Goal: Transaction & Acquisition: Purchase product/service

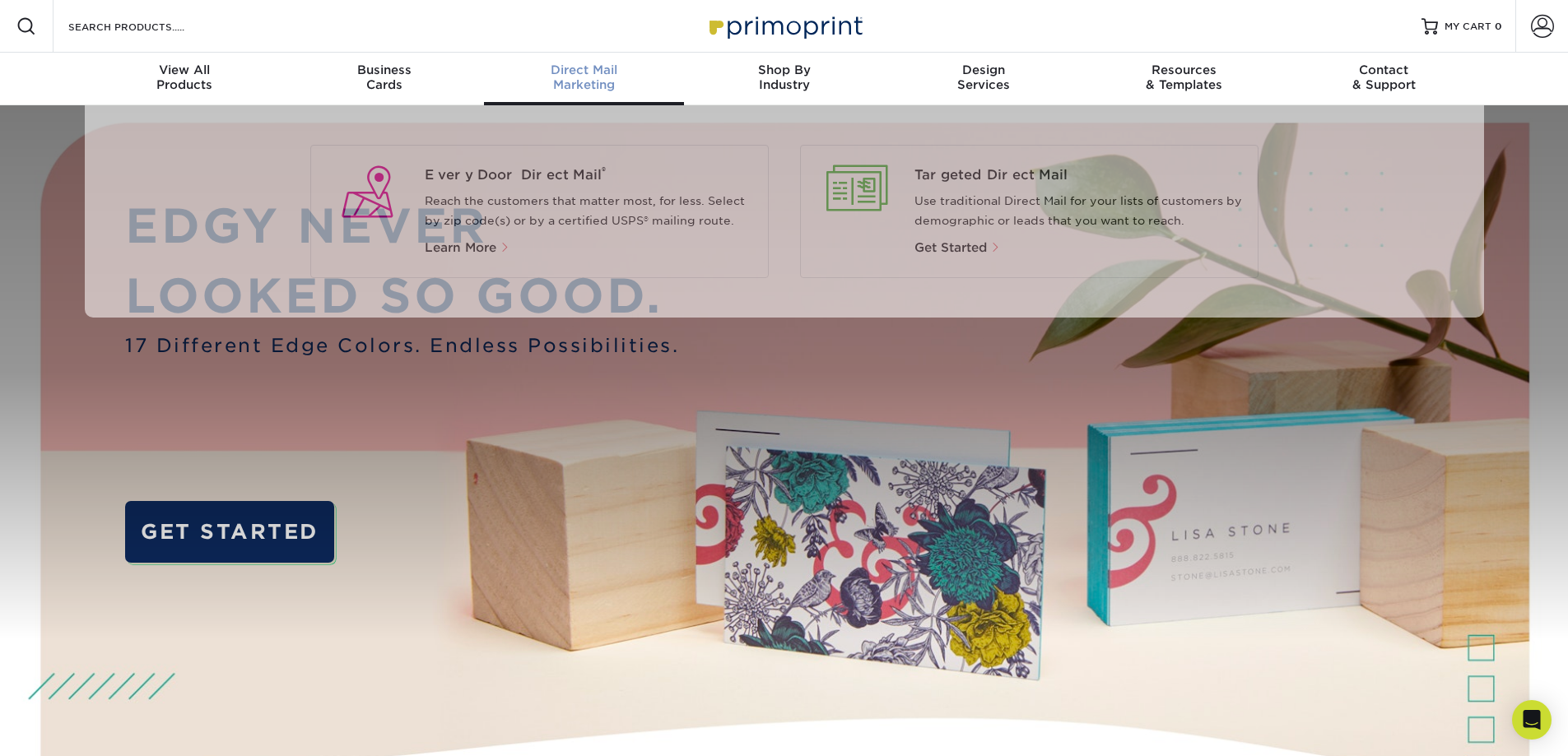
click at [600, 75] on span "Direct Mail" at bounding box center [584, 70] width 200 height 15
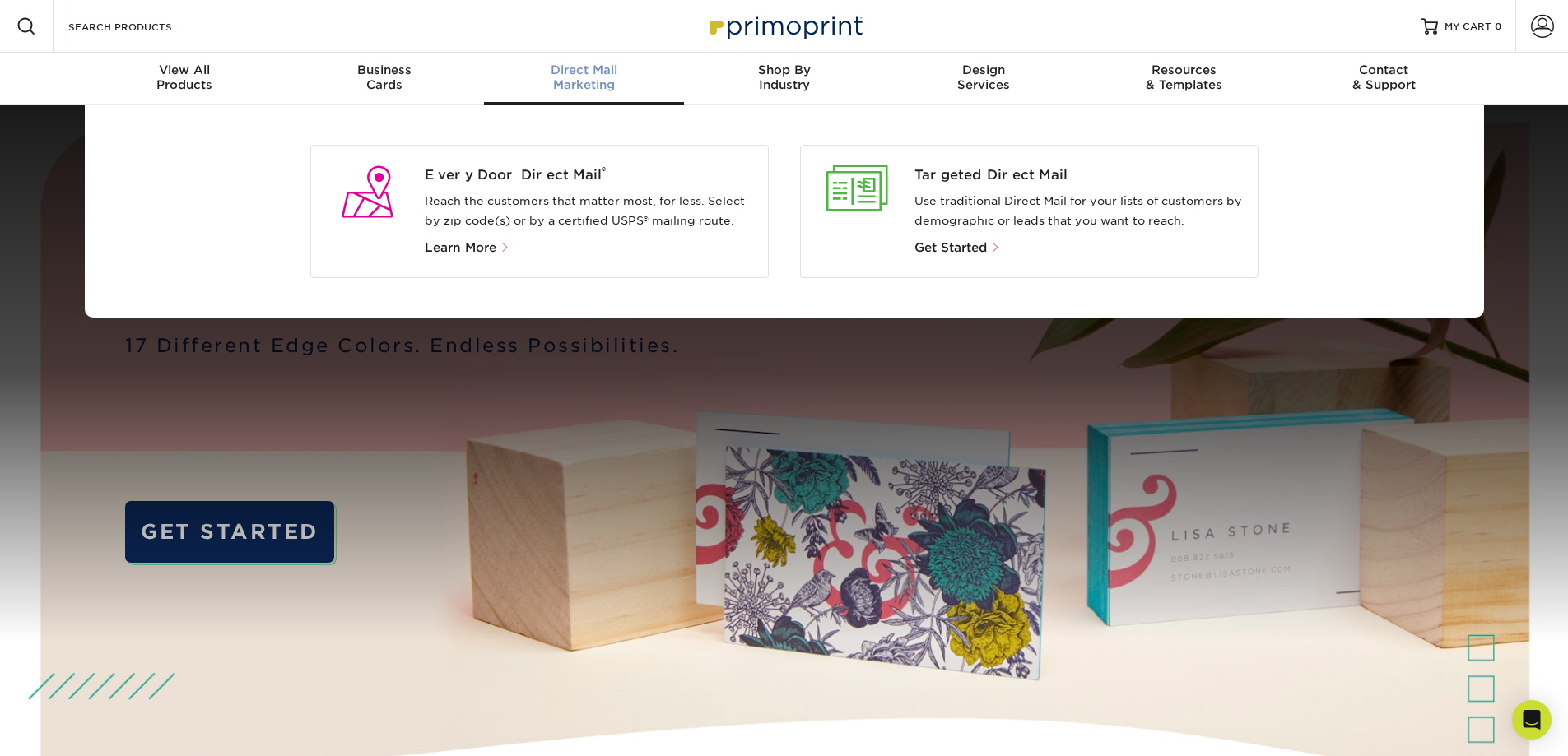
click at [591, 70] on span "Direct Mail" at bounding box center [584, 70] width 200 height 15
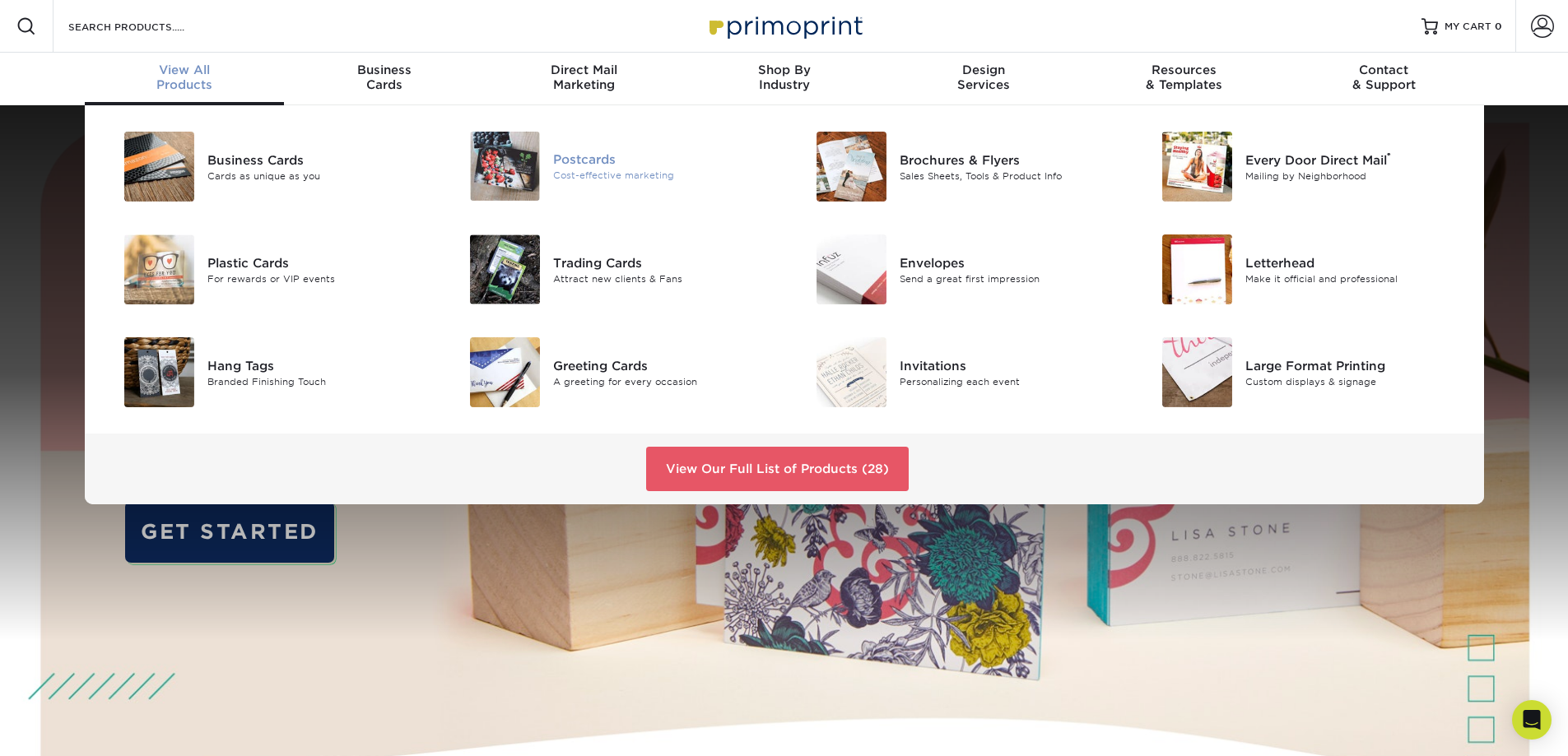
click at [591, 162] on div "Postcards" at bounding box center [662, 159] width 218 height 18
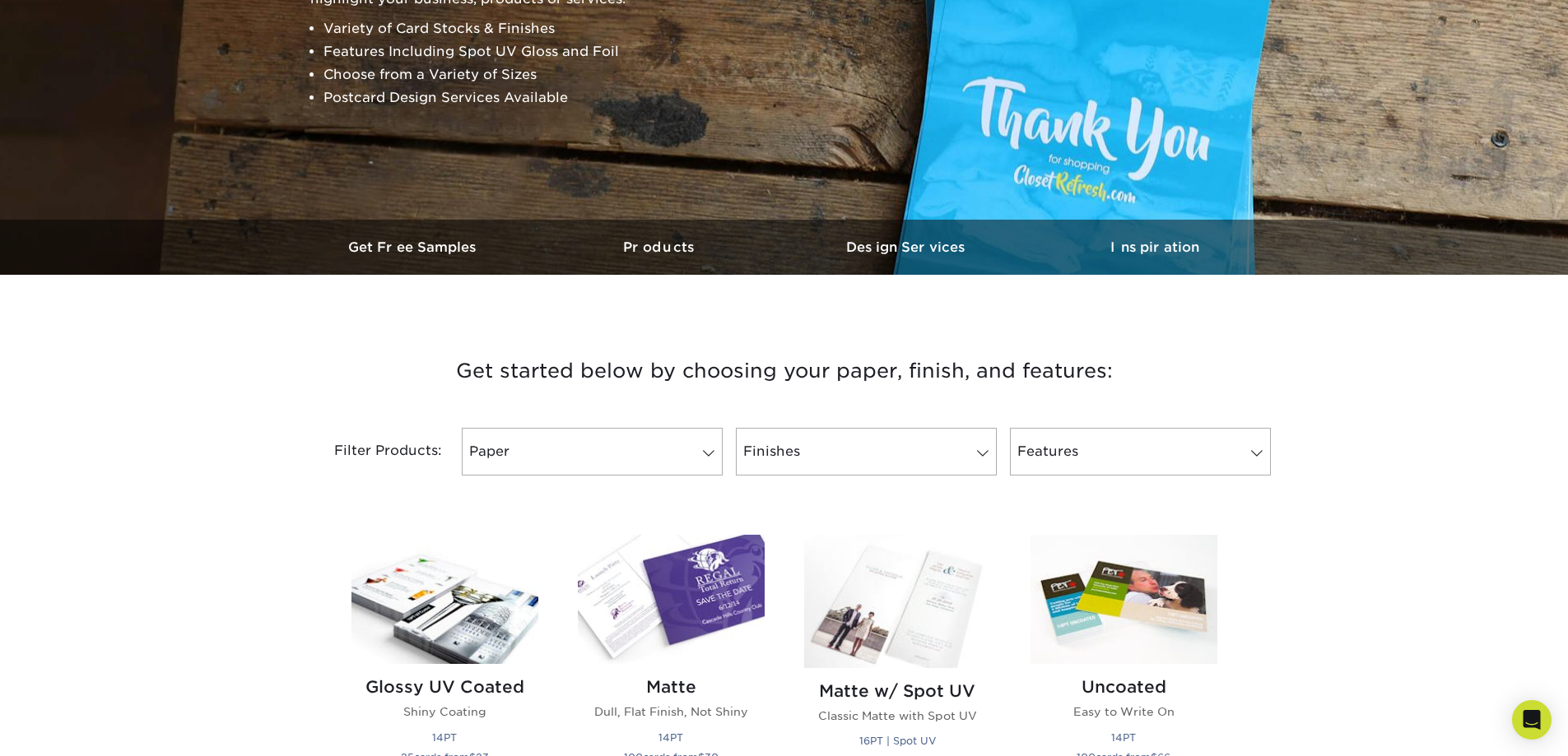
scroll to position [329, 0]
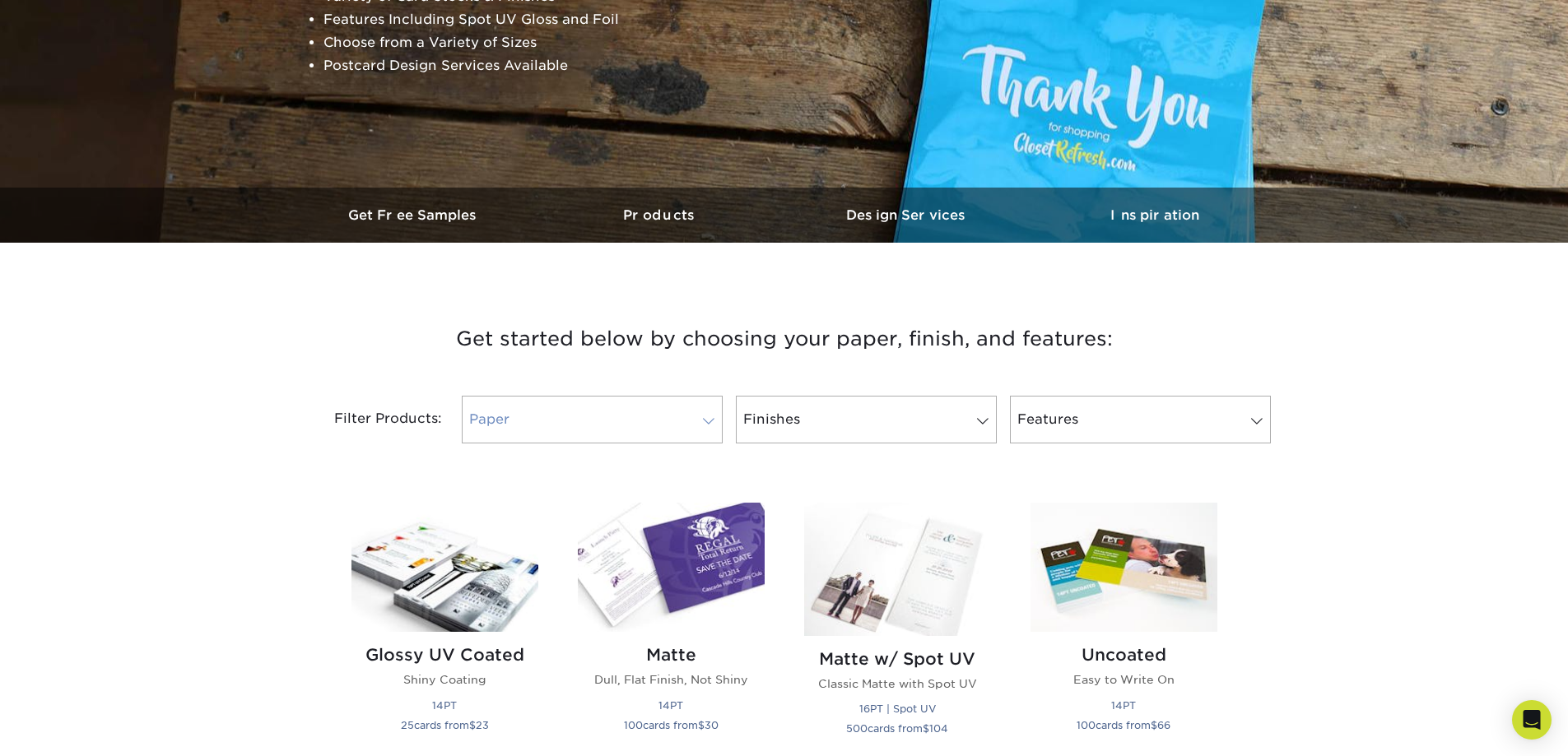
click at [584, 420] on link "Paper" at bounding box center [592, 420] width 261 height 48
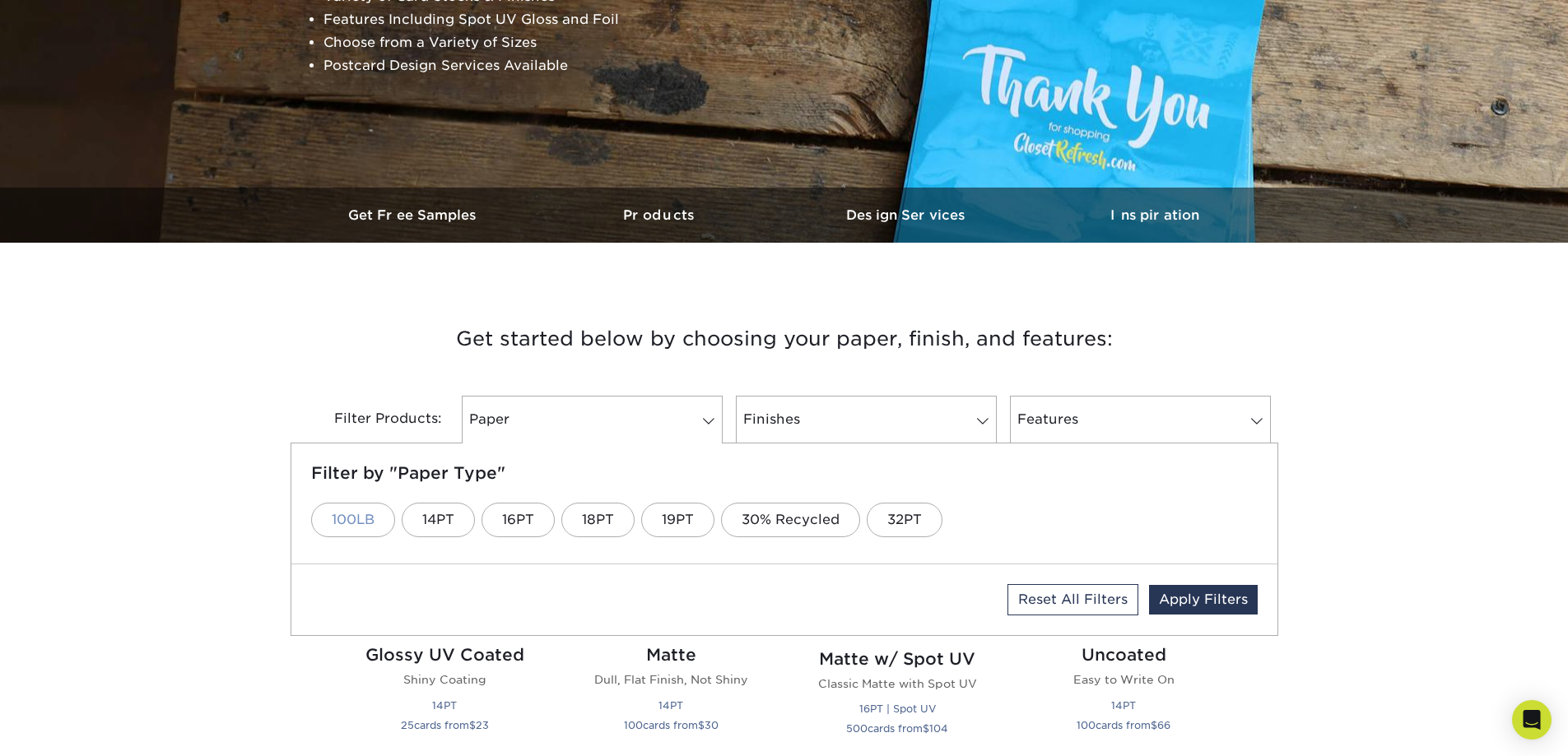
click at [353, 522] on link "100LB" at bounding box center [353, 520] width 84 height 34
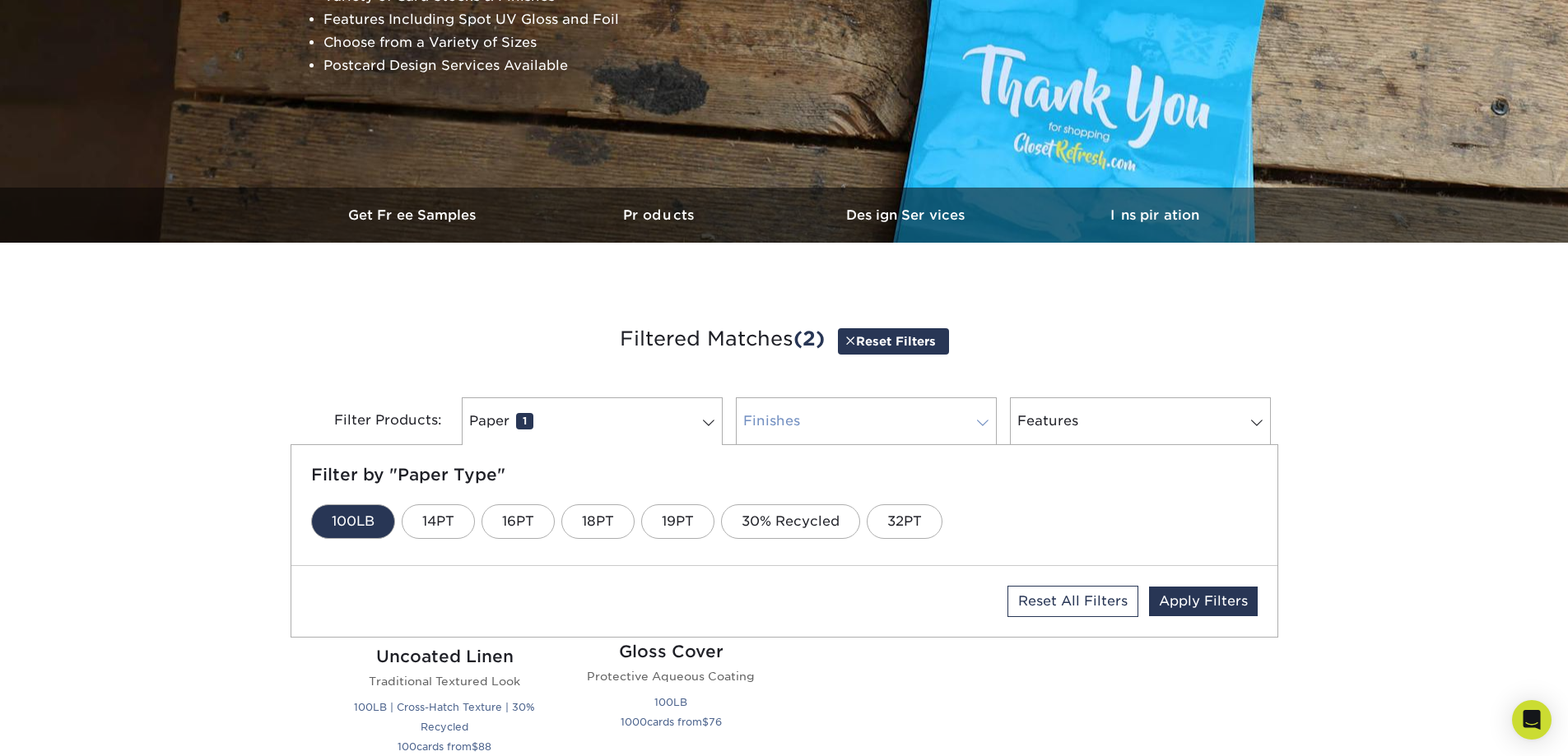
click at [913, 410] on link "Finishes 0" at bounding box center [866, 421] width 261 height 48
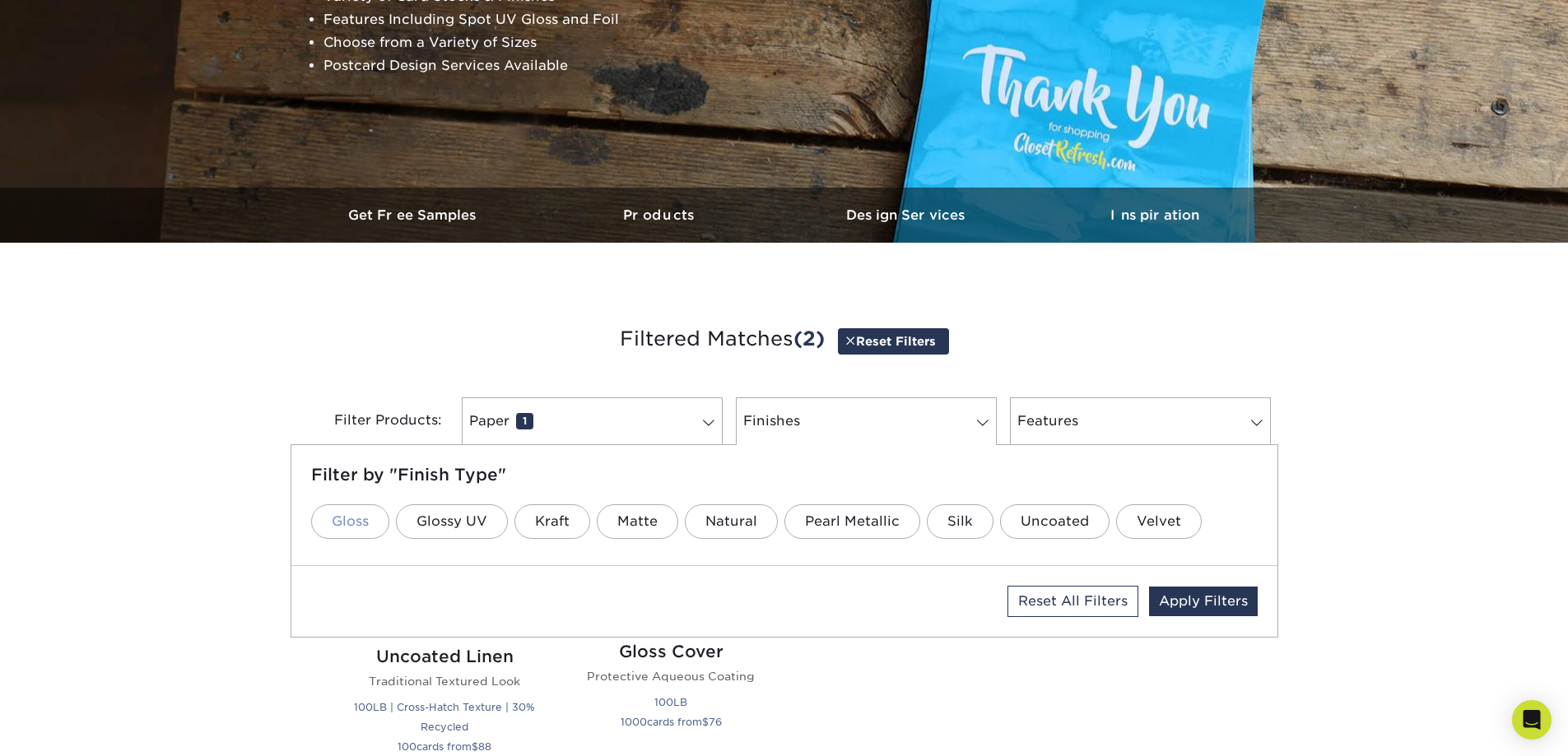
click at [342, 517] on link "Gloss" at bounding box center [350, 521] width 78 height 34
click at [1108, 419] on link "Features 0" at bounding box center [1140, 421] width 261 height 48
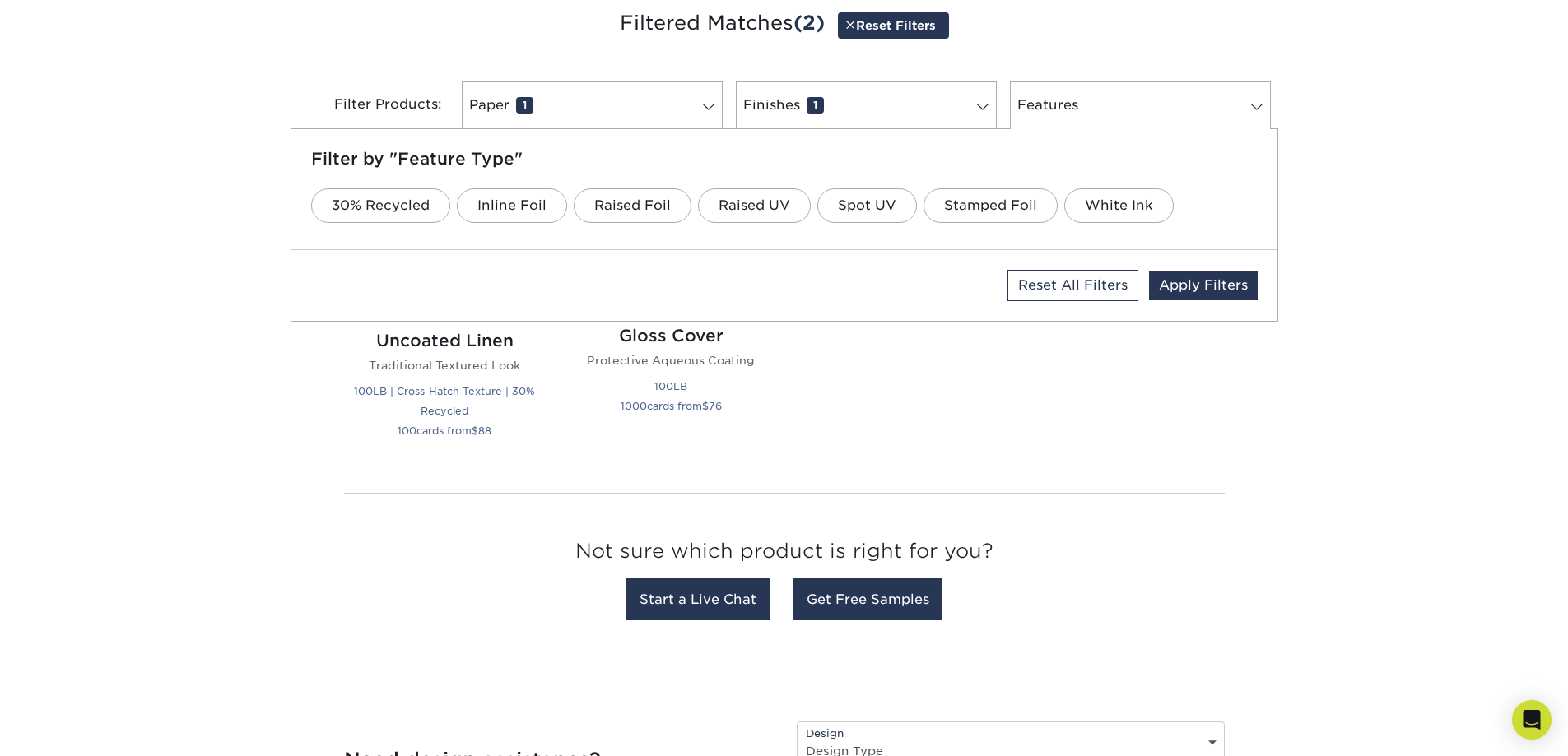
scroll to position [658, 0]
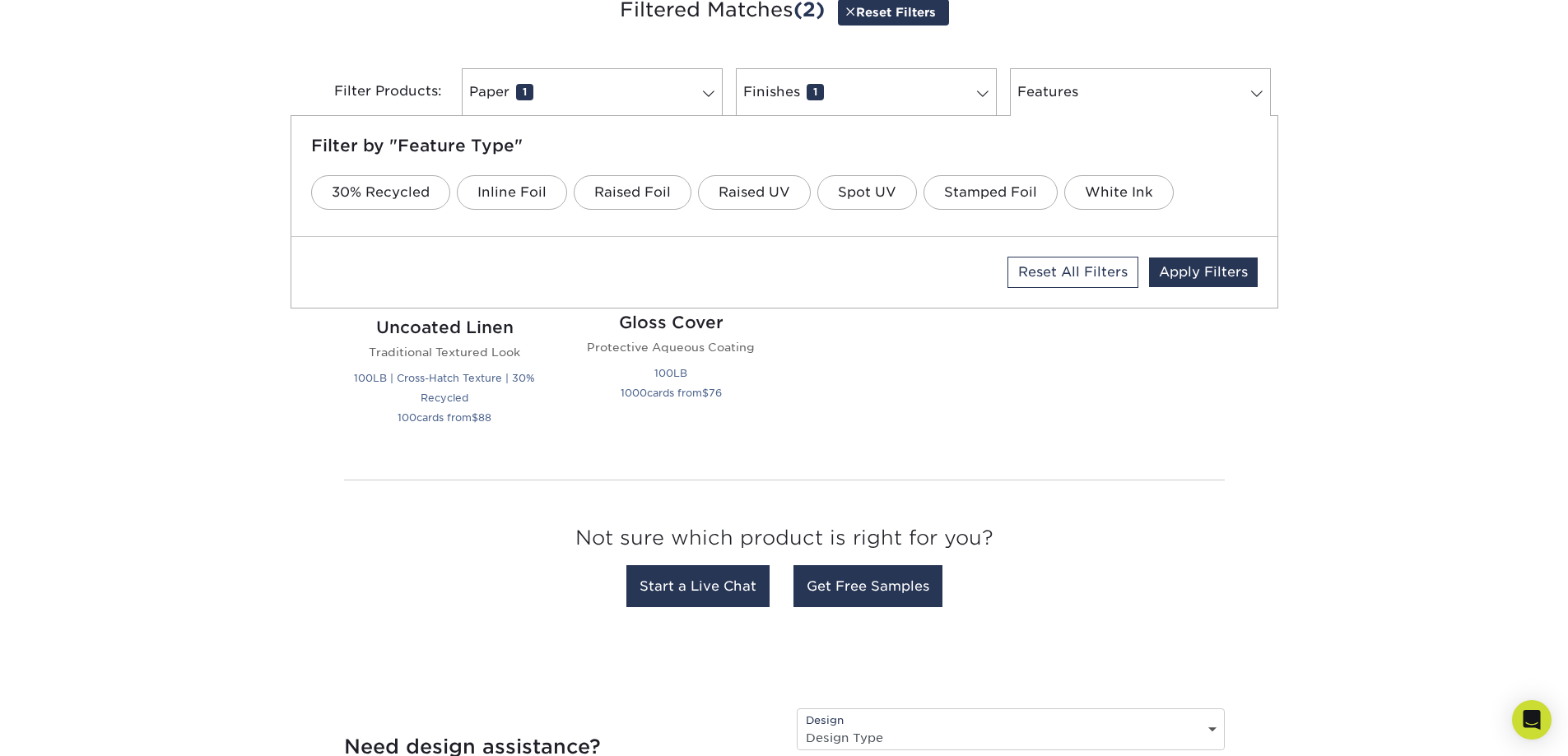
click at [1319, 381] on div "Get started below by choosing your paper, finish, and features: Filtered Matche…" at bounding box center [784, 304] width 1568 height 703
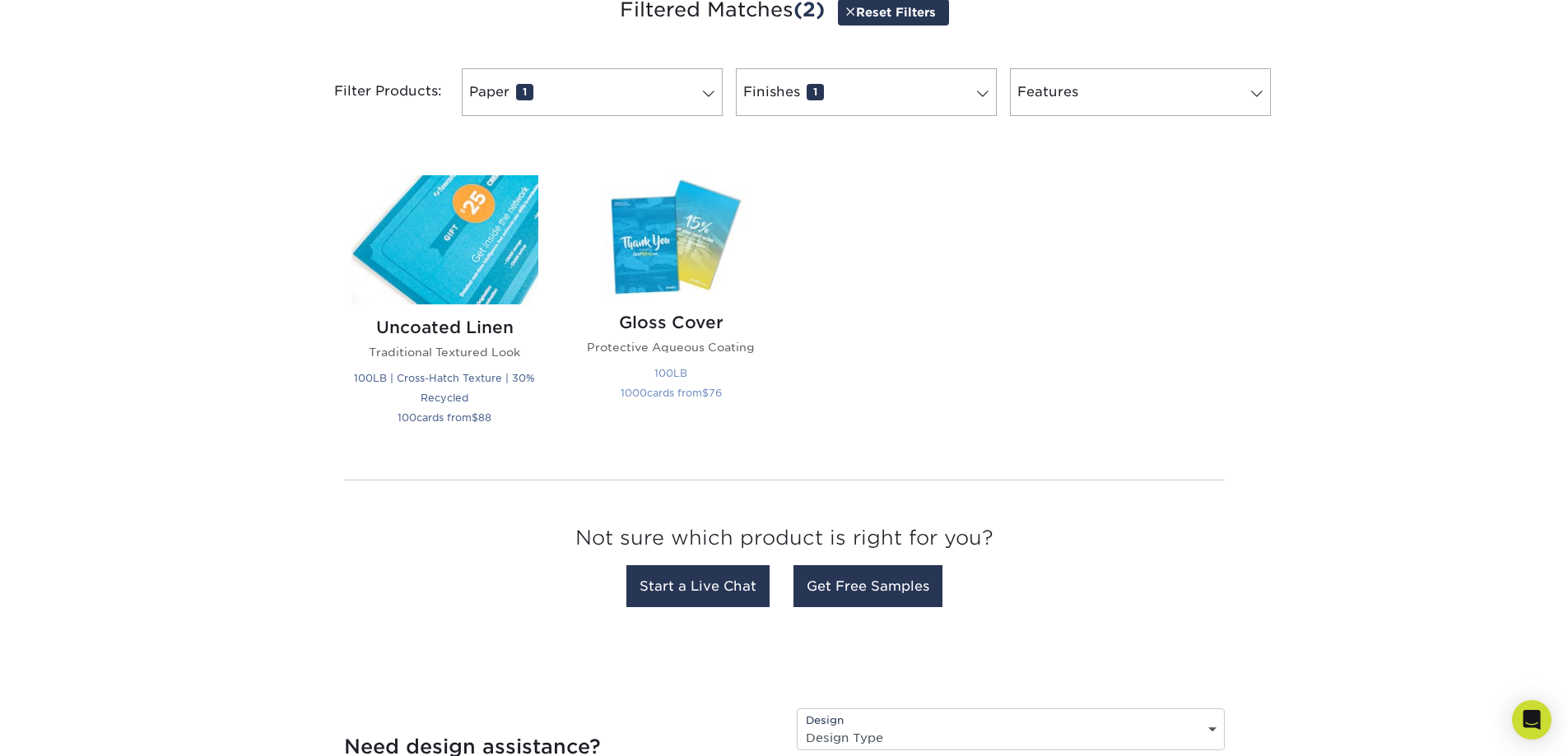
click at [662, 284] on img at bounding box center [670, 237] width 187 height 125
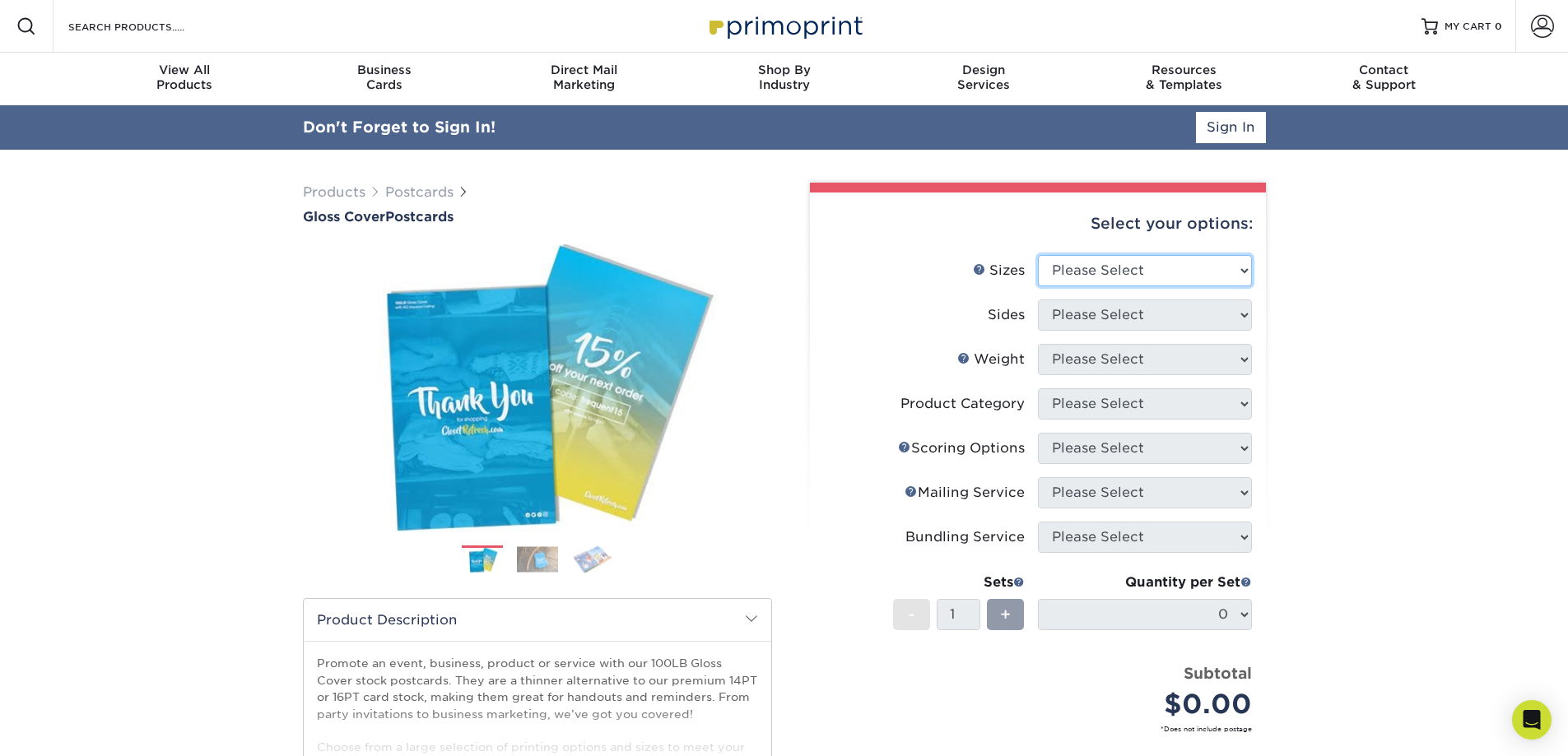
click at [1083, 271] on select "Please Select 2" x 8" 3" x 4" 3" x 5" 3.5" x 8.5" 4" x 6" 4" x 9" 4.25" x 5.5" …" at bounding box center [1144, 270] width 214 height 31
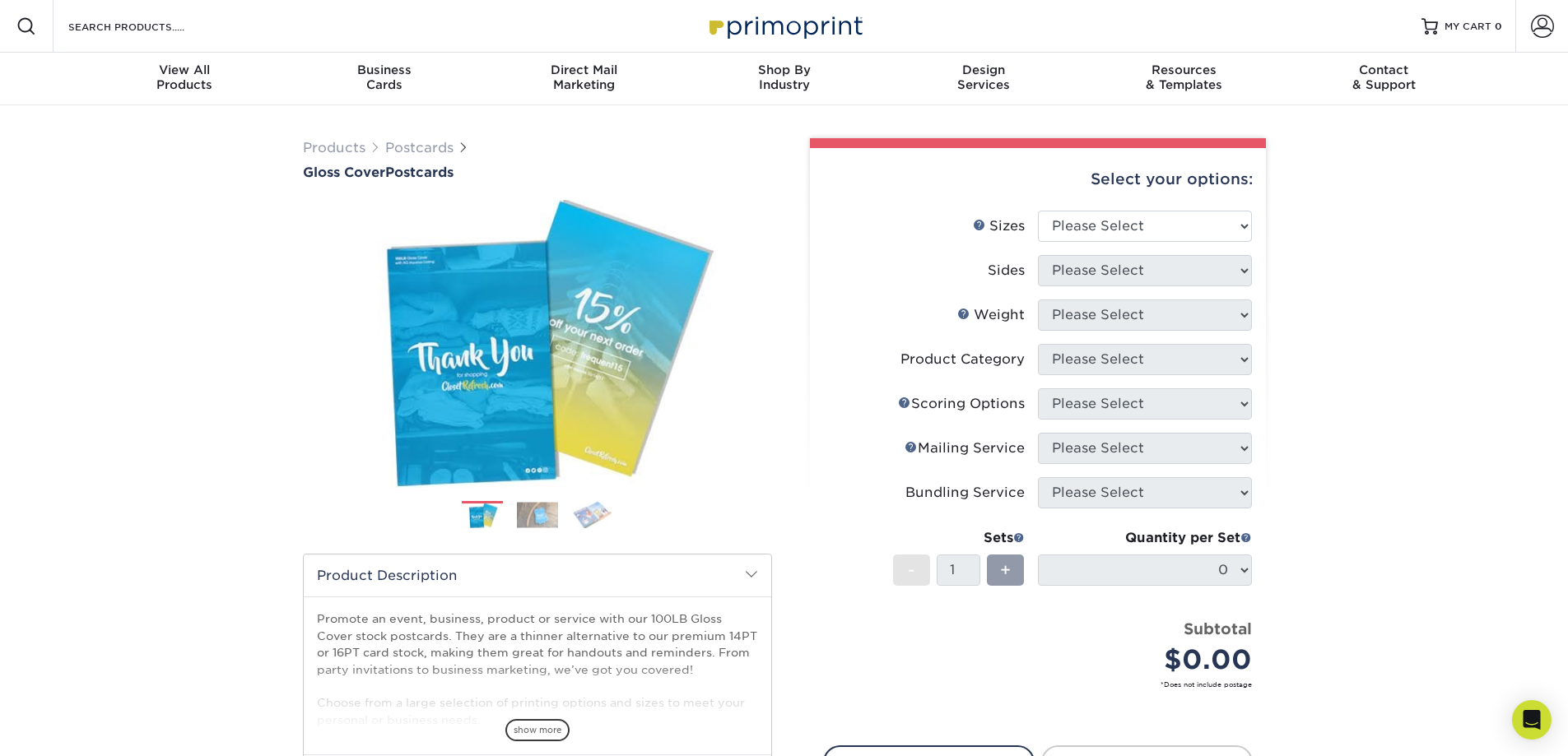
click at [1364, 416] on div "Products Postcards Gloss Cover Postcards $" at bounding box center [784, 521] width 1568 height 832
click at [1154, 231] on select "Please Select 2" x 8" 3" x 4" 3" x 5" 3.5" x 8.5" 4" x 6" 4" x 9" 4.25" x 5.5" …" at bounding box center [1144, 225] width 214 height 31
click at [1388, 234] on div "Products Postcards Gloss Cover Postcards $" at bounding box center [784, 521] width 1568 height 832
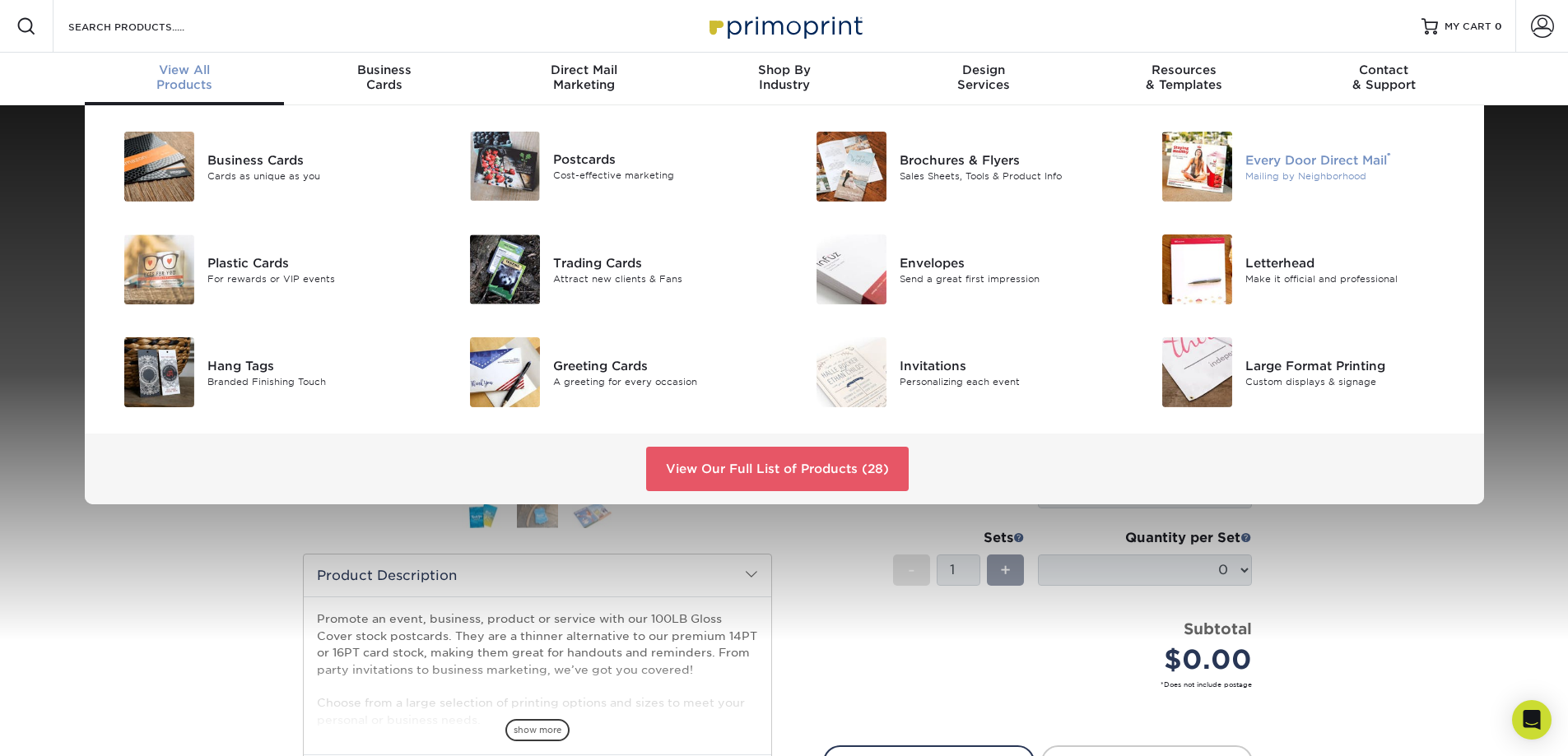
click at [1274, 169] on div "Mailing by Neighborhood" at bounding box center [1354, 176] width 218 height 14
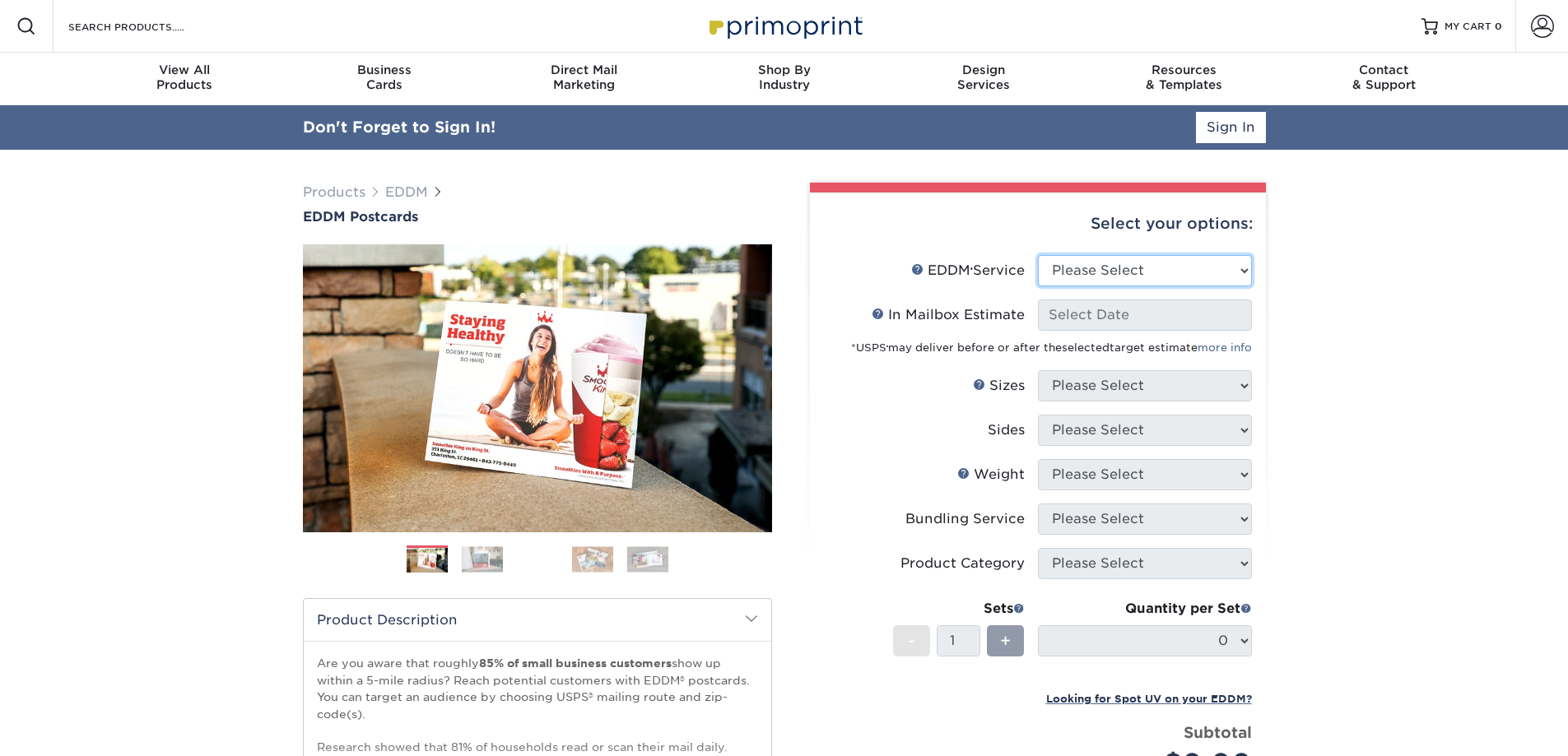
click at [1105, 273] on select "Please Select Full Service Print Only" at bounding box center [1144, 270] width 214 height 31
select select "print_only"
click at [1037, 255] on select "Please Select Full Service Print Only" at bounding box center [1144, 270] width 214 height 31
select select "-1"
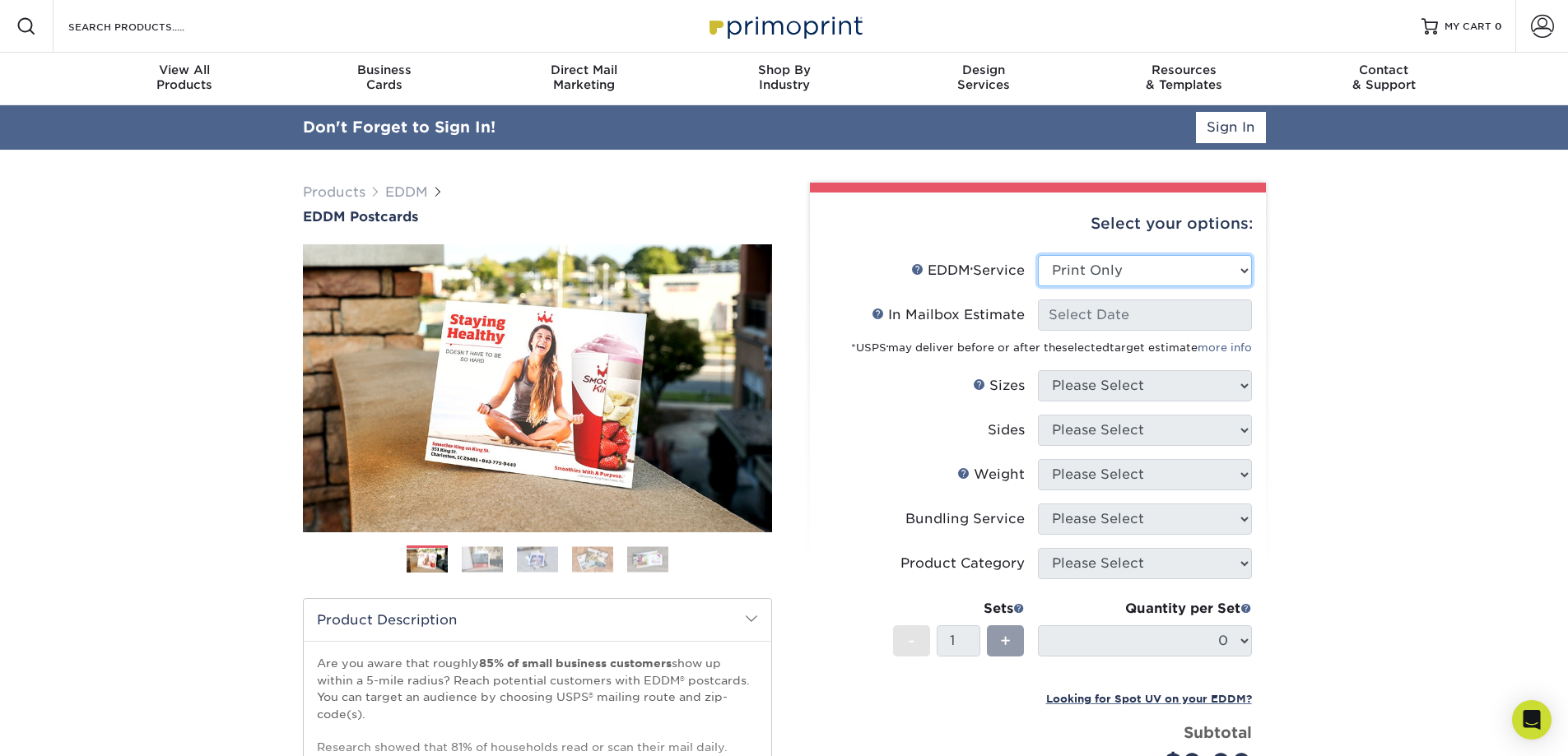
select select "-1"
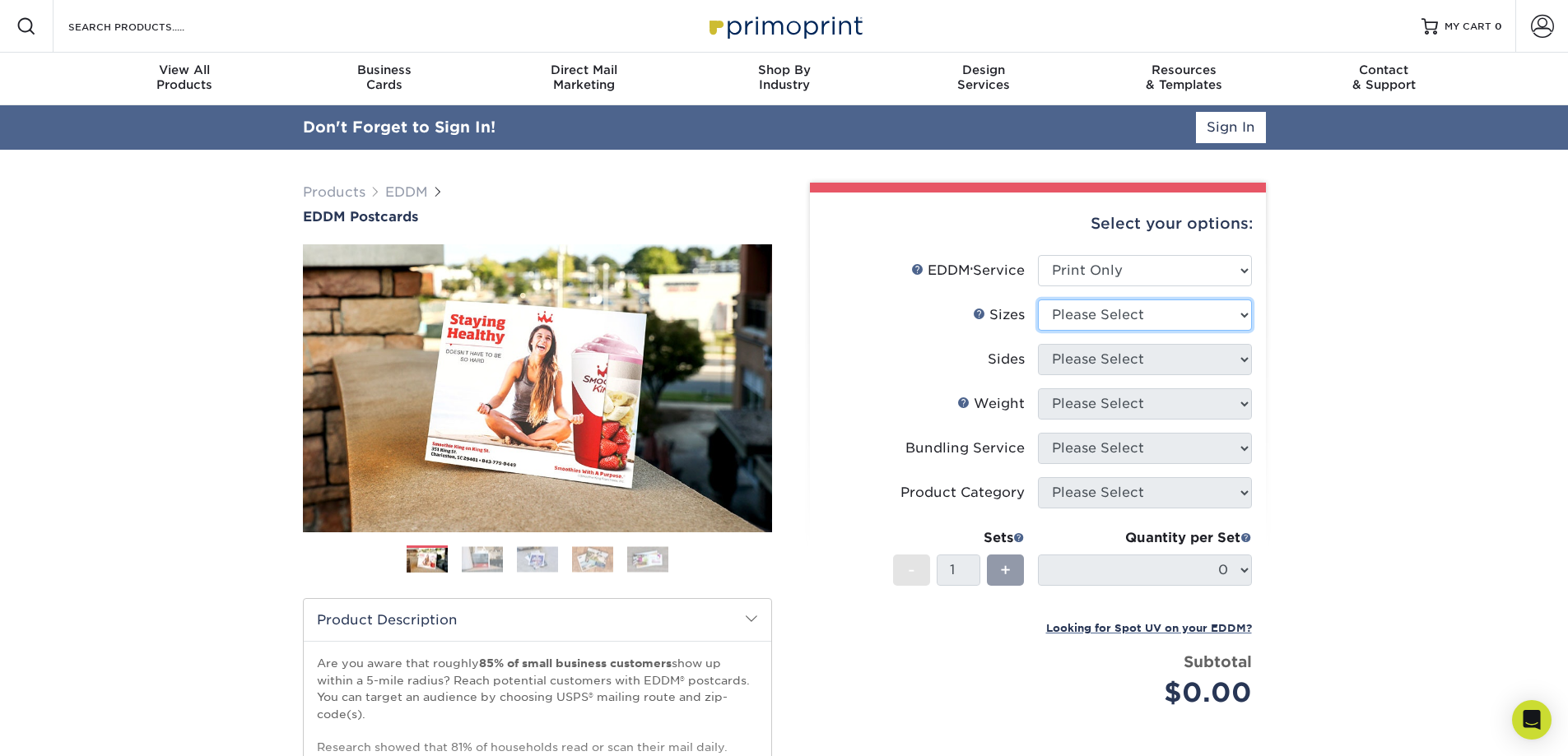
click at [1090, 309] on select "Please Select 4.5" x 12" 6" x 12" 6.5" x 8" 6.5" x 9" 6.5" x 12" 7" x 8.5" 8" x…" at bounding box center [1144, 315] width 214 height 31
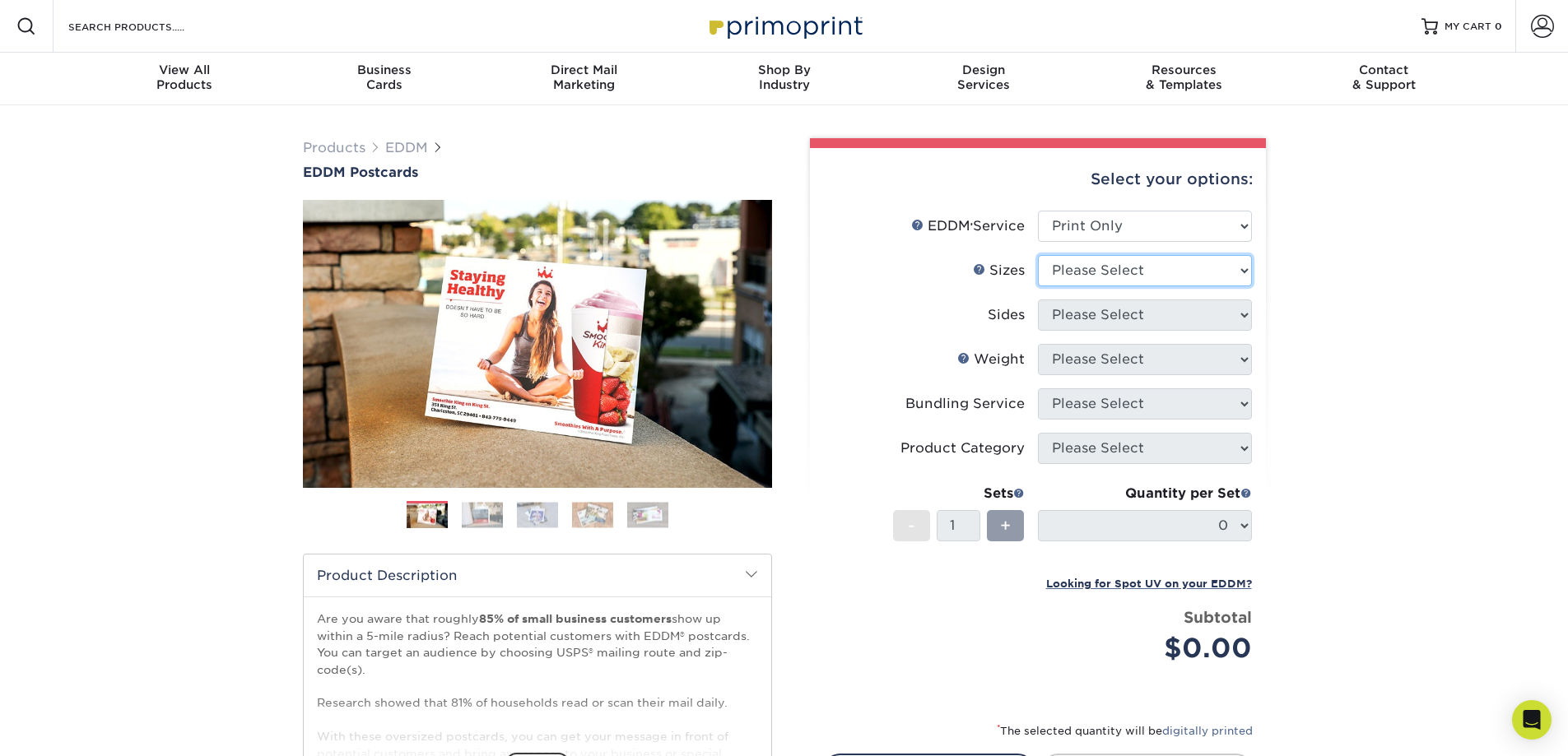
select select "6.50x9.00"
click at [1037, 255] on select "Please Select 4.5" x 12" 6" x 12" 6.5" x 8" 6.5" x 9" 6.5" x 12" 7" x 8.5" 8" x…" at bounding box center [1144, 270] width 214 height 31
click at [1212, 318] on select "Please Select Print Both Sides Print Front Only" at bounding box center [1144, 315] width 214 height 31
select select "13abbda7-1d64-4f25-8bb2-c179b224825d"
click at [1037, 300] on select "Please Select Print Both Sides Print Front Only" at bounding box center [1144, 315] width 214 height 31
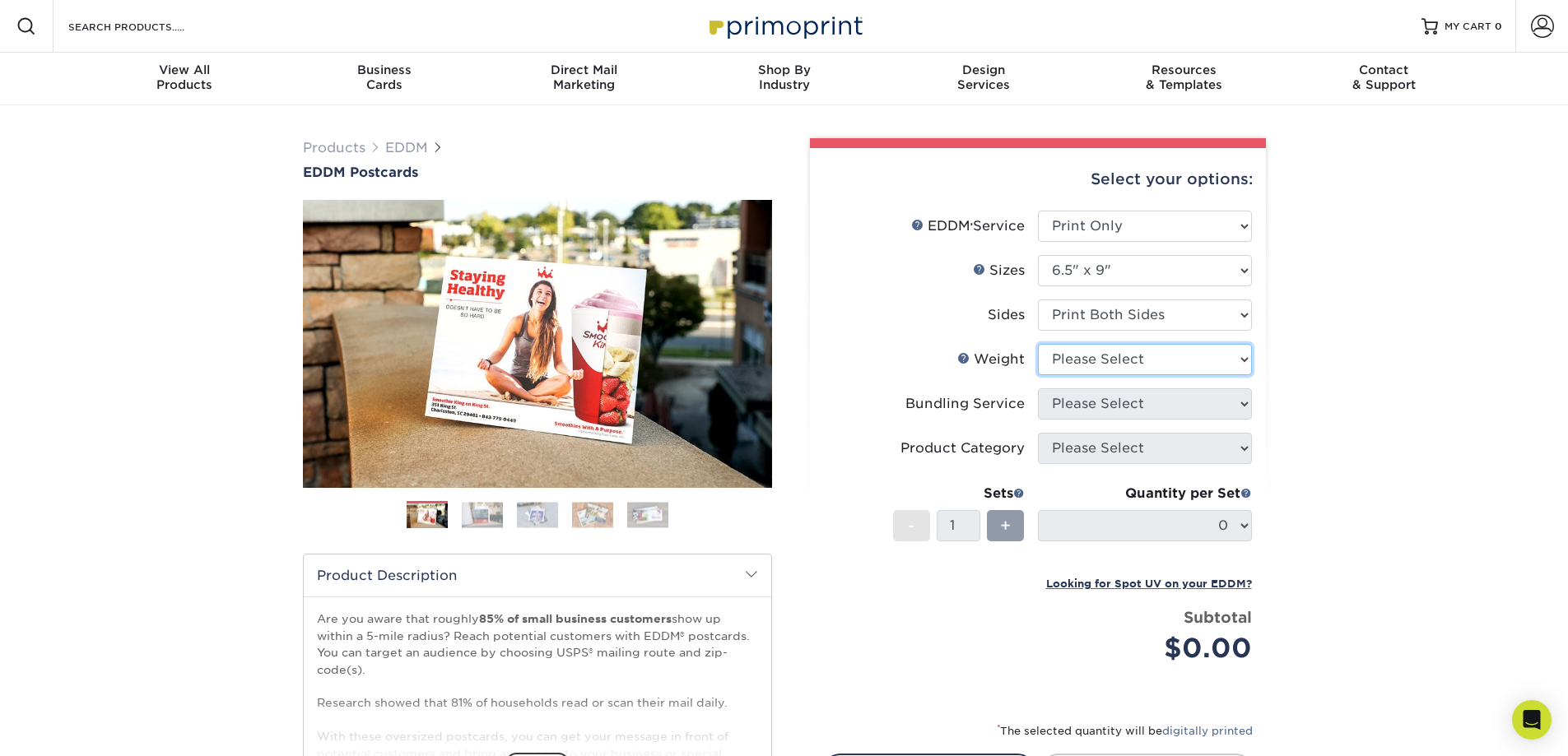
click at [1154, 363] on select "Please Select 16PT 14PT" at bounding box center [1144, 359] width 214 height 31
select select "14PT"
click at [1037, 344] on select "Please Select 16PT 14PT" at bounding box center [1144, 359] width 214 height 31
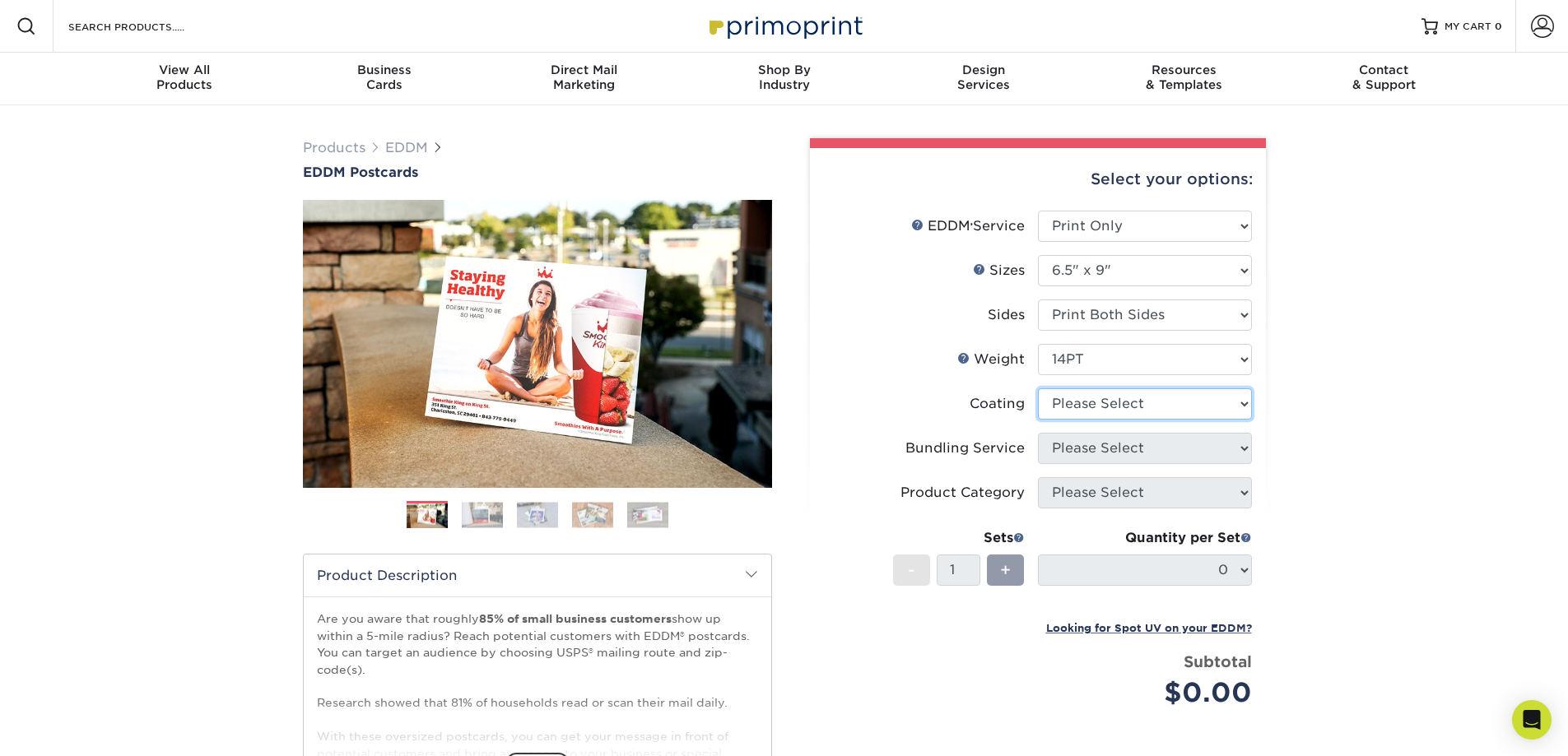
click at [1075, 403] on select at bounding box center [1144, 403] width 214 height 31
select select "ae367451-b2b8-45df-a344-0f05b6a12993"
click at [1037, 388] on select at bounding box center [1144, 403] width 214 height 31
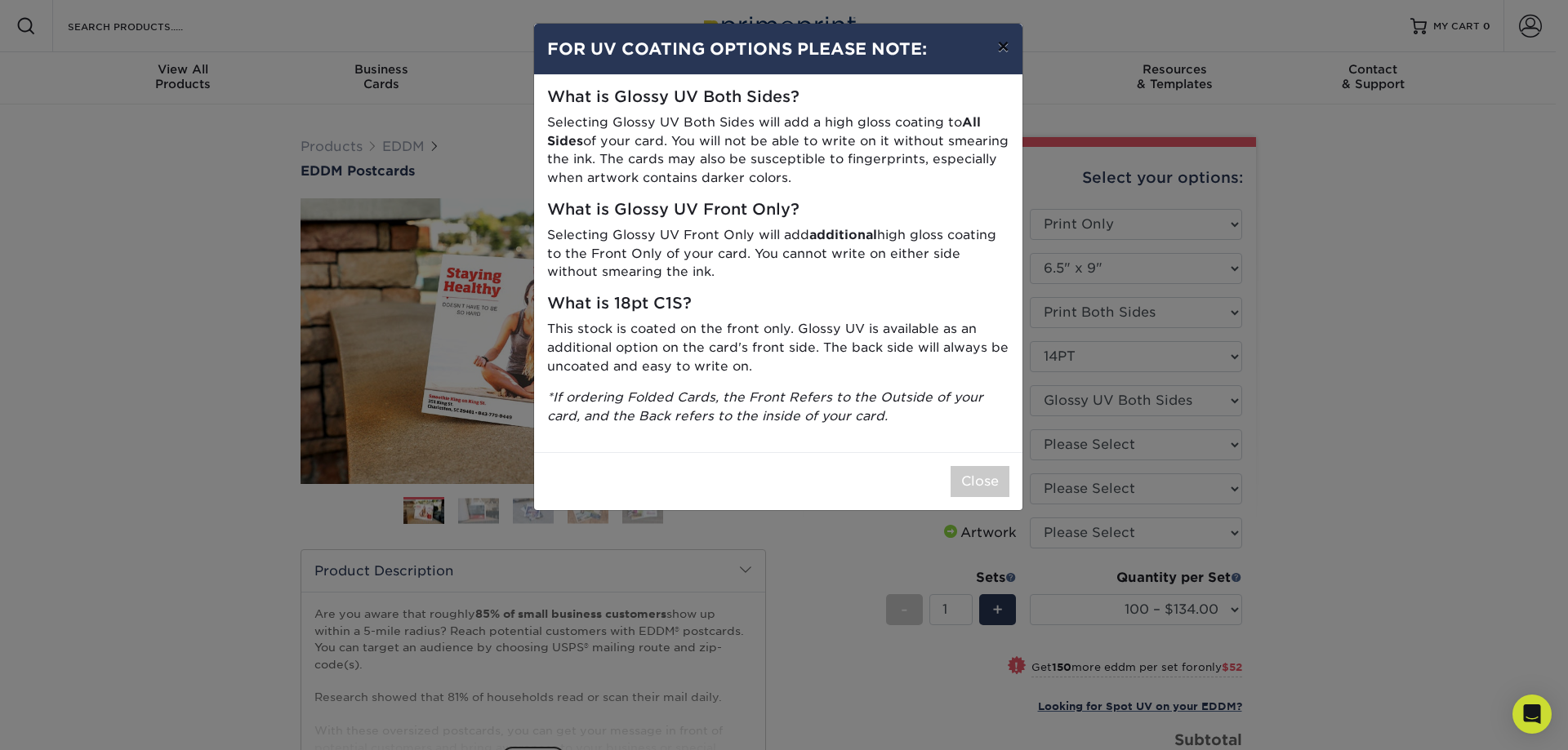
click at [999, 48] on button "×" at bounding box center [1002, 46] width 38 height 46
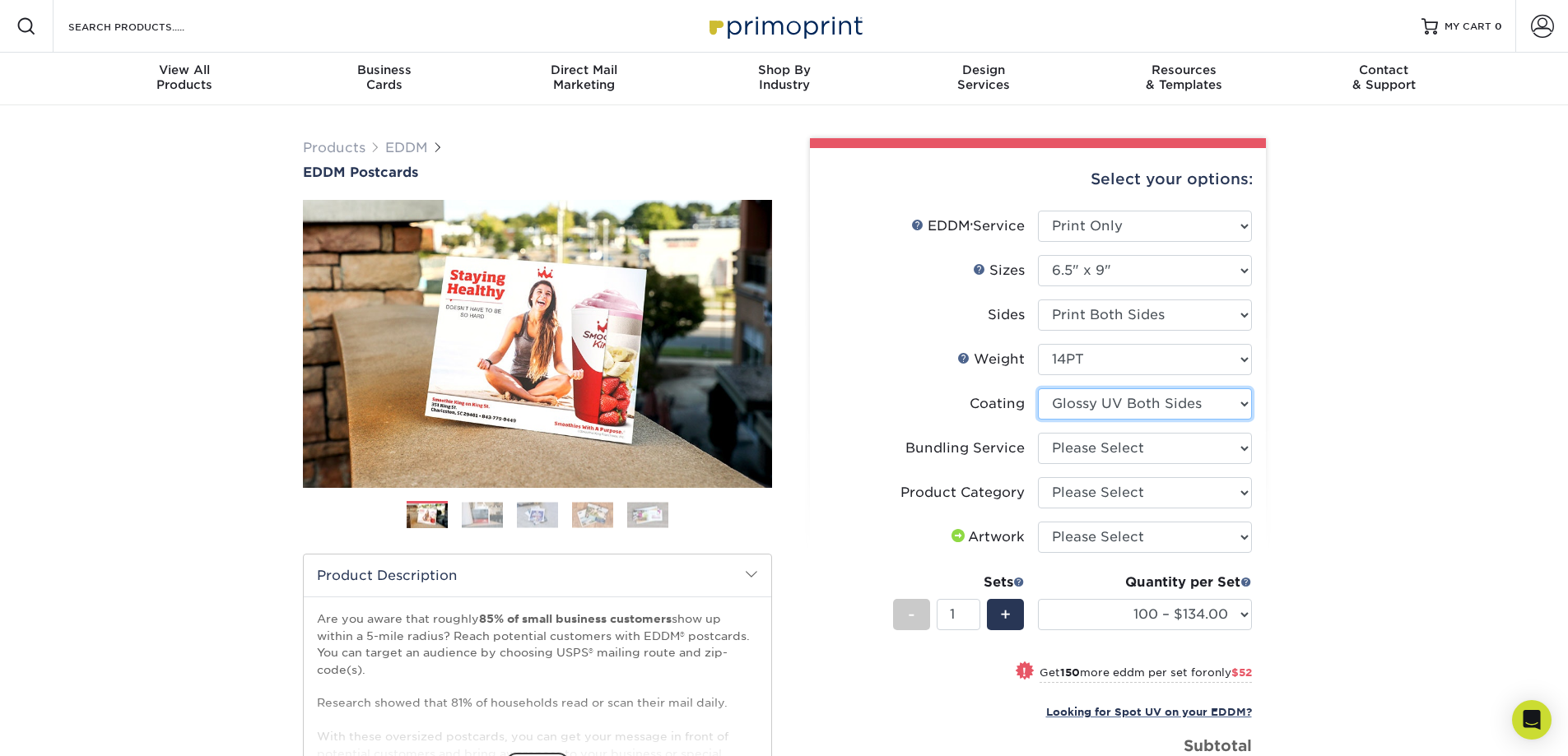
click at [1121, 405] on select at bounding box center [1144, 403] width 214 height 31
click at [1132, 444] on select "Please Select No Bundling Services Yes, Bundles of 50 (+2 Days) Yes, Bundles of…" at bounding box center [1144, 447] width 214 height 31
click at [1403, 474] on div "Products EDDM EDDM Postcards Previous Next" at bounding box center [784, 573] width 1568 height 935
click at [1100, 491] on select "Please Select Postcards" at bounding box center [1144, 493] width 214 height 31
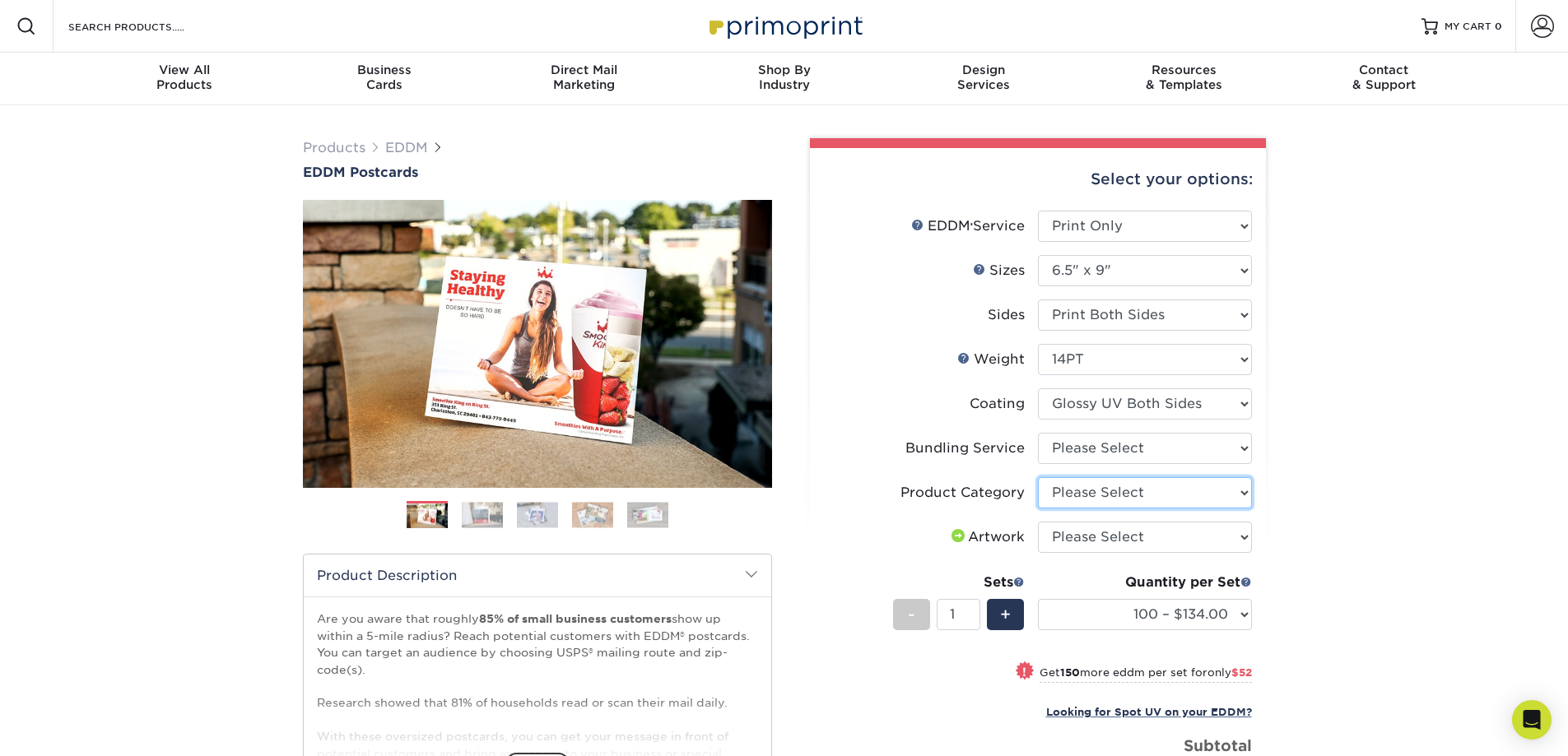
select select "9b7272e0-d6c8-4c3c-8e97-d3a1bcdab858"
click at [1037, 477] on select "Please Select Postcards" at bounding box center [1144, 493] width 214 height 31
click at [1090, 536] on select "Please Select I will upload files I need a design - $150" at bounding box center [1144, 537] width 214 height 31
select select "upload"
click at [1037, 522] on select "Please Select I will upload files I need a design - $150" at bounding box center [1144, 537] width 214 height 31
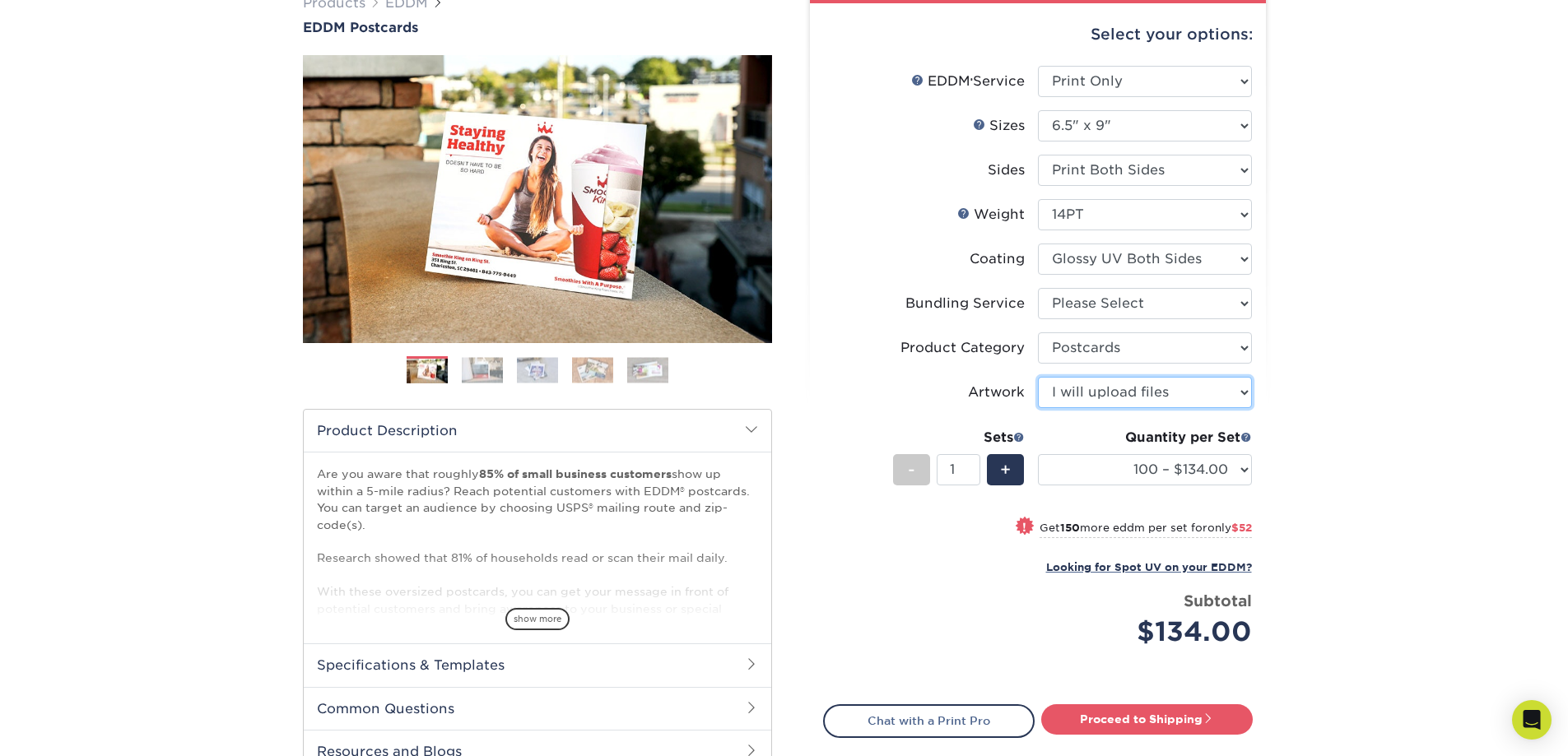
scroll to position [247, 0]
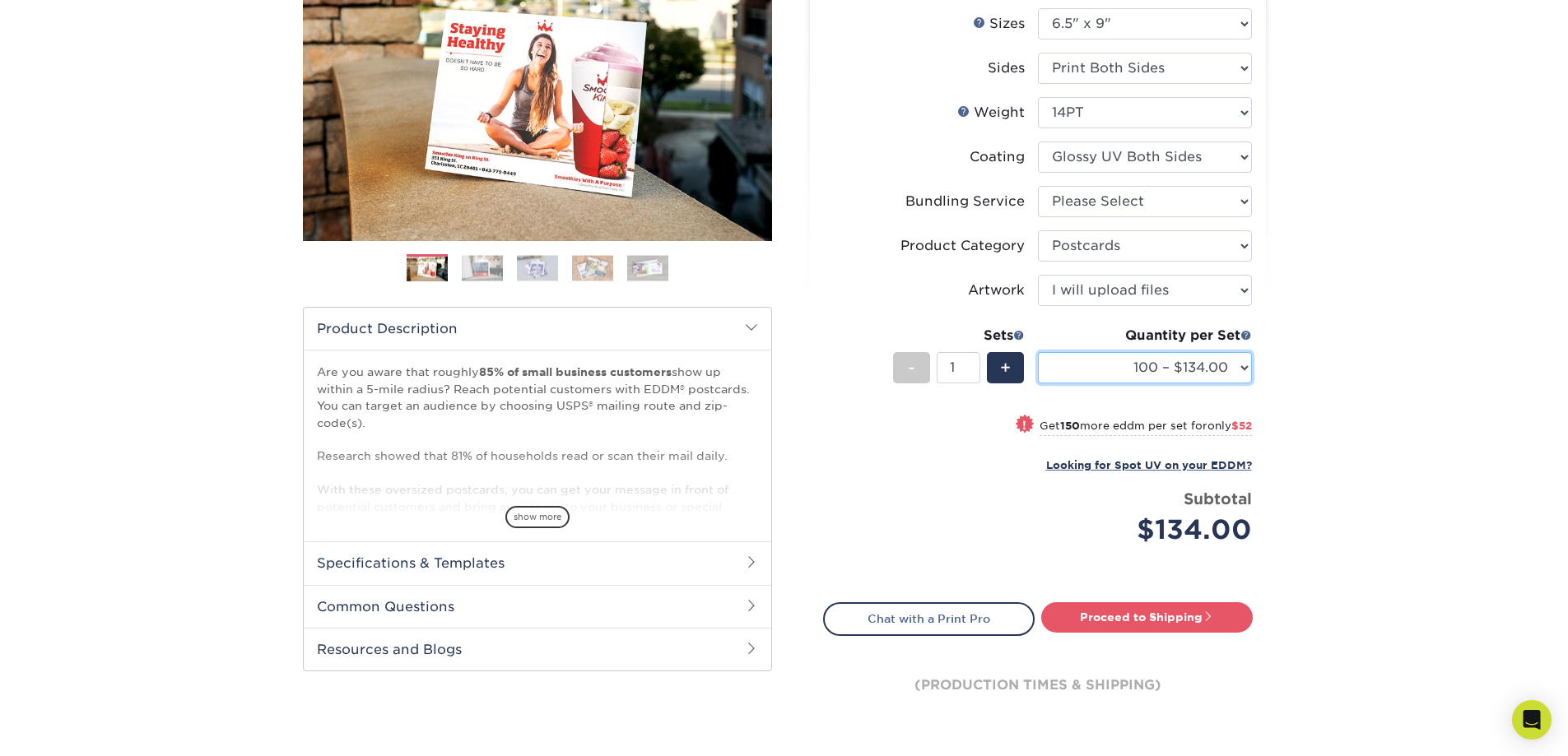
click at [1220, 362] on select "100 – $134.00 250 – $186.00 500 – $207.00 1000 – $232.00 2500 – $387.00 5000 – …" at bounding box center [1144, 367] width 214 height 31
select select "1000 – $232.00"
click at [1037, 352] on select "100 – $134.00 250 – $186.00 500 – $207.00 1000 – $232.00 2500 – $387.00 5000 – …" at bounding box center [1144, 367] width 214 height 31
click at [1144, 622] on link "Proceed to Shipping" at bounding box center [1146, 616] width 211 height 29
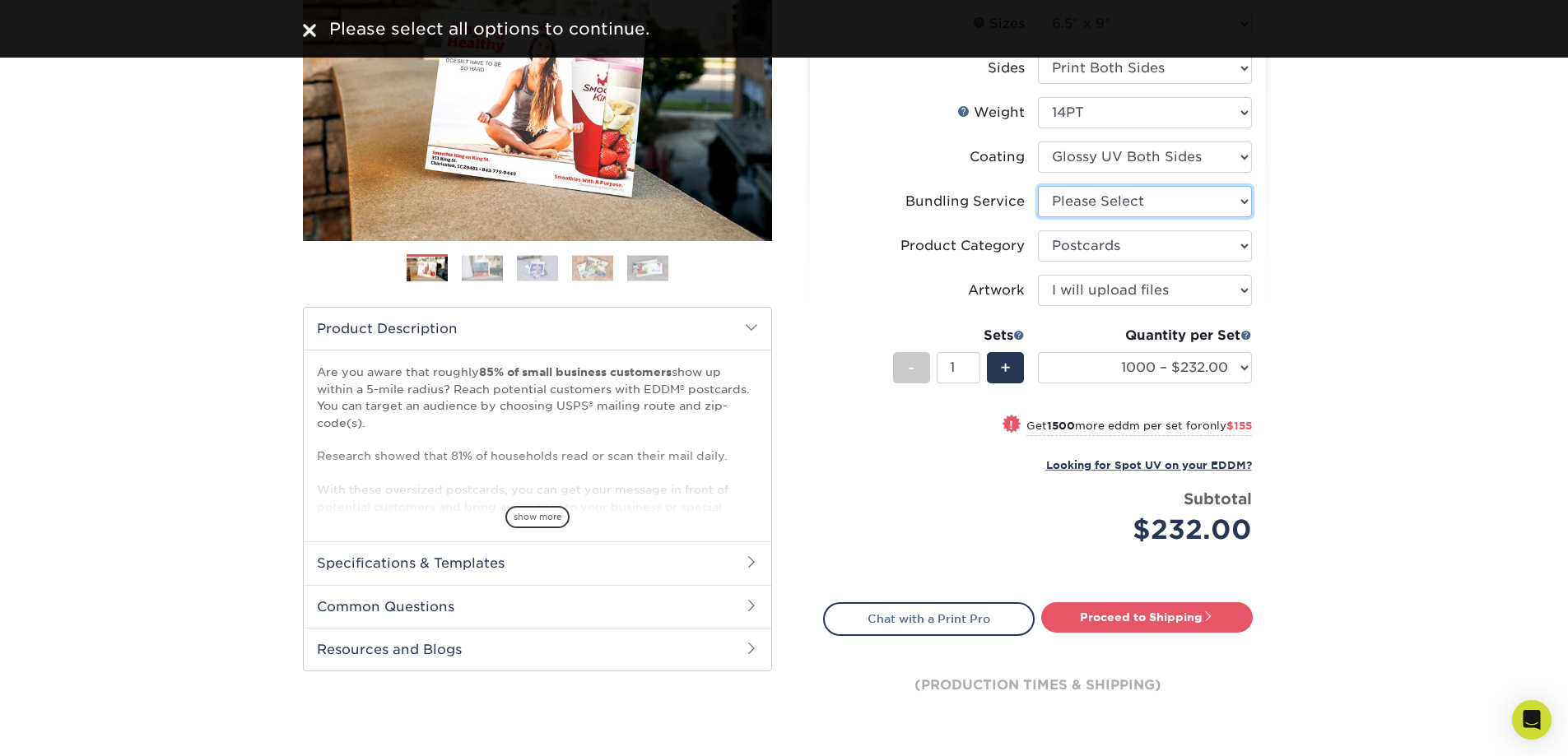
click at [1178, 208] on select "Please Select No Bundling Services Yes, Bundles of 50 (+2 Days) Yes, Bundles of…" at bounding box center [1144, 201] width 214 height 31
select select "58689abb-25c0-461c-a4c3-a80b627d6649"
click at [1037, 186] on select "Please Select No Bundling Services Yes, Bundles of 50 (+2 Days) Yes, Bundles of…" at bounding box center [1144, 201] width 214 height 31
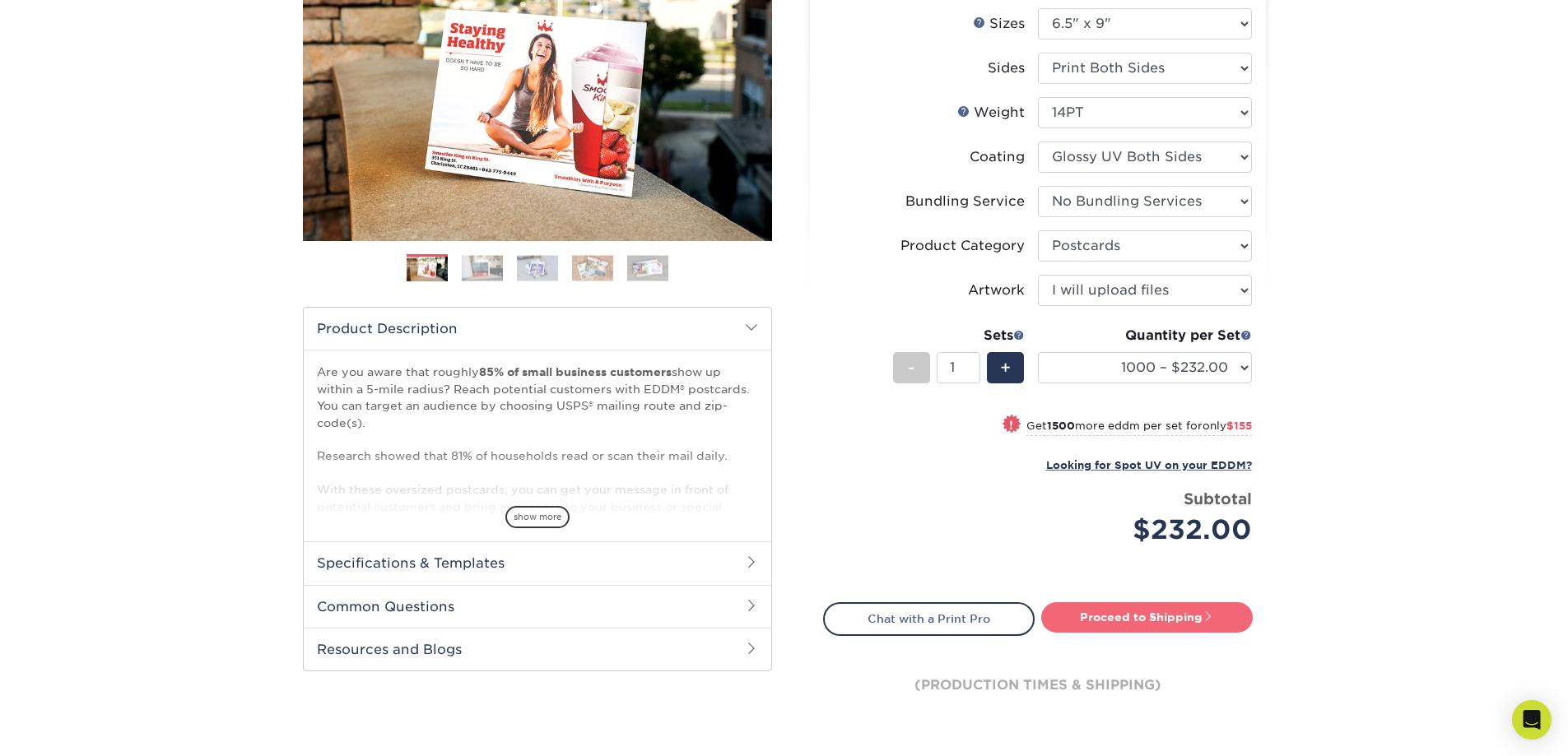
click at [1177, 615] on link "Proceed to Shipping" at bounding box center [1146, 616] width 211 height 29
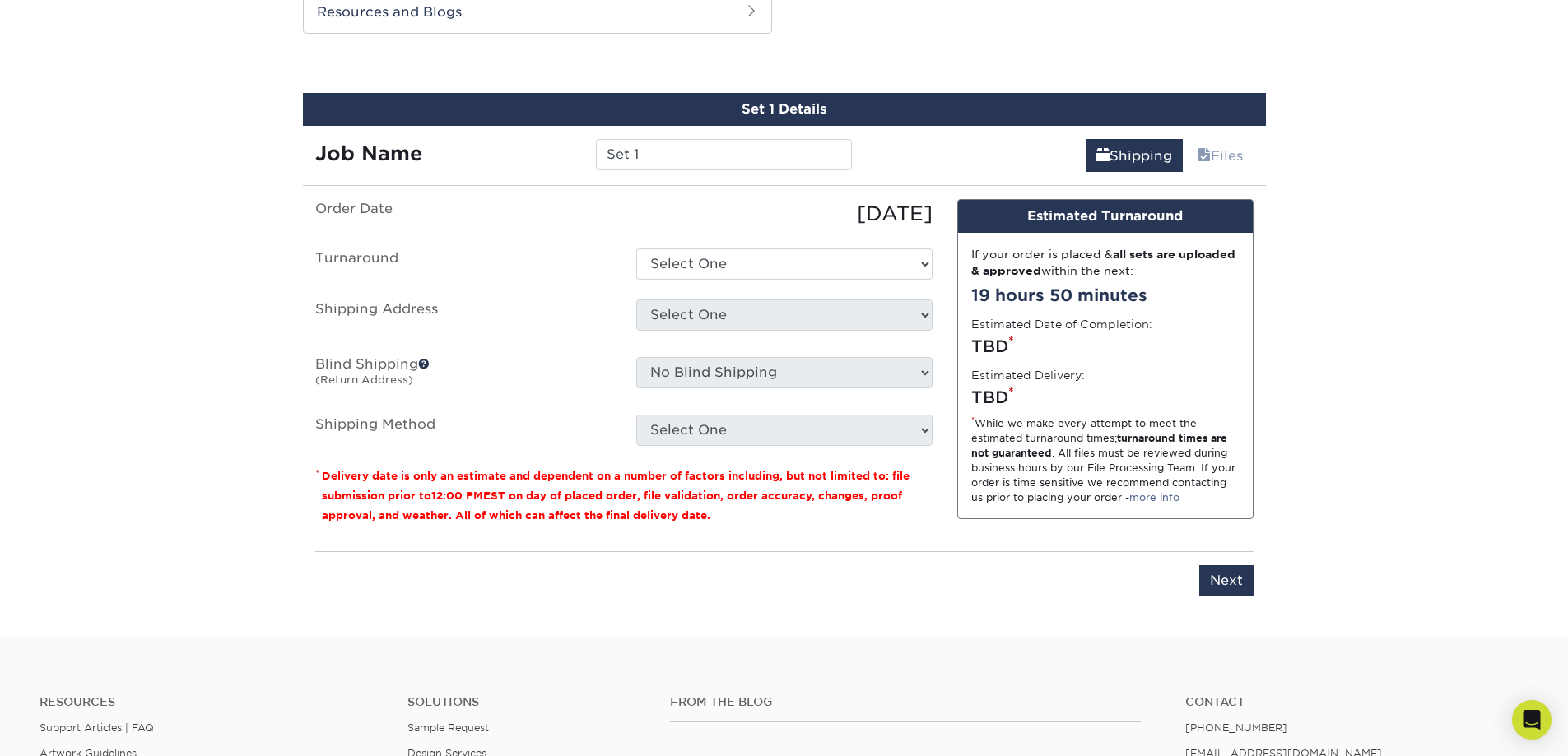
scroll to position [894, 0]
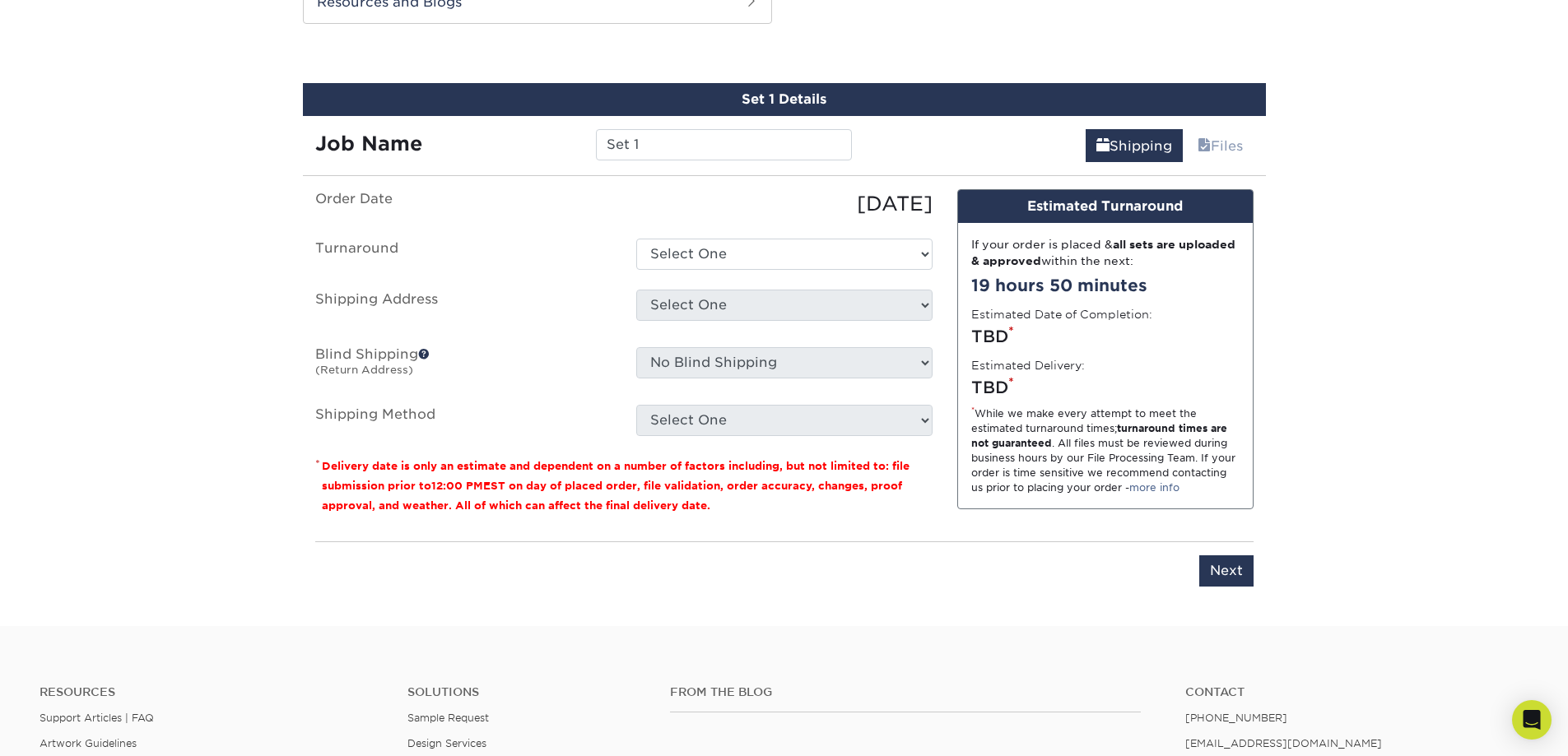
click at [794, 256] on select "Select One 2-4 Business Days 2 Day Next Business Day" at bounding box center [784, 254] width 296 height 31
select select "78f7c3a9-ed6b-40d3-beb2-f19821ce7e08"
click at [636, 239] on select "Select One 2-4 Business Days 2 Day Next Business Day" at bounding box center [784, 254] width 296 height 31
click at [715, 302] on select "Select One + Add New Address - Login" at bounding box center [784, 305] width 296 height 31
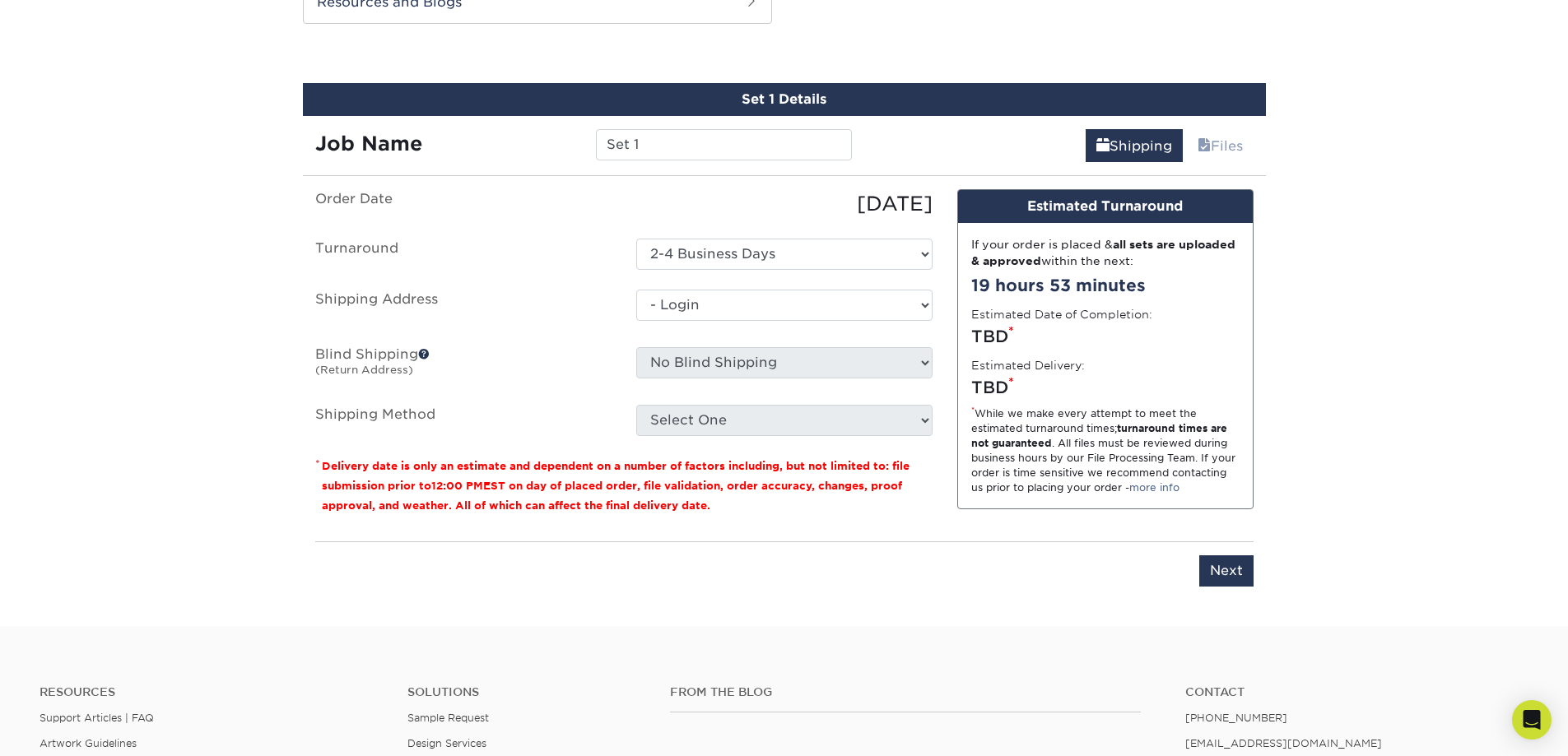
click at [636, 321] on select "Select One + Add New Address - Login" at bounding box center [784, 305] width 296 height 31
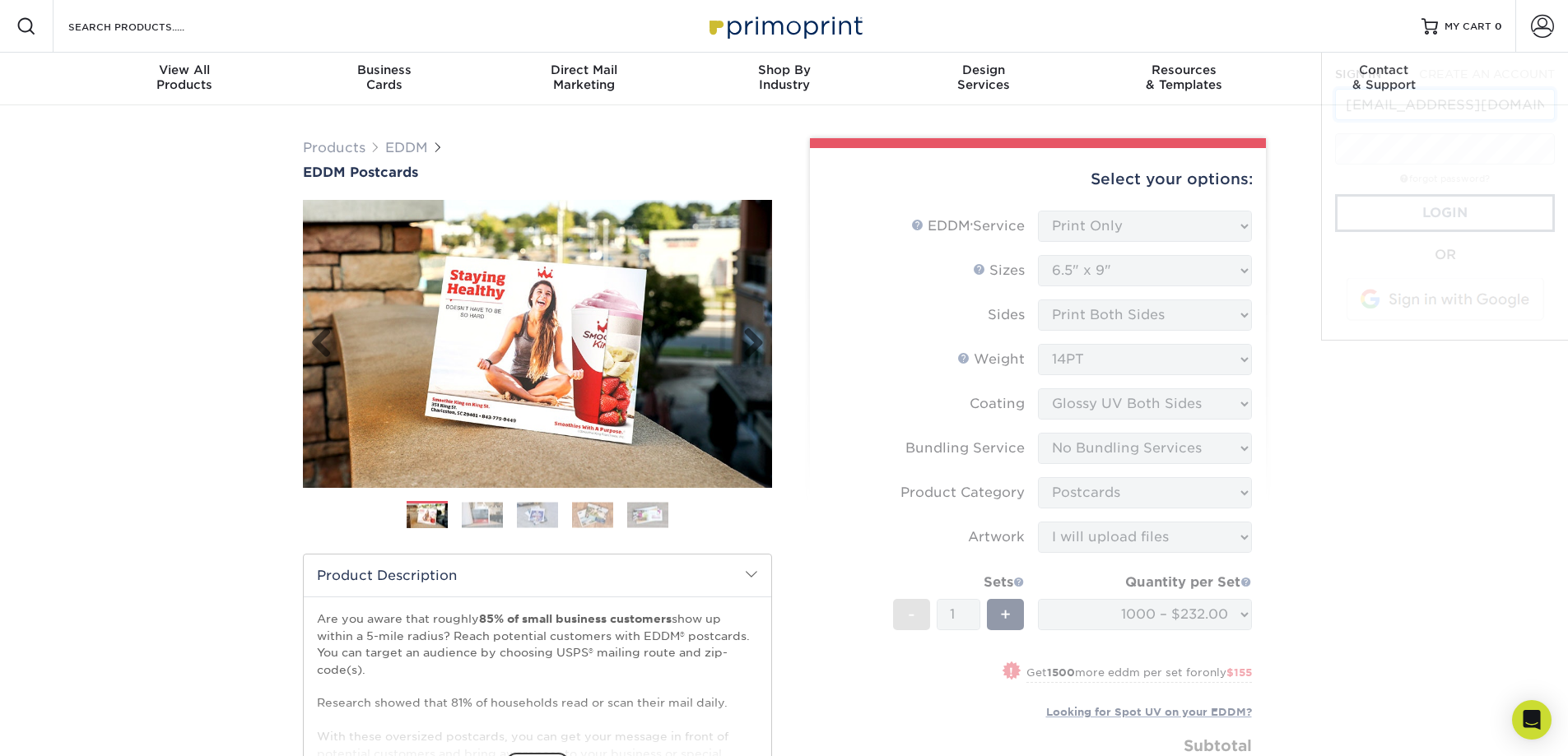
scroll to position [0, 17]
click at [1539, 32] on span at bounding box center [1542, 27] width 23 height 23
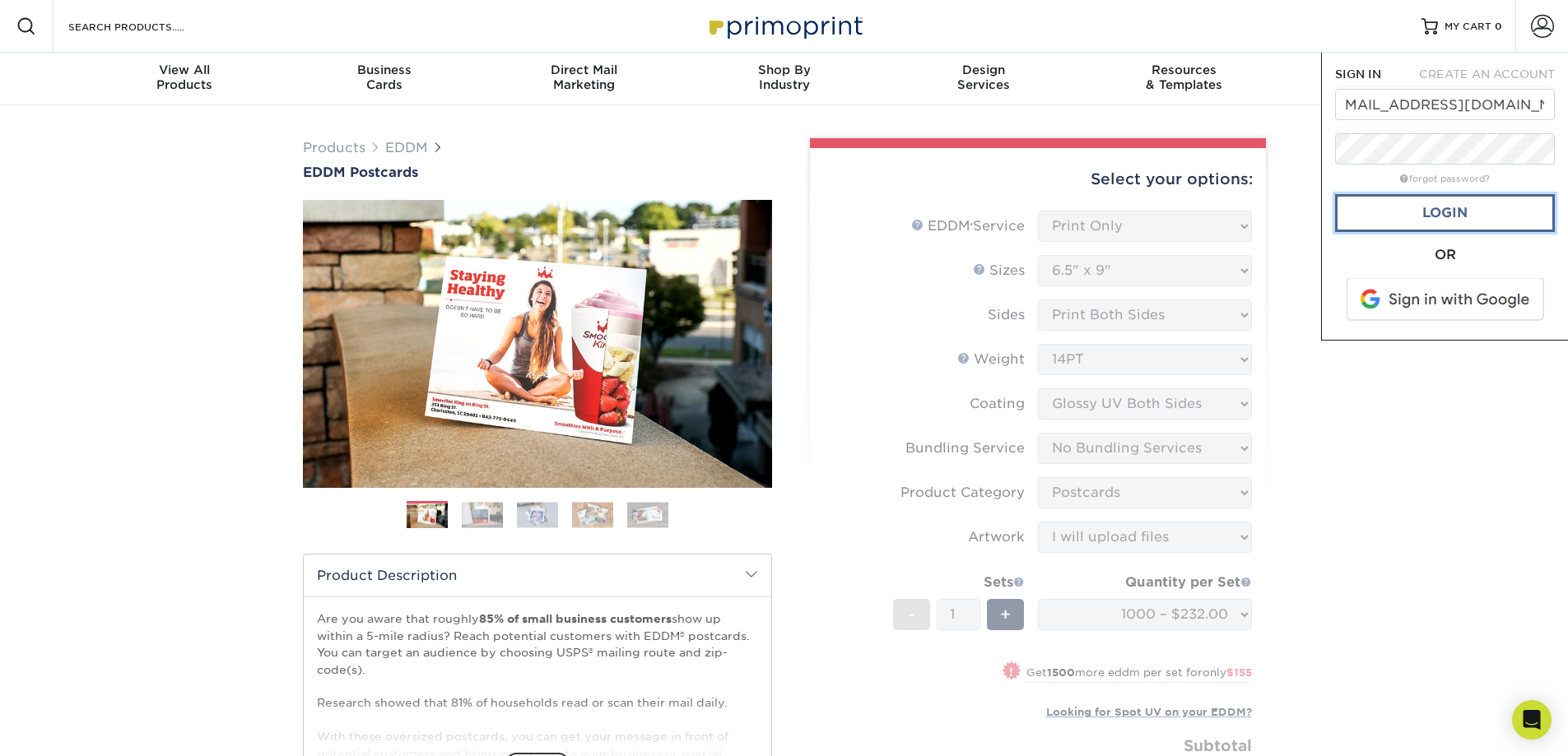
scroll to position [0, 0]
click at [1420, 217] on link "Login" at bounding box center [1444, 213] width 219 height 38
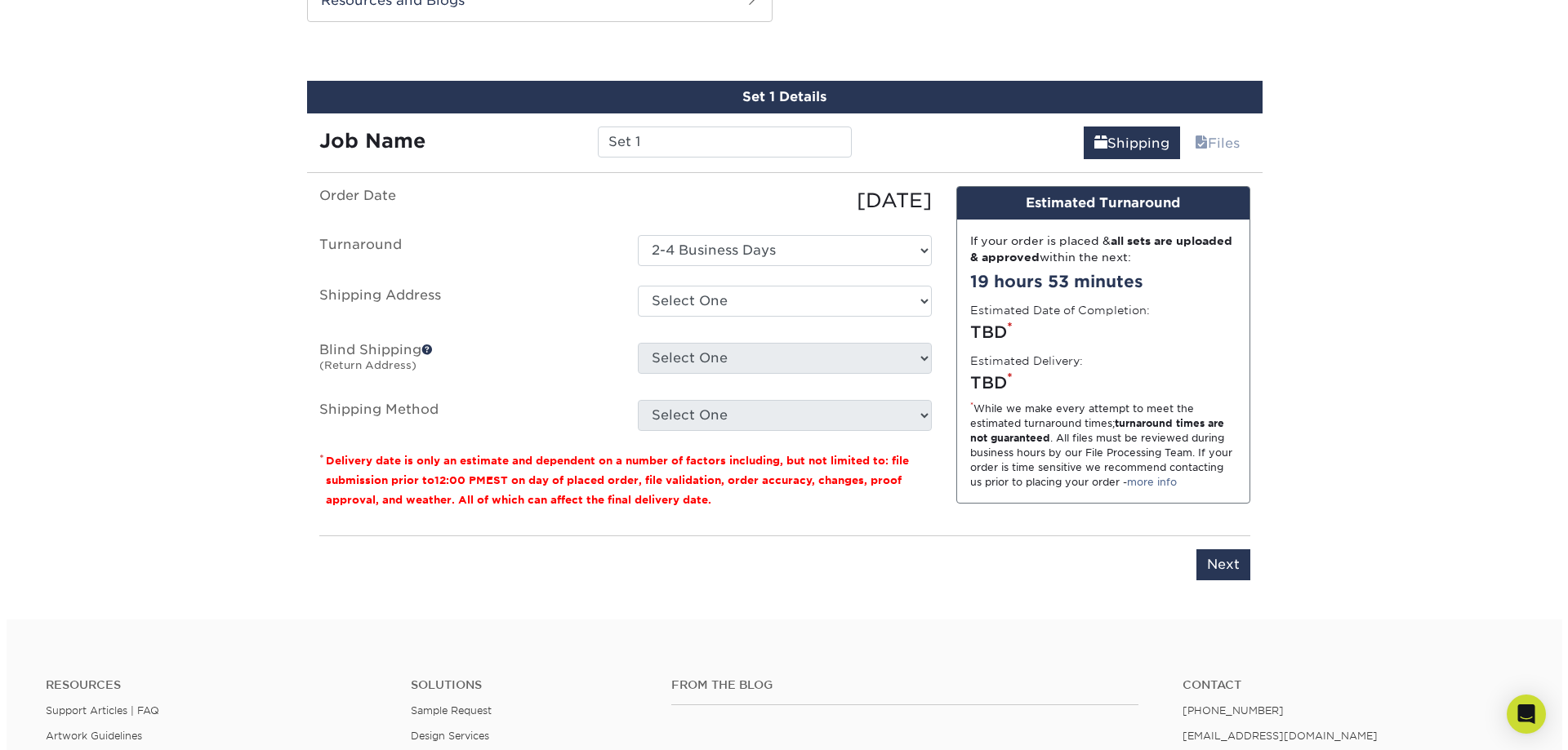
scroll to position [898, 0]
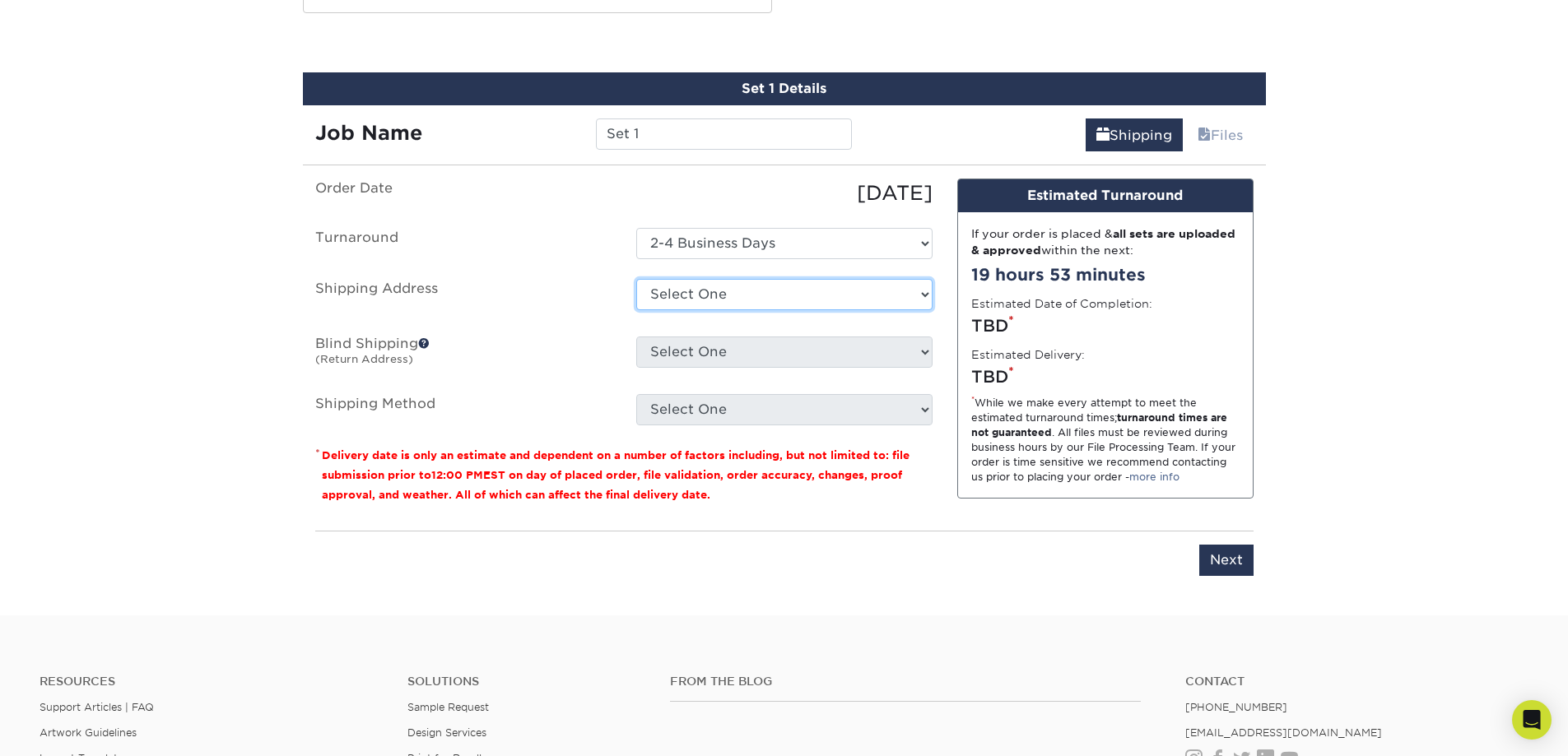
click at [826, 287] on select "Select One 154 TALL TREE TRL, ARNOLD, MD 8432 VETERANS HWY, MILLERSVILLE, MD 79…" at bounding box center [784, 294] width 296 height 31
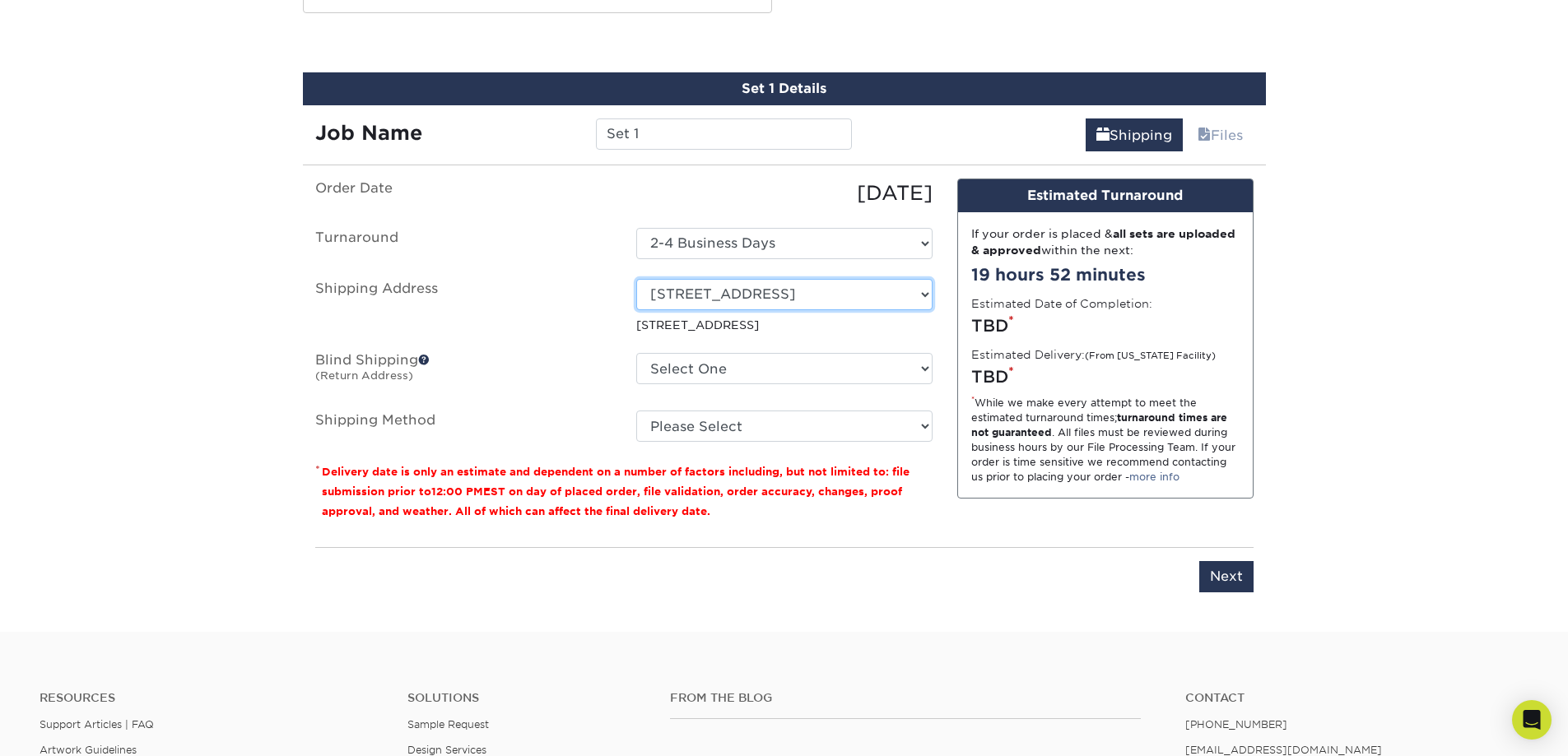
click at [907, 294] on select "Select One 154 TALL TREE TRL, ARNOLD, MD 8432 VETERANS HWY, MILLERSVILLE, MD 79…" at bounding box center [784, 294] width 296 height 31
select select "newaddress"
click at [636, 279] on select "Select One 154 TALL TREE TRL, ARNOLD, MD 8432 VETERANS HWY, MILLERSVILLE, MD 79…" at bounding box center [784, 294] width 296 height 31
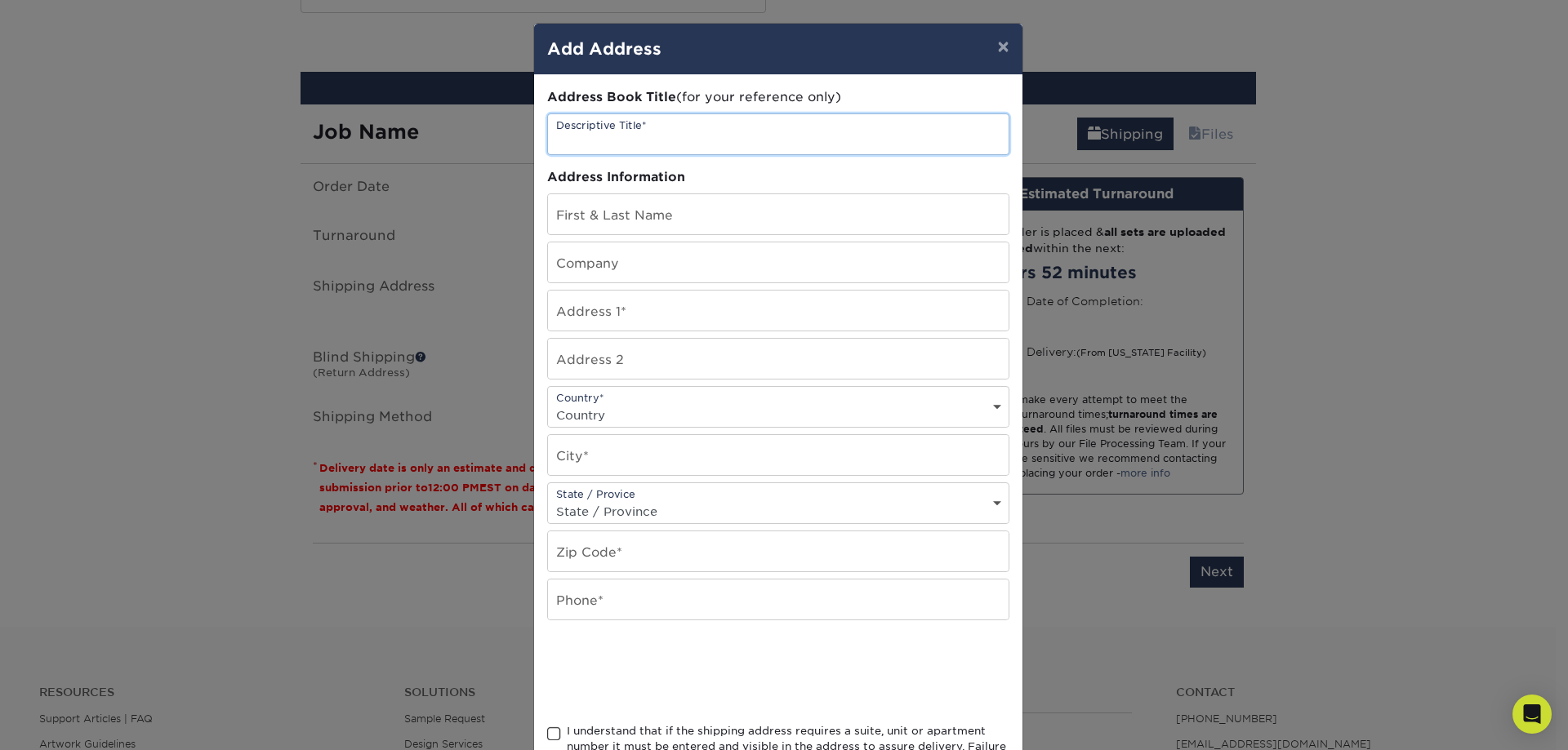
click at [711, 139] on input "text" at bounding box center [777, 134] width 461 height 40
type input "Kent Island Office"
type input "[PERSON_NAME]"
type input "REMAX Executive"
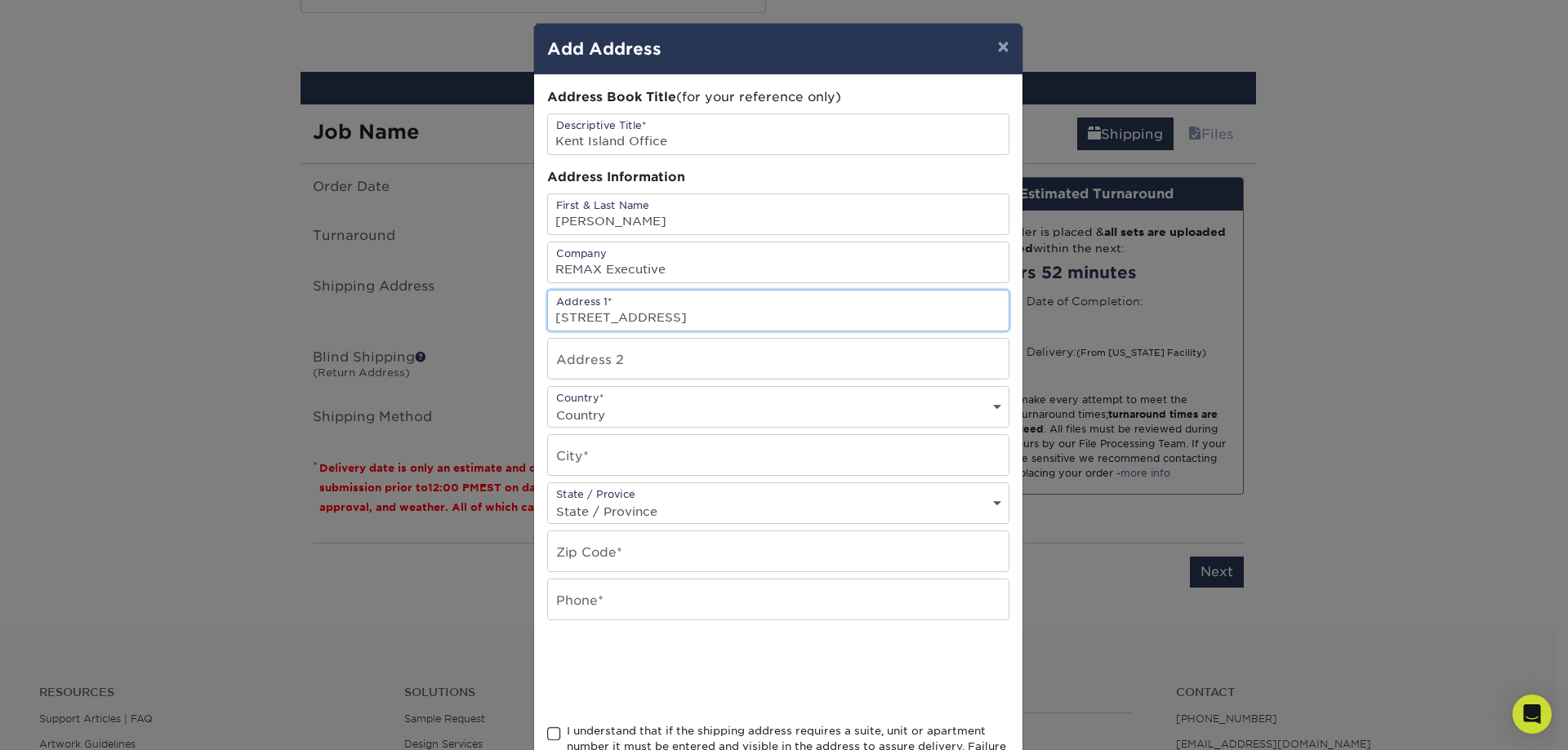
type input "1919 Main Street"
type input "Chester"
type input "21619"
click at [659, 408] on select "Country United States Canada ----------------------------- Afghanistan Albania …" at bounding box center [777, 415] width 461 height 24
select select "US"
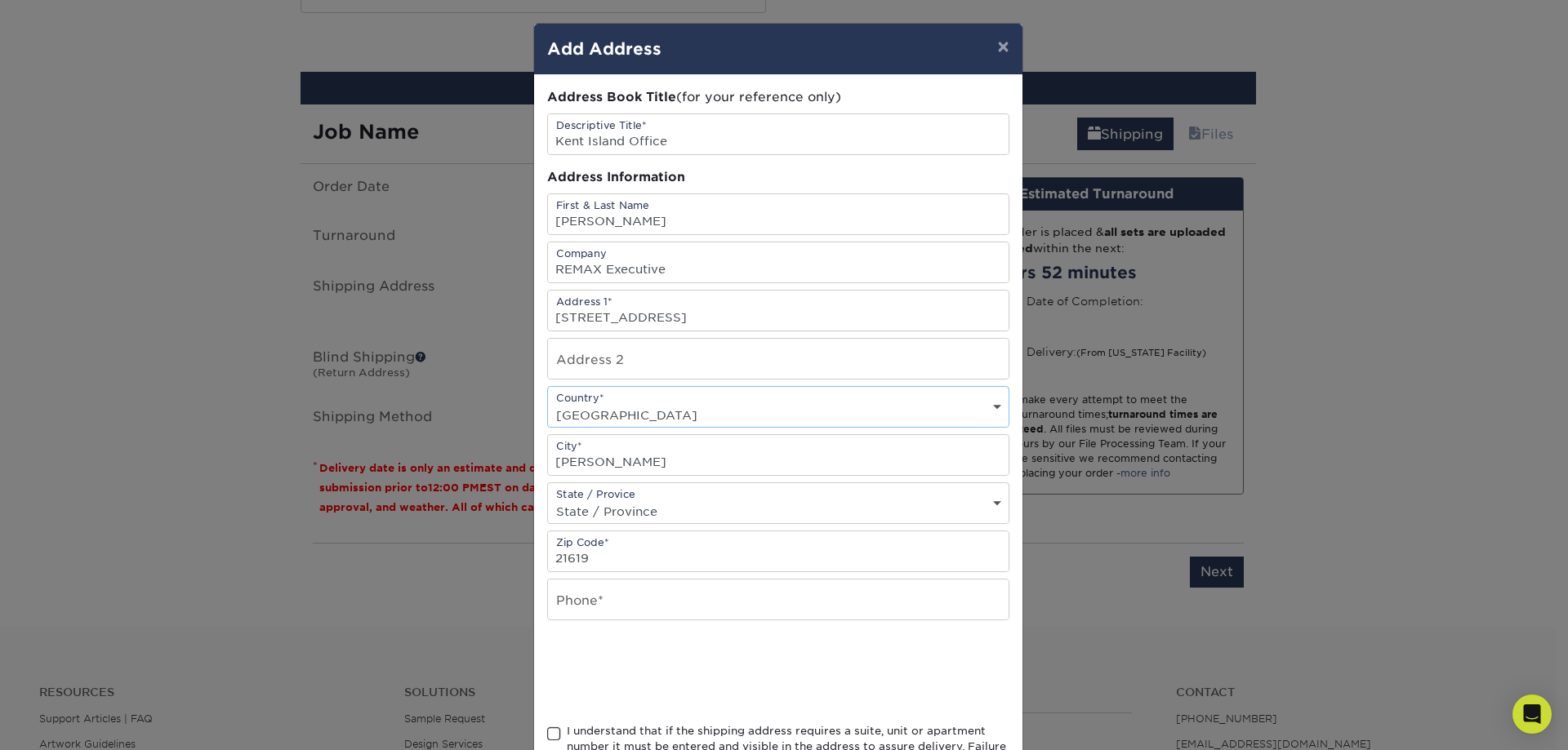
click at [548, 404] on select "Country United States Canada ----------------------------- Afghanistan Albania …" at bounding box center [777, 415] width 461 height 24
click at [662, 461] on input "Chester" at bounding box center [777, 455] width 461 height 40
click at [663, 504] on select "State / Province Alabama Alaska Arizona Arkansas California Colorado Connecticu…" at bounding box center [777, 511] width 461 height 24
select select "MD"
click at [548, 499] on select "State / Province Alabama Alaska Arizona Arkansas California Colorado Connecticu…" at bounding box center [777, 511] width 461 height 24
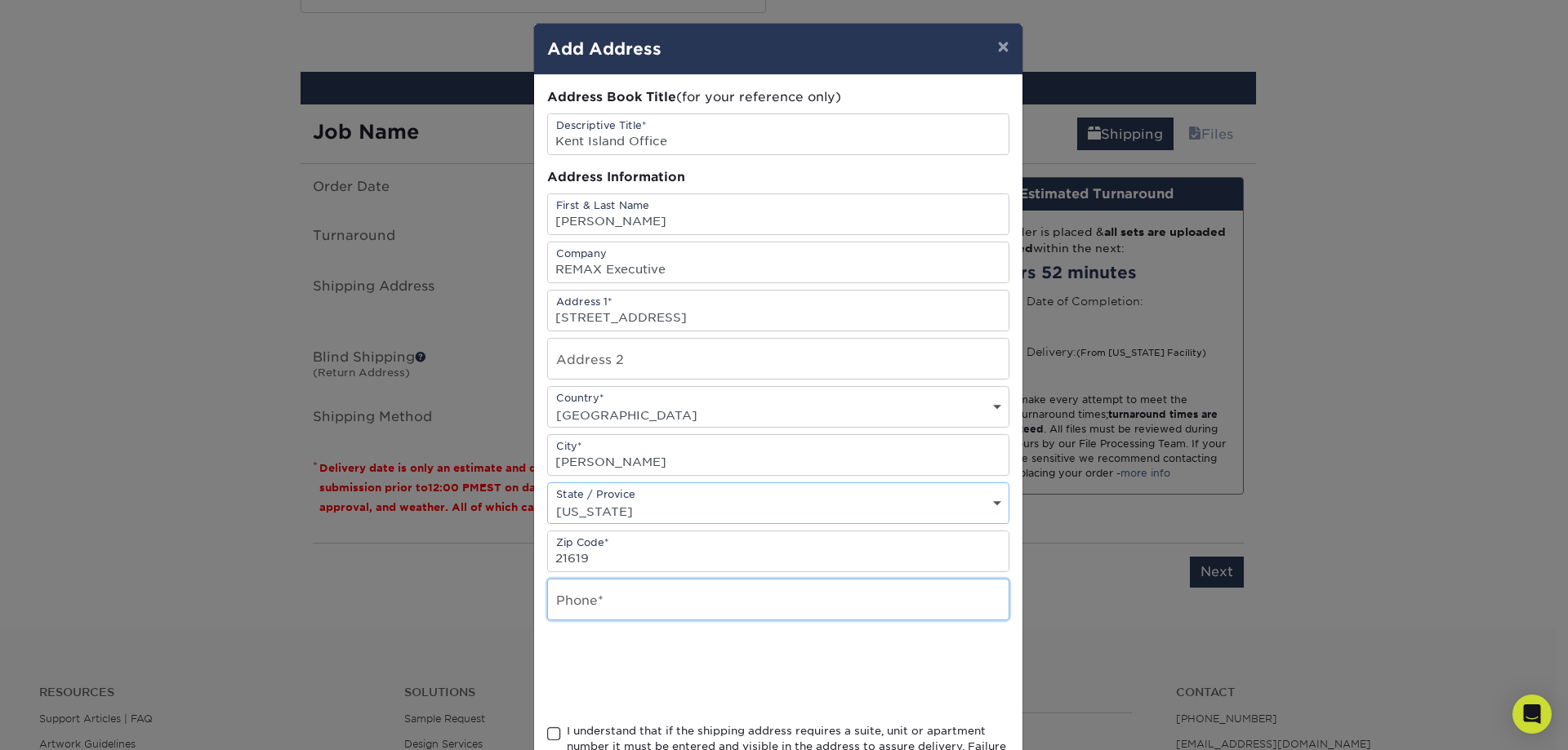
click at [613, 601] on input "text" at bounding box center [777, 600] width 461 height 40
type input "443-261-2500"
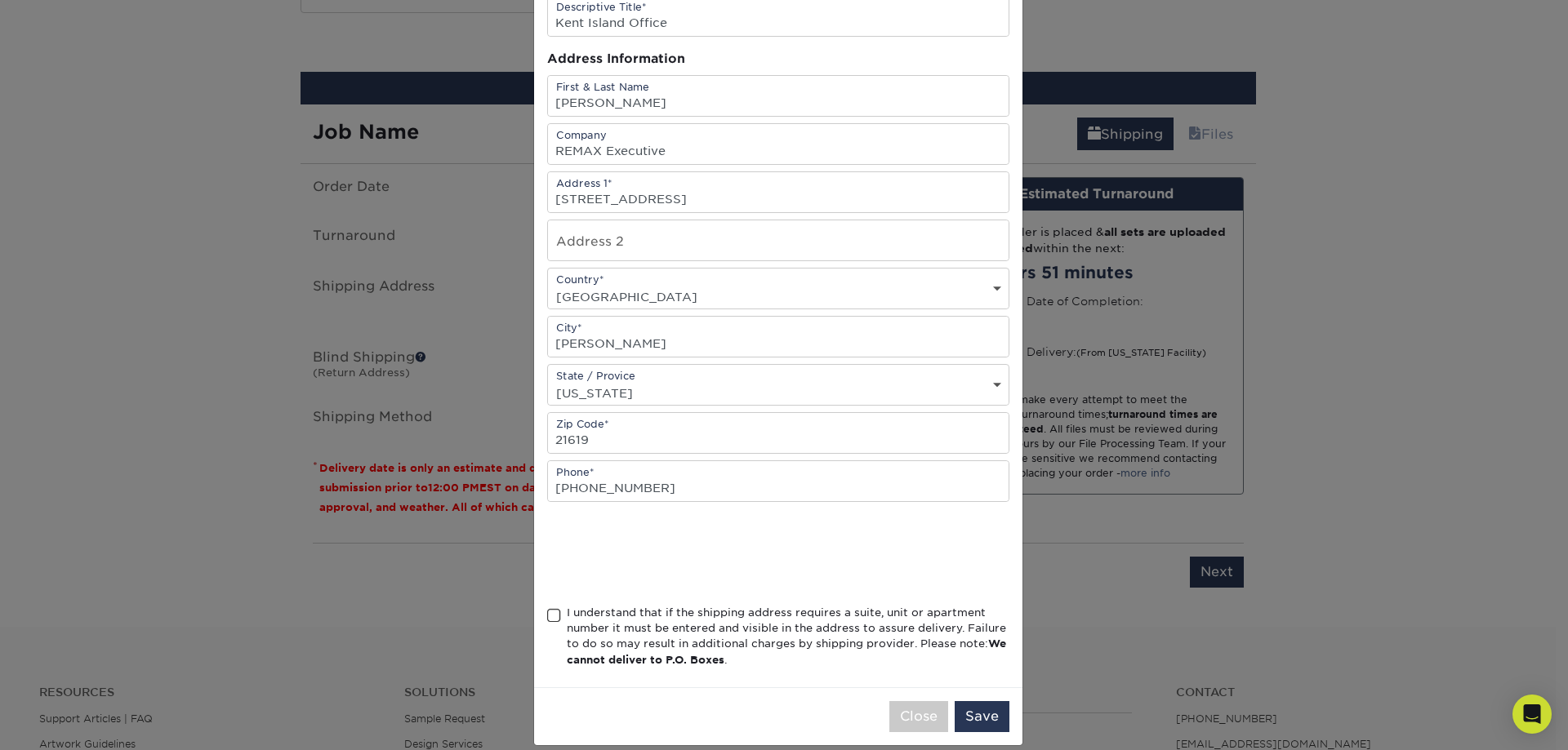
scroll to position [137, 0]
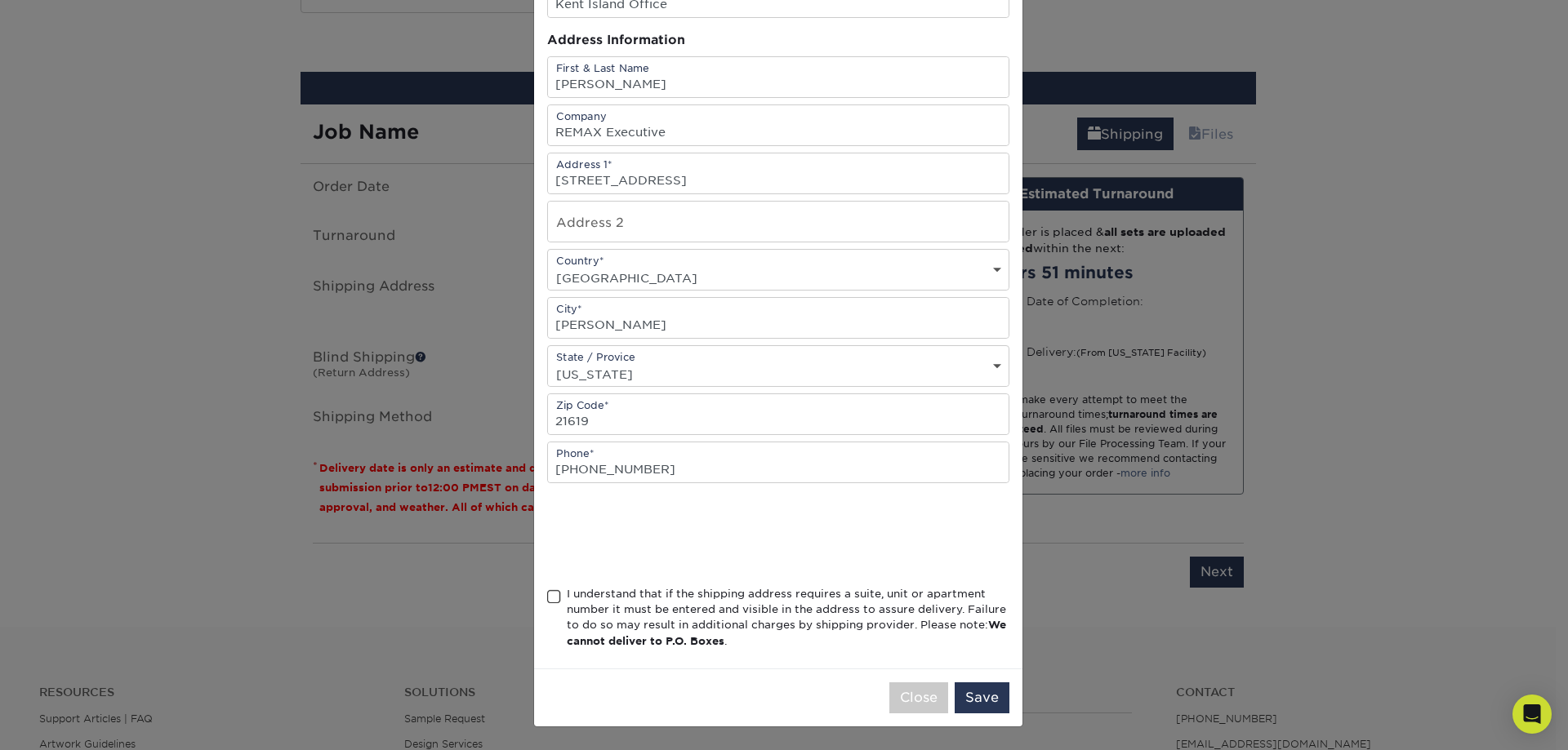
click at [547, 589] on span at bounding box center [554, 597] width 14 height 16
click at [0, 0] on input "I understand that if the shipping address requires a suite, unit or apartment n…" at bounding box center [0, 0] width 0 height 0
click at [976, 696] on button "Save" at bounding box center [982, 697] width 54 height 31
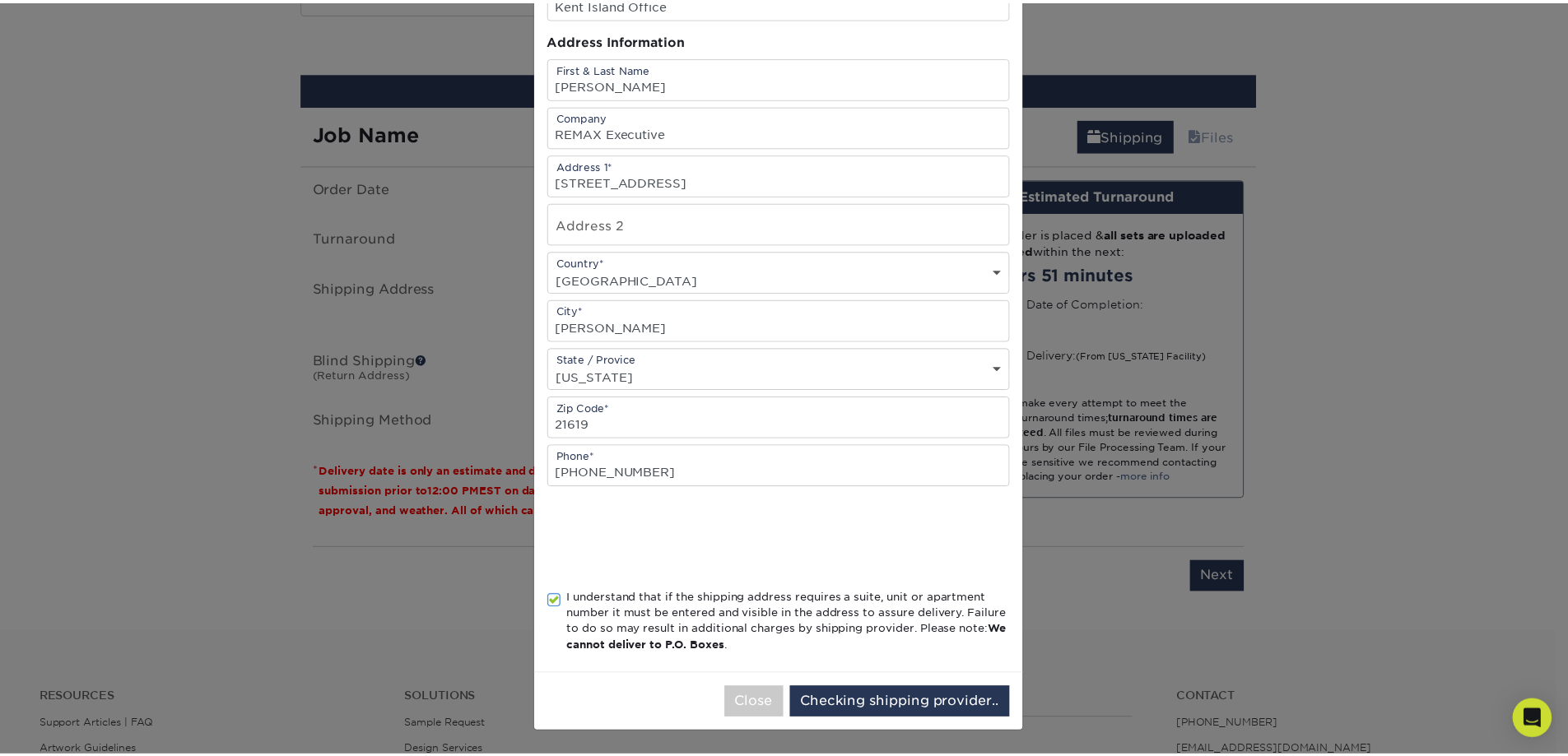
scroll to position [0, 0]
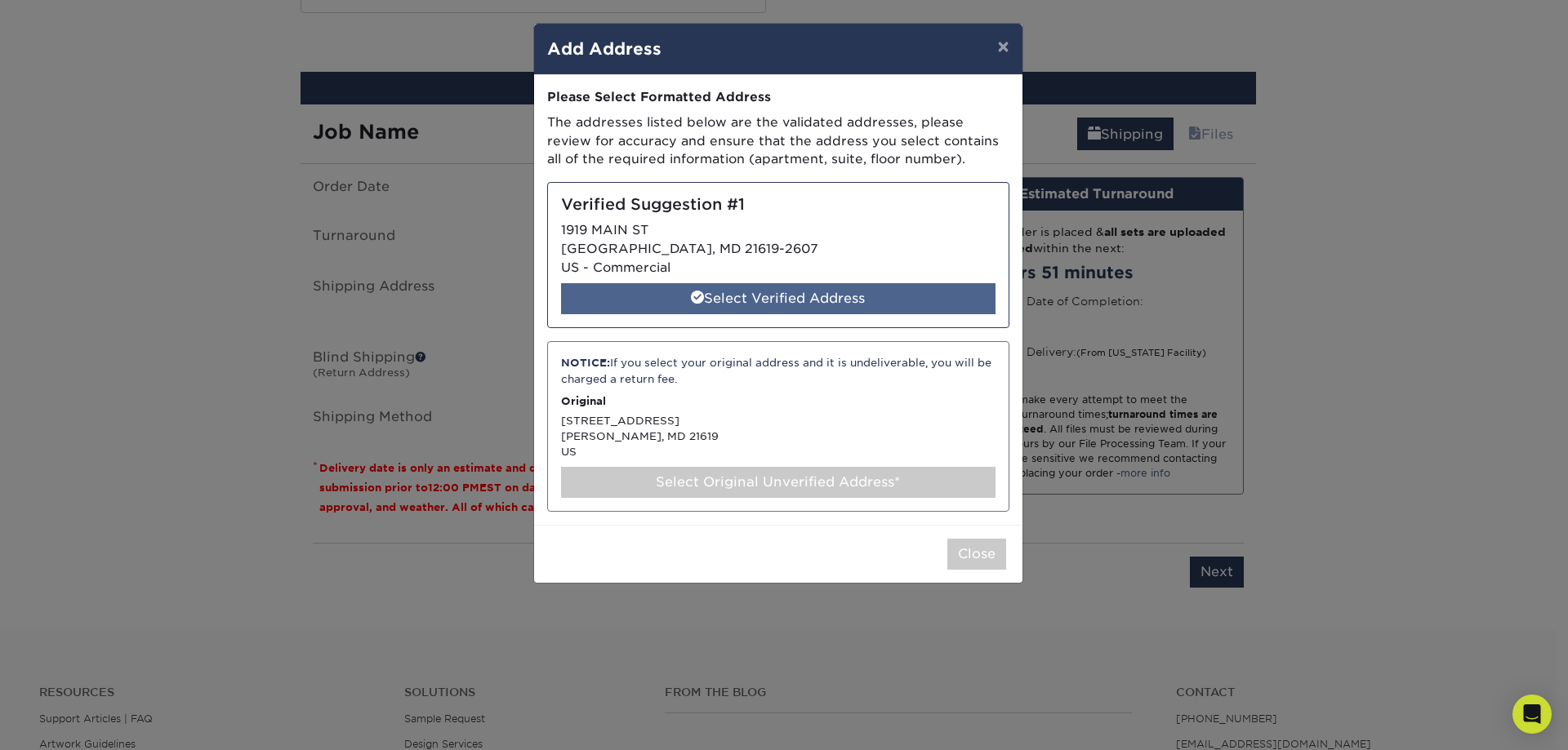
click at [882, 294] on div "Select Verified Address" at bounding box center [777, 298] width 434 height 31
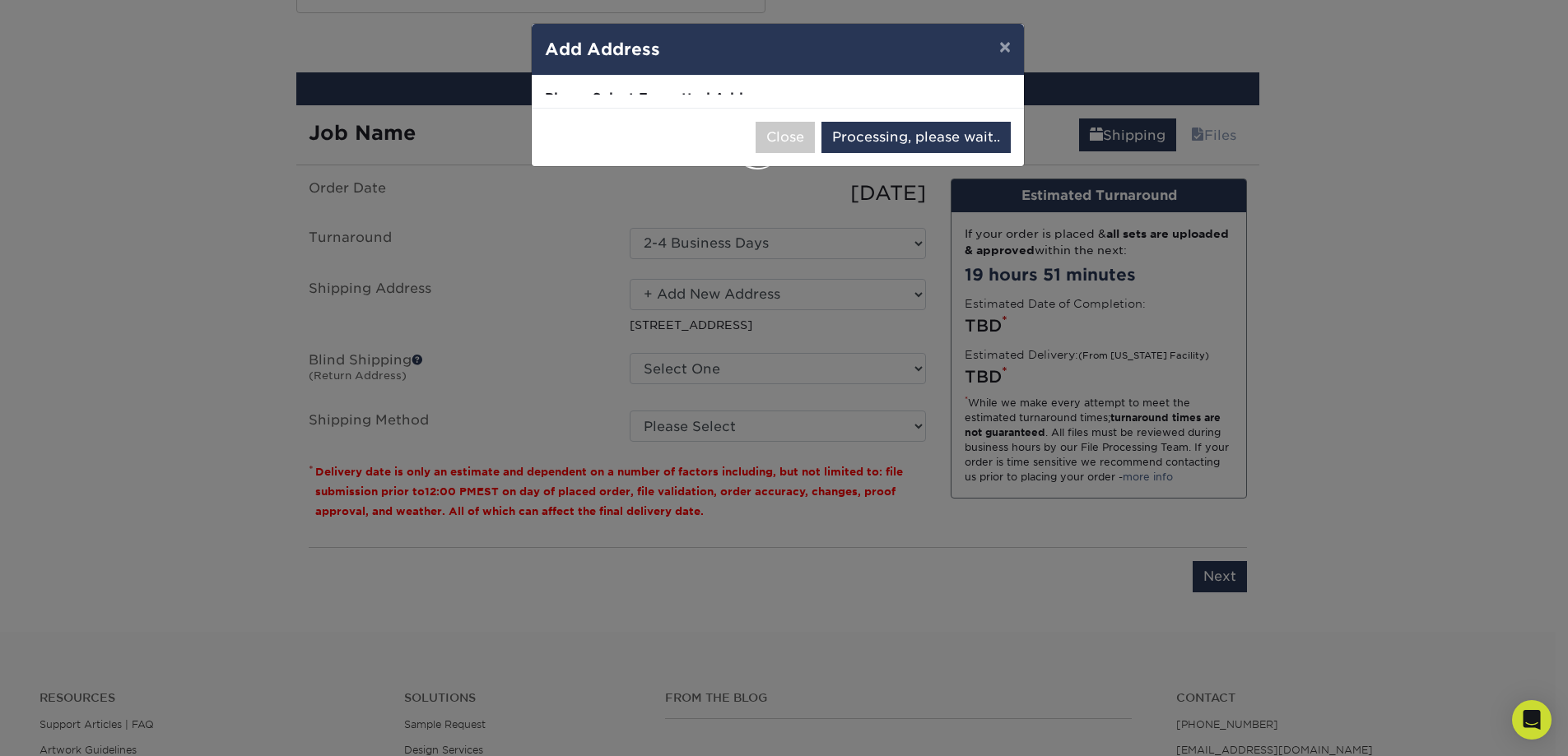
select select "285318"
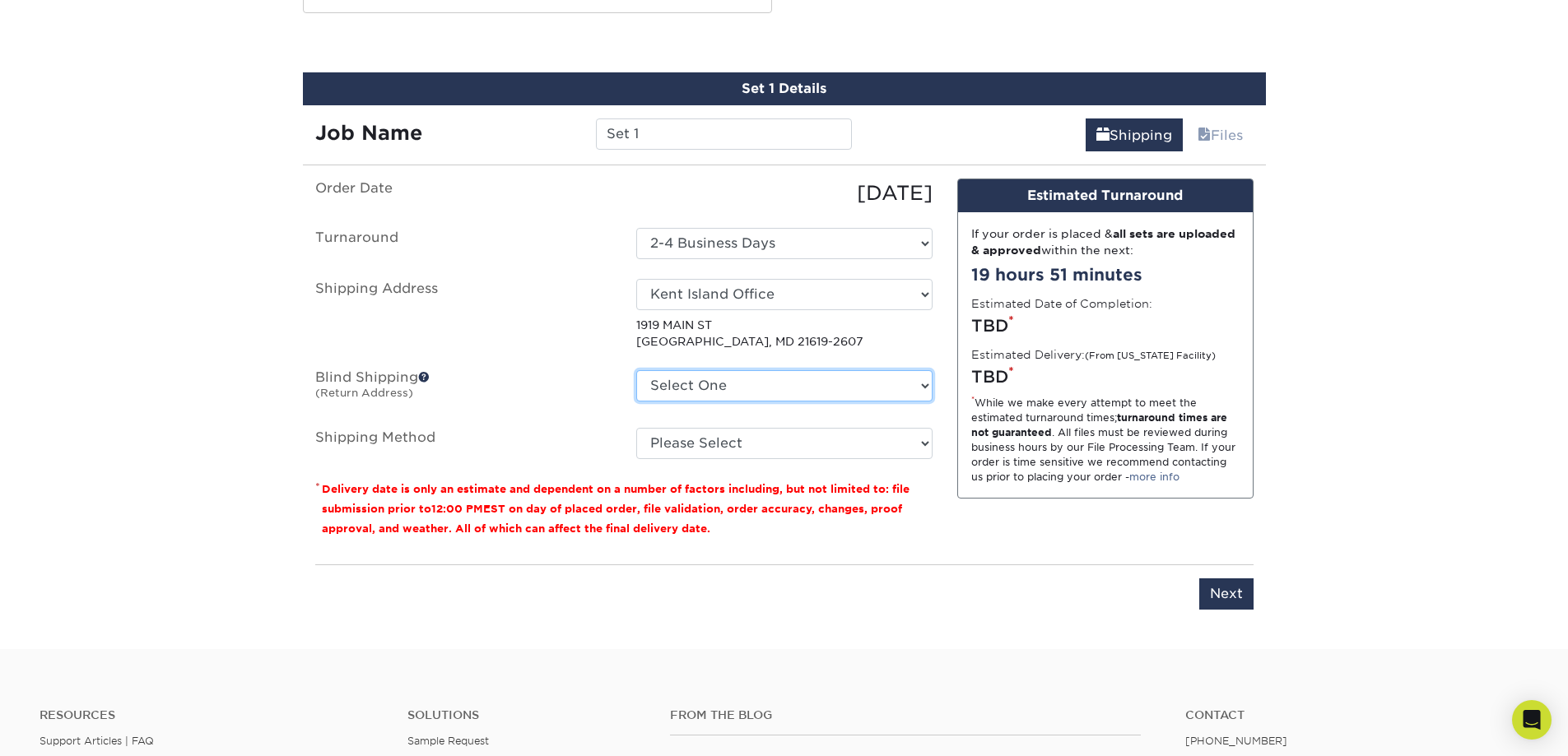
click at [778, 392] on select "Select One 154 TALL TREE TRL, ARNOLD, MD 8432 VETERANS HWY, MILLERSVILLE, MD 79…" at bounding box center [784, 386] width 296 height 31
click at [734, 441] on select "Please Select Ground Shipping (+$28.11) 3 Day Shipping Service (+$38.43) 2 Day …" at bounding box center [784, 443] width 296 height 31
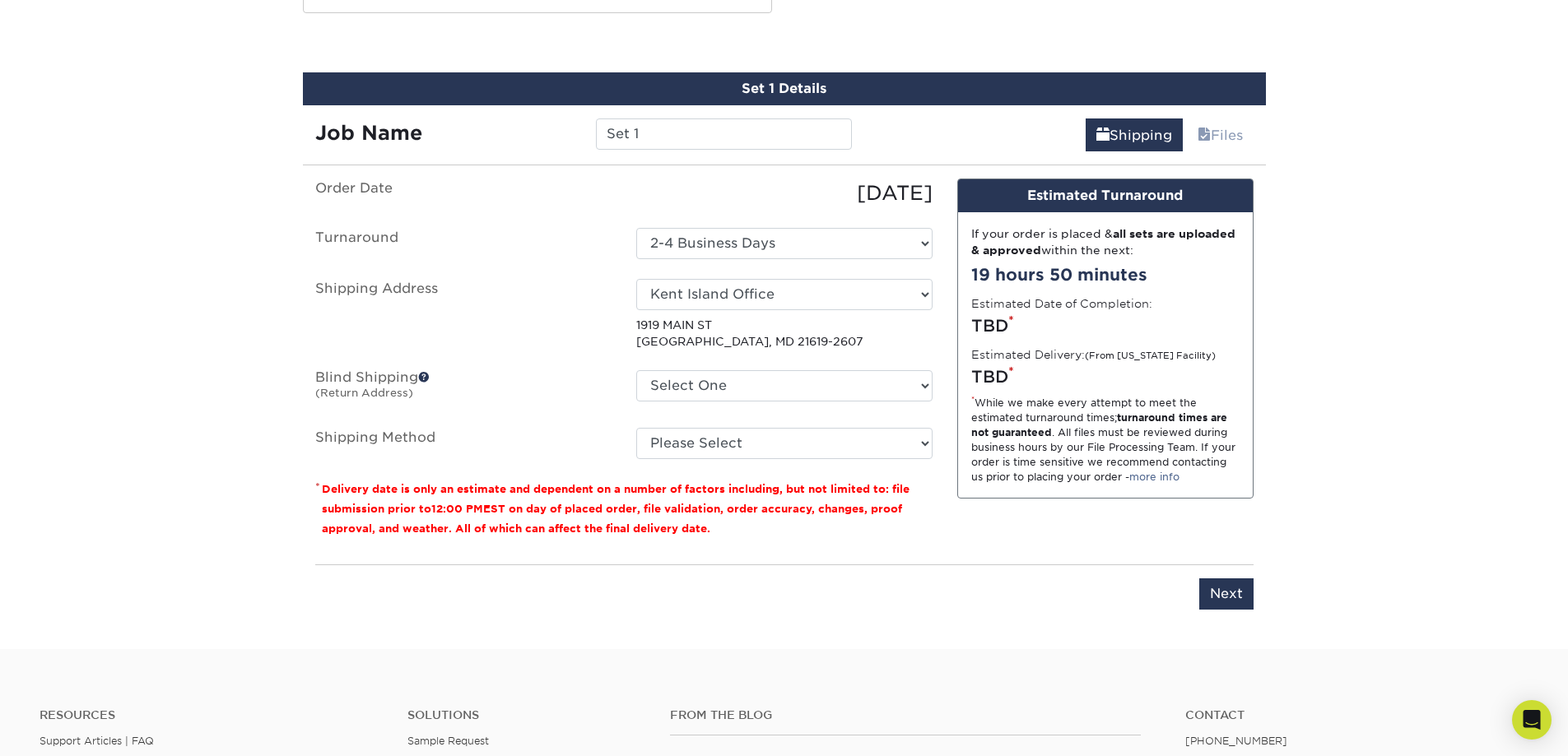
drag, startPoint x: 123, startPoint y: 196, endPoint x: 160, endPoint y: 197, distance: 37.0
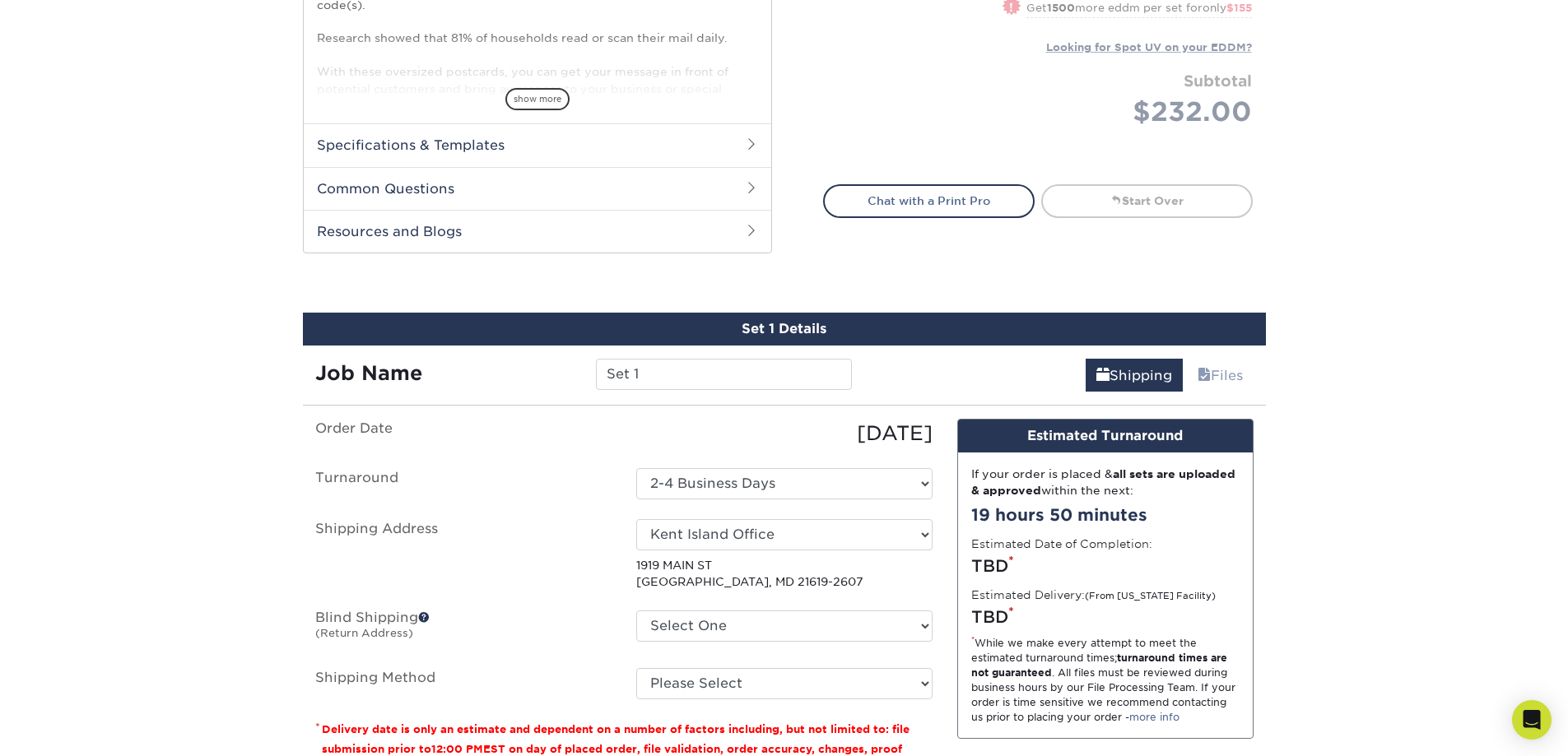
scroll to position [658, 0]
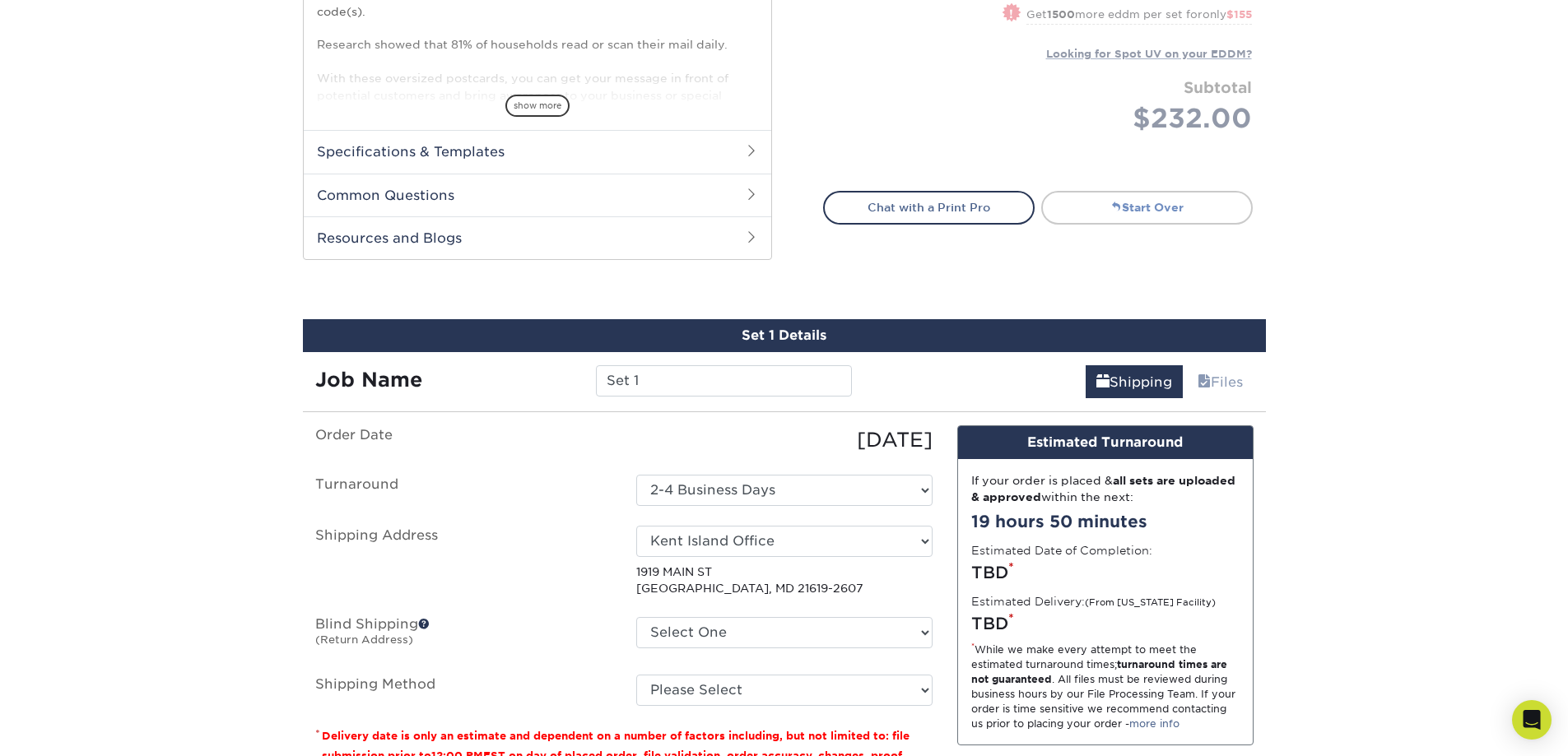
click at [1095, 200] on link "Start Over" at bounding box center [1146, 207] width 211 height 33
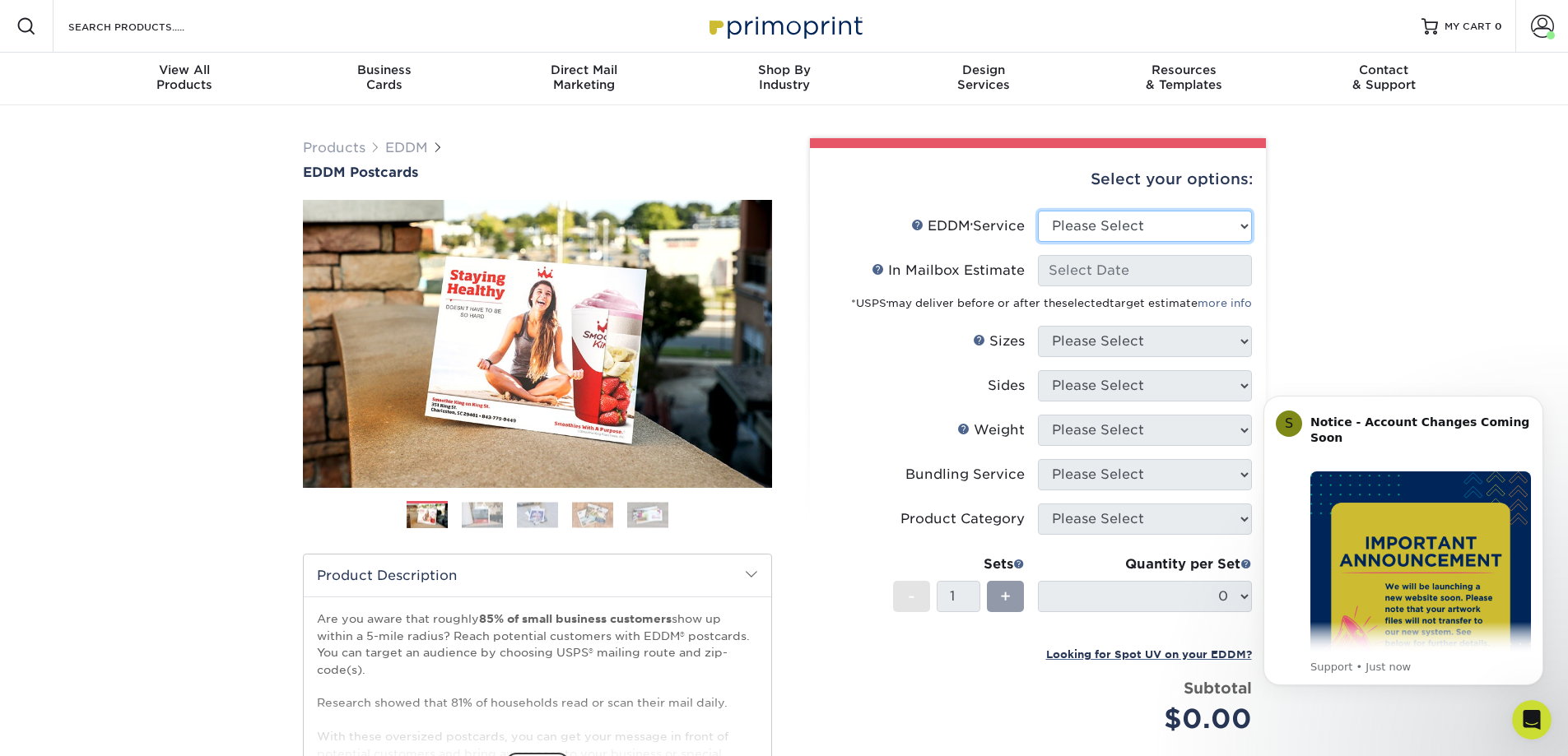
click at [1136, 219] on select "Please Select Full Service Print Only" at bounding box center [1144, 225] width 214 height 31
select select "print_only"
click at [1037, 210] on select "Please Select Full Service Print Only" at bounding box center [1144, 225] width 214 height 31
select select "-1"
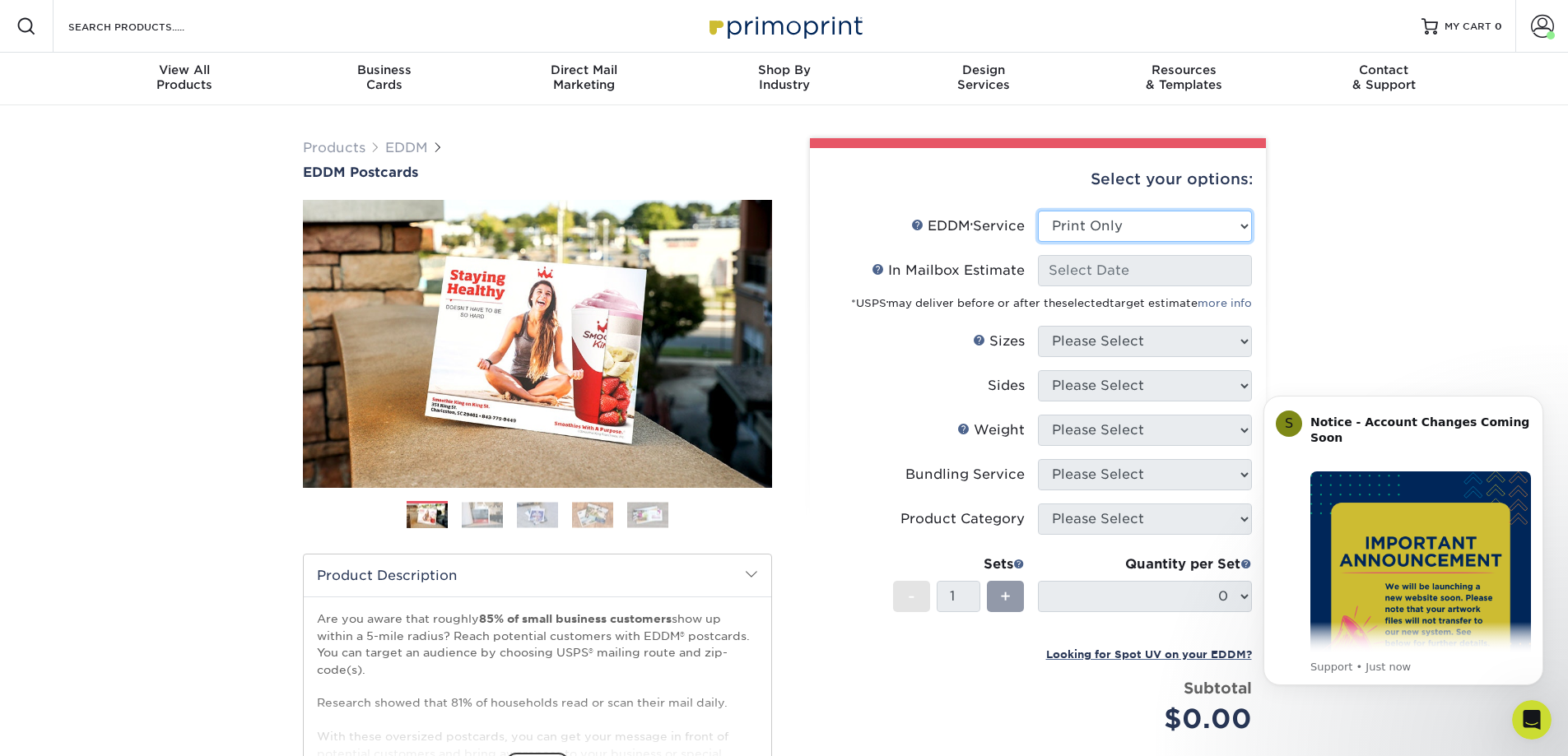
select select "-1"
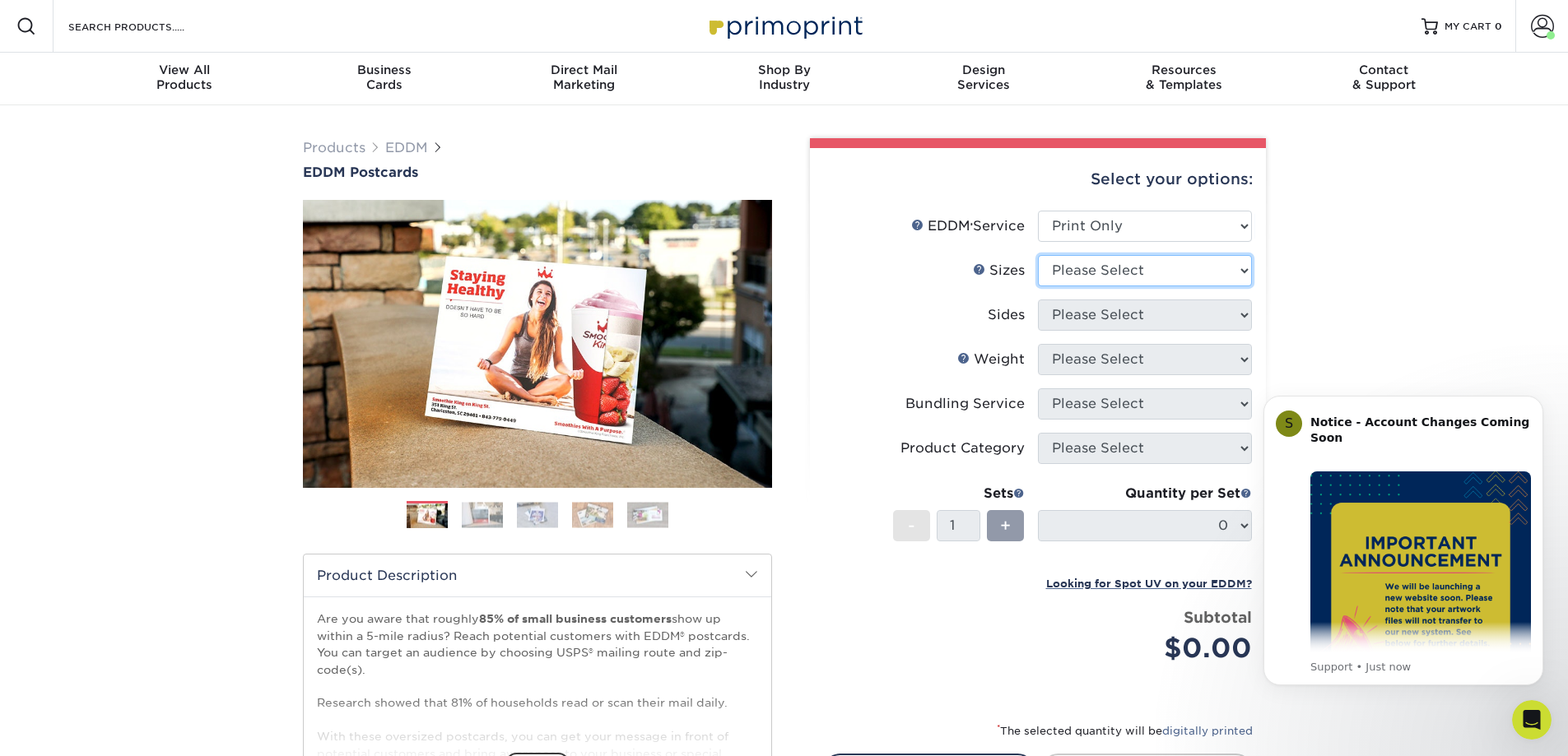
click at [1077, 271] on select "Please Select 4.5" x 12" 6" x 12" 6.5" x 8" 6.5" x 9" 6.5" x 12" 7" x 8.5" 8" x…" at bounding box center [1144, 270] width 214 height 31
select select "6.50x9.00"
click at [1037, 255] on select "Please Select 4.5" x 12" 6" x 12" 6.5" x 8" 6.5" x 9" 6.5" x 12" 7" x 8.5" 8" x…" at bounding box center [1144, 270] width 214 height 31
click at [1106, 318] on select "Please Select Print Both Sides Print Front Only" at bounding box center [1144, 315] width 214 height 31
select select "13abbda7-1d64-4f25-8bb2-c179b224825d"
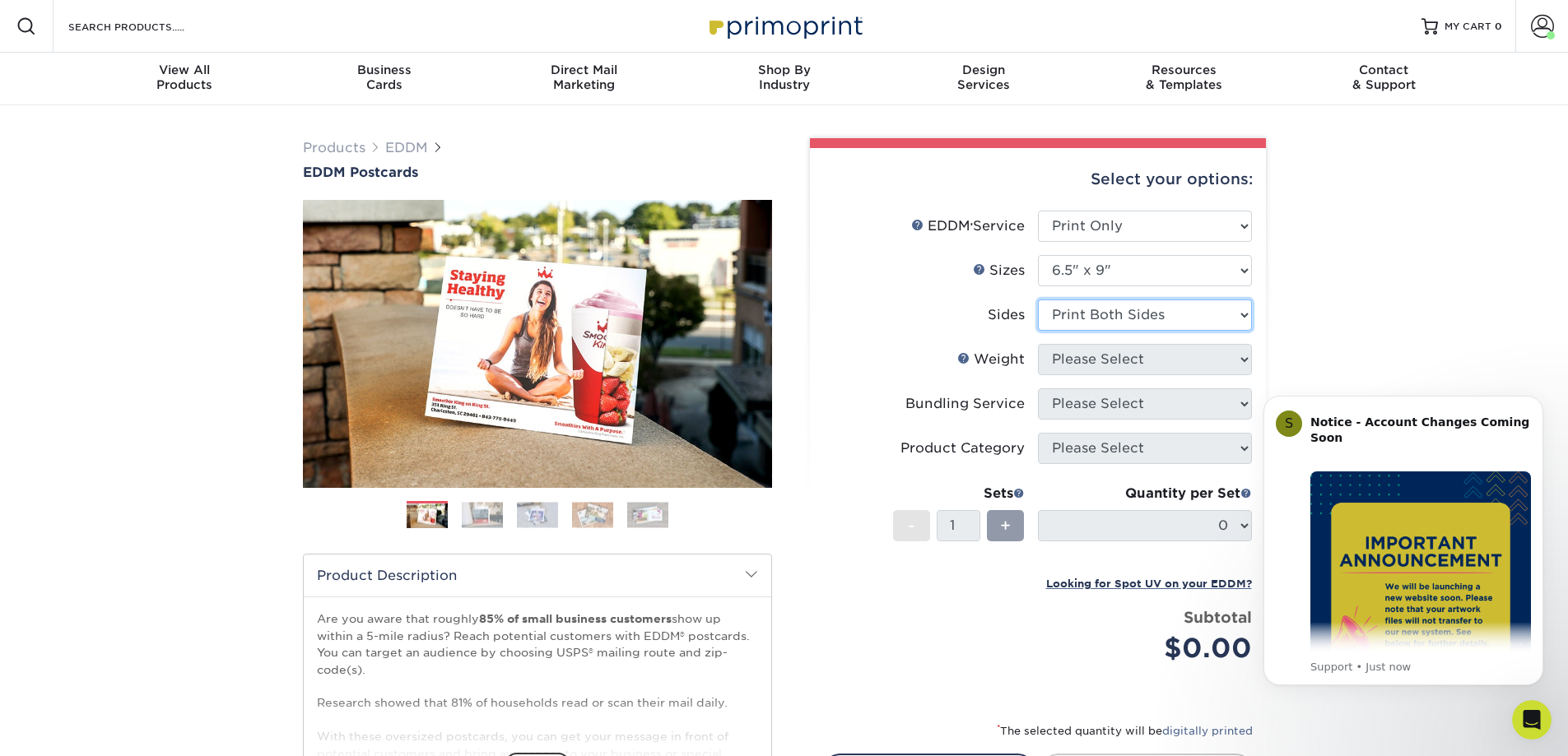
click at [1037, 300] on select "Please Select Print Both Sides Print Front Only" at bounding box center [1144, 315] width 214 height 31
click at [1099, 358] on select "Please Select 16PT 14PT" at bounding box center [1144, 359] width 214 height 31
select select "14PT"
click at [1037, 344] on select "Please Select 16PT 14PT" at bounding box center [1144, 359] width 214 height 31
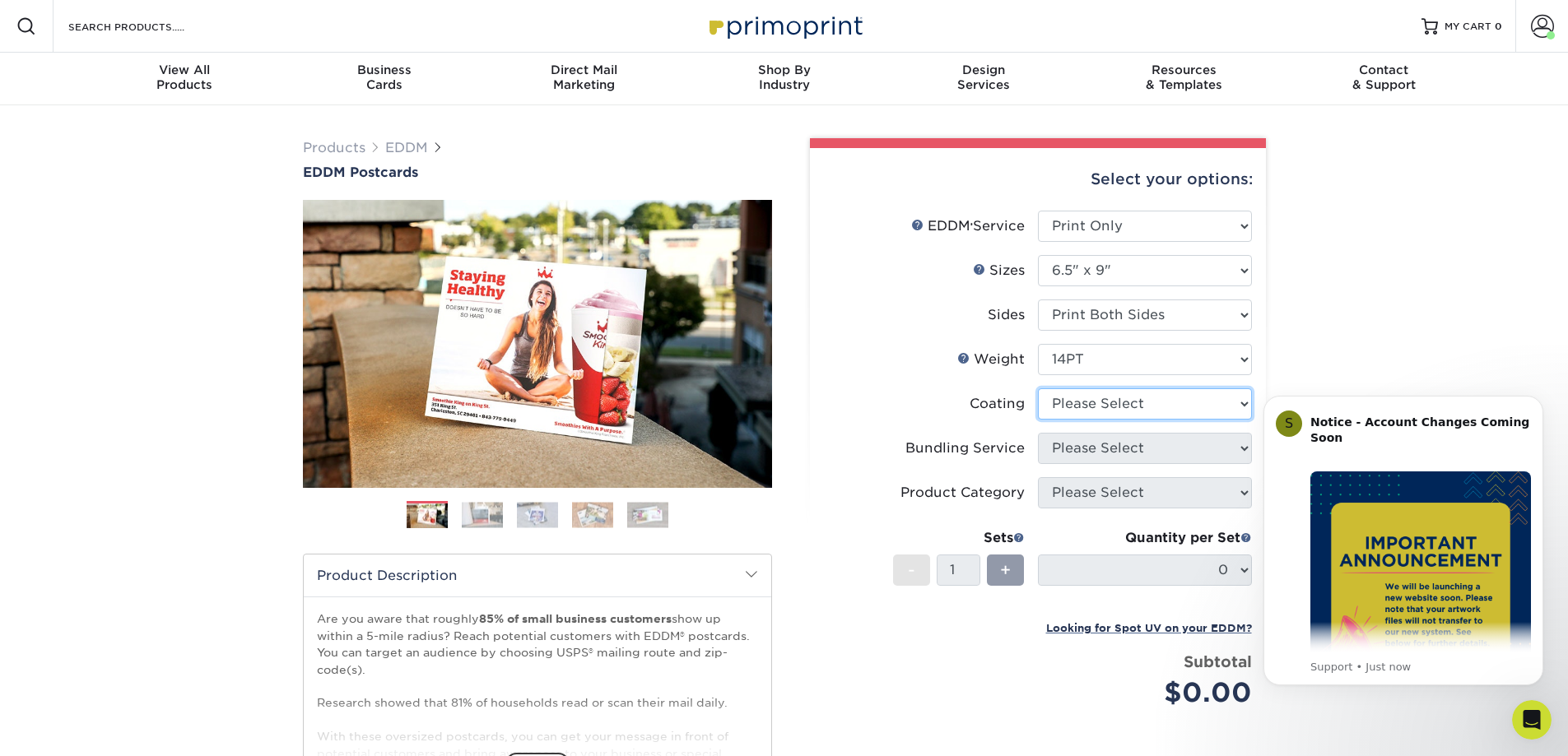
click at [1095, 402] on select at bounding box center [1144, 403] width 214 height 31
select select "ae367451-b2b8-45df-a344-0f05b6a12993"
click at [1037, 388] on select at bounding box center [1144, 403] width 214 height 31
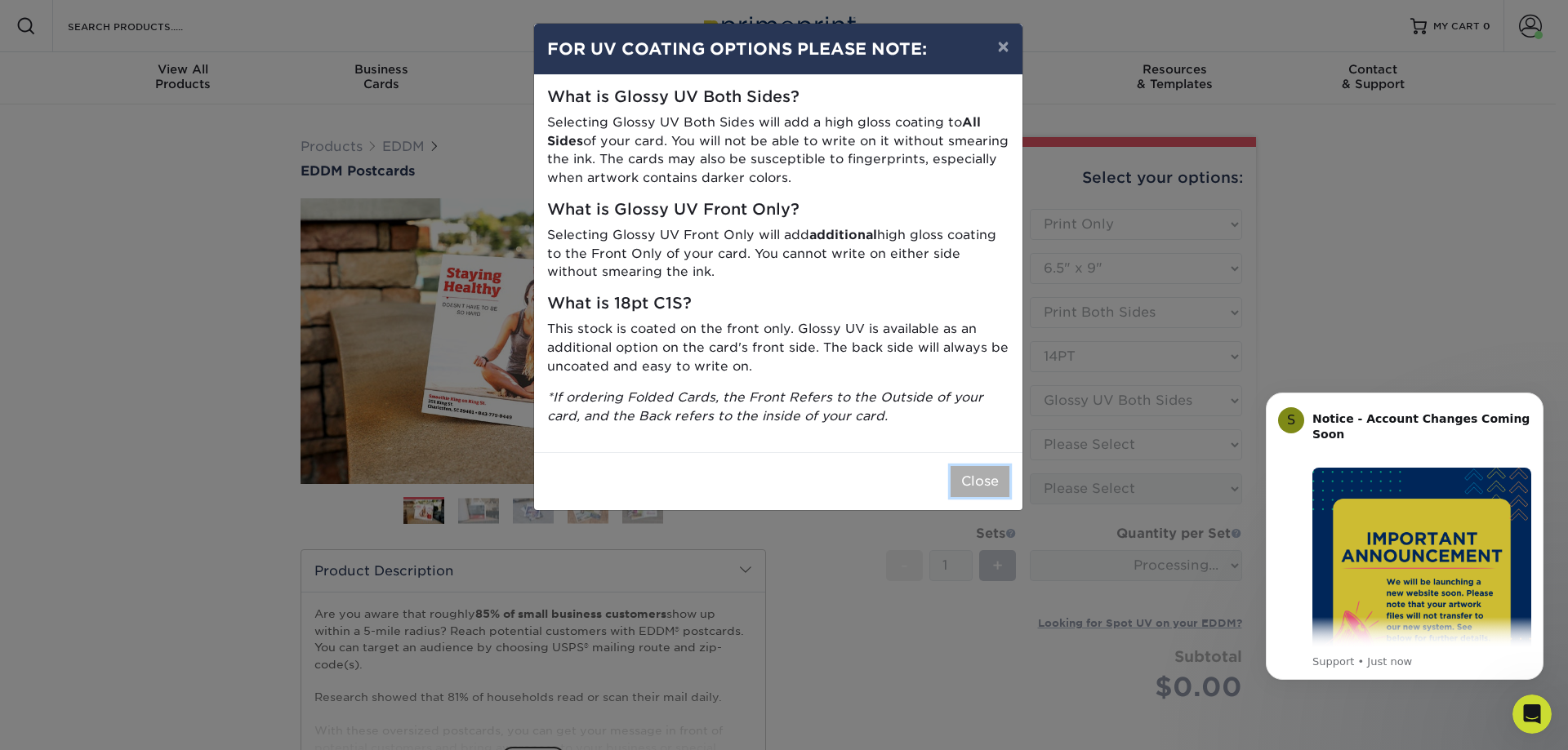
click at [987, 482] on button "Close" at bounding box center [979, 481] width 59 height 31
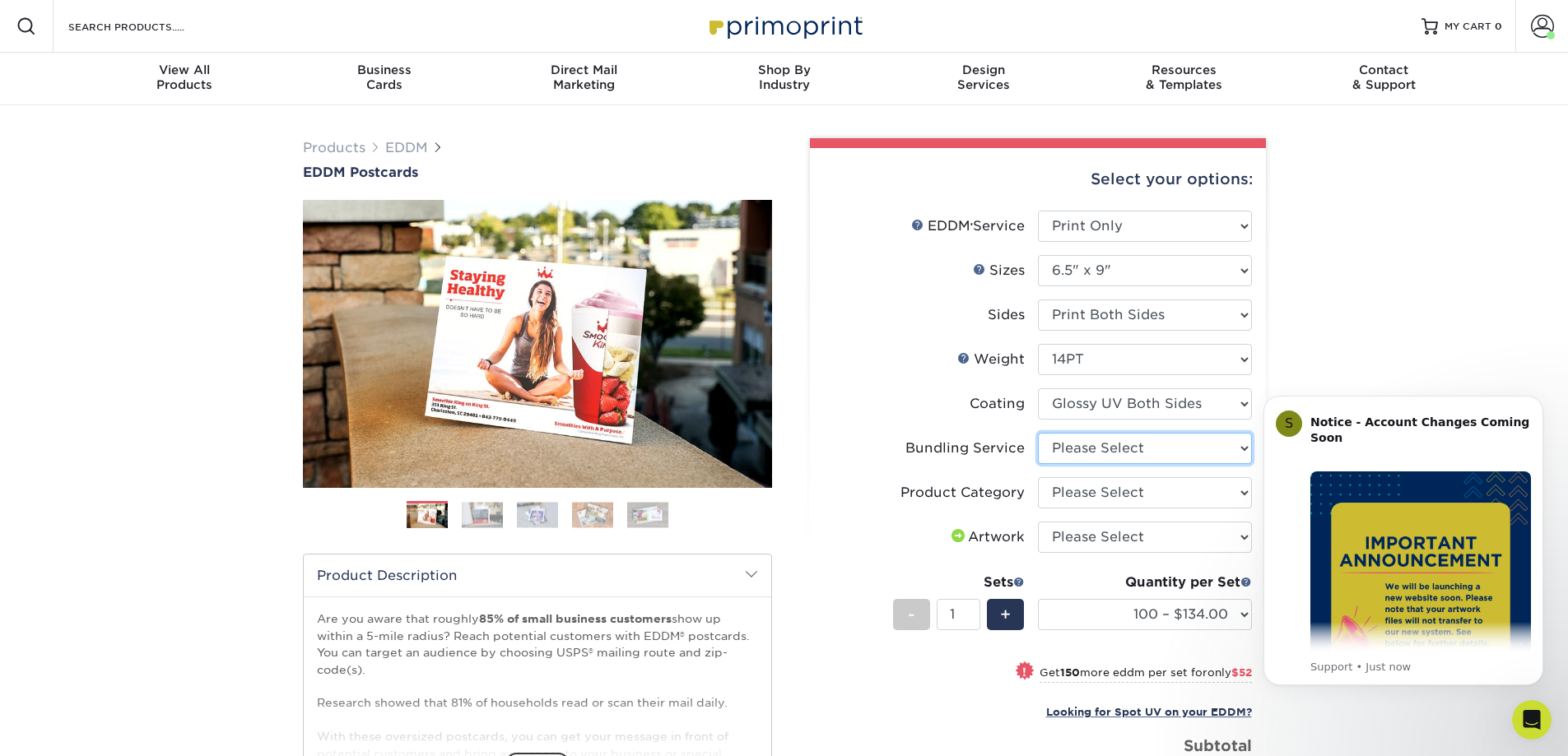
click at [1144, 449] on select "Please Select No Bundling Services Yes, Bundles of 50 (+2 Days) Yes, Bundles of…" at bounding box center [1144, 447] width 214 height 31
select select "58689abb-25c0-461c-a4c3-a80b627d6649"
click at [1037, 432] on select "Please Select No Bundling Services Yes, Bundles of 50 (+2 Days) Yes, Bundles of…" at bounding box center [1144, 447] width 214 height 31
click at [1121, 488] on select "Please Select Postcards" at bounding box center [1144, 493] width 214 height 31
select select "9b7272e0-d6c8-4c3c-8e97-d3a1bcdab858"
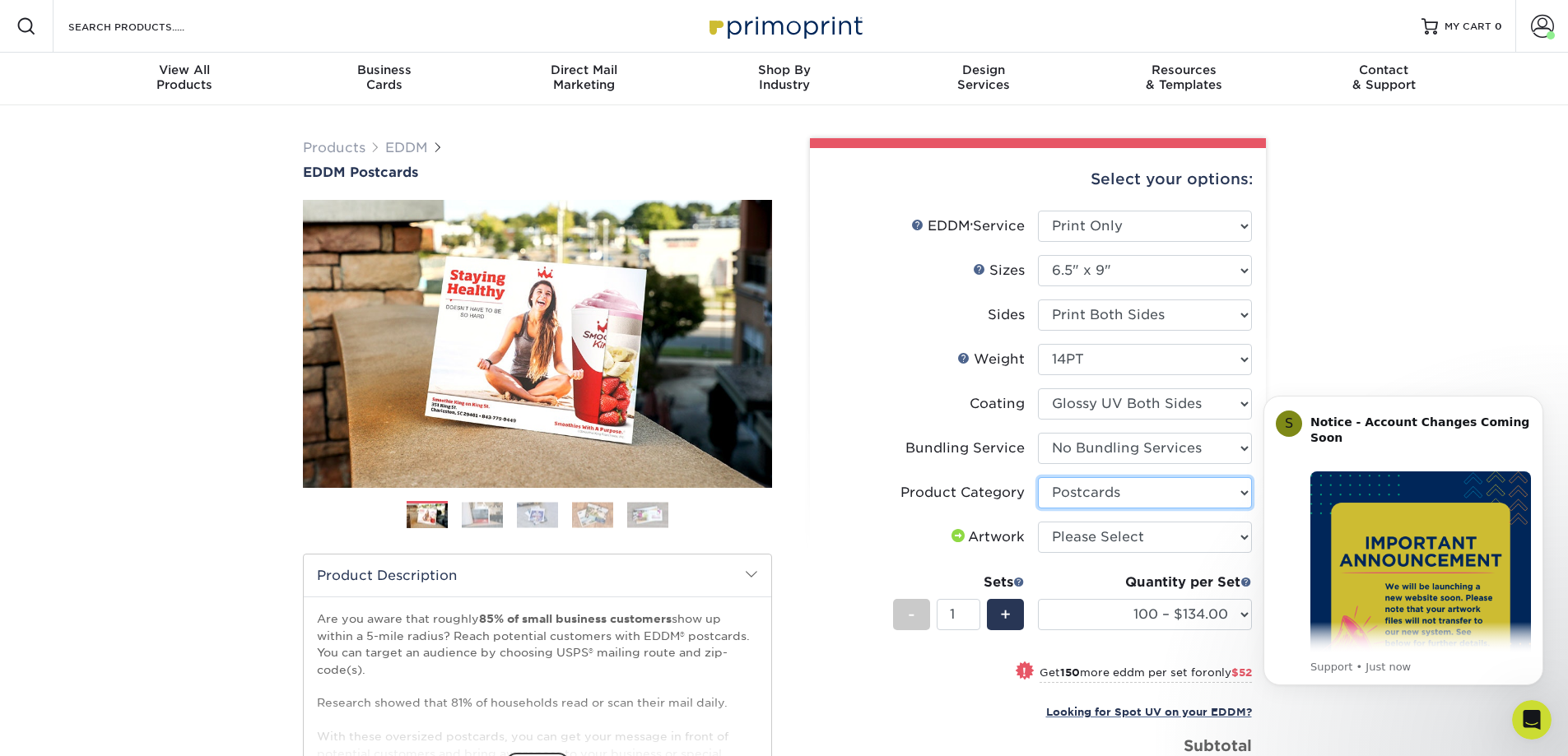
click at [1037, 477] on select "Please Select Postcards" at bounding box center [1144, 493] width 214 height 31
click at [1105, 535] on select "Please Select I will upload files I need a design - $150" at bounding box center [1144, 537] width 214 height 31
select select "upload"
click at [1037, 522] on select "Please Select I will upload files I need a design - $150" at bounding box center [1144, 537] width 214 height 31
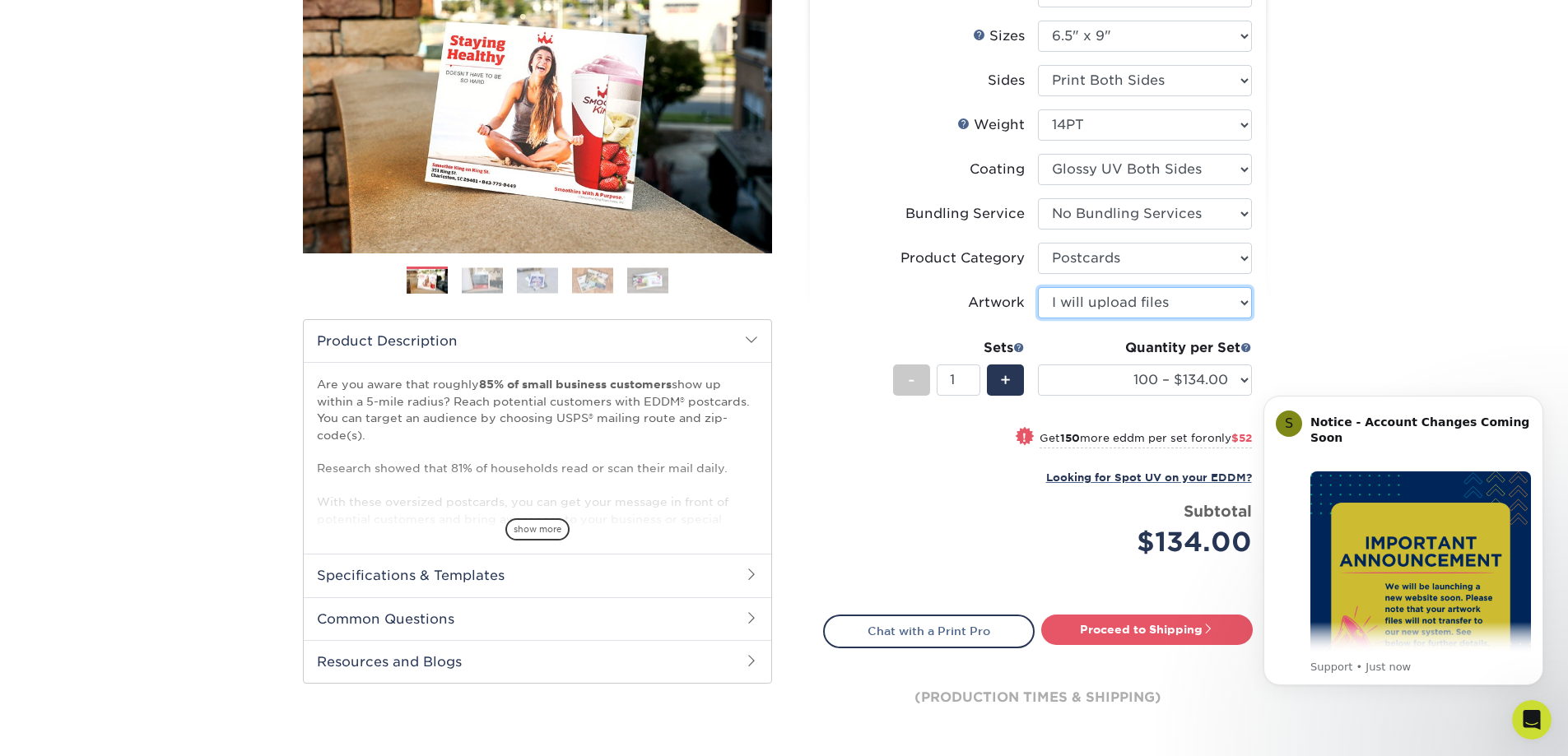
scroll to position [247, 0]
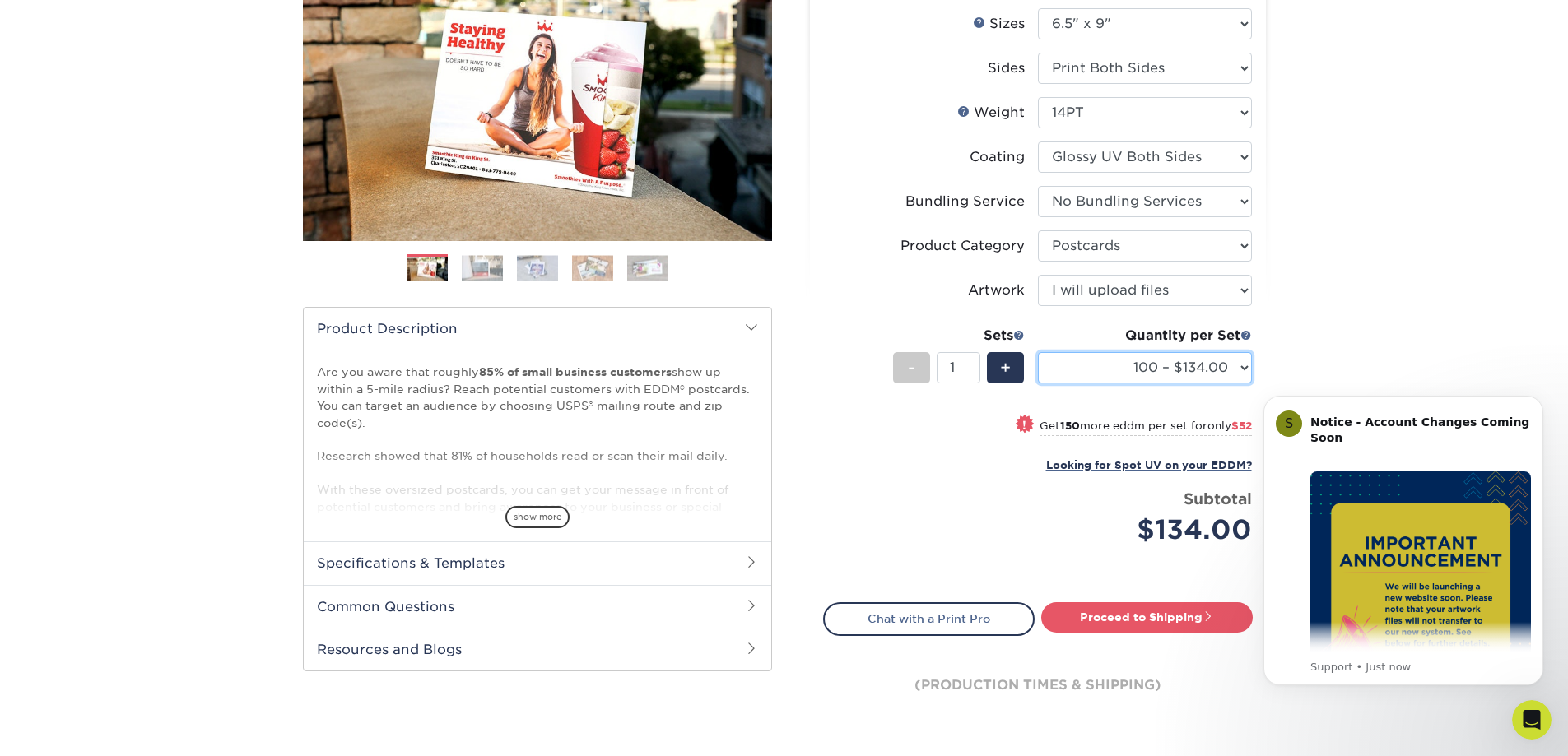
click at [1173, 364] on select "100 – $134.00 250 – $186.00 500 – $207.00 1000 – $232.00 2500 – $387.00 5000 – …" at bounding box center [1144, 367] width 214 height 31
click at [934, 462] on div "Looking for Spot UV on your EDDM?" at bounding box center [1044, 465] width 415 height 19
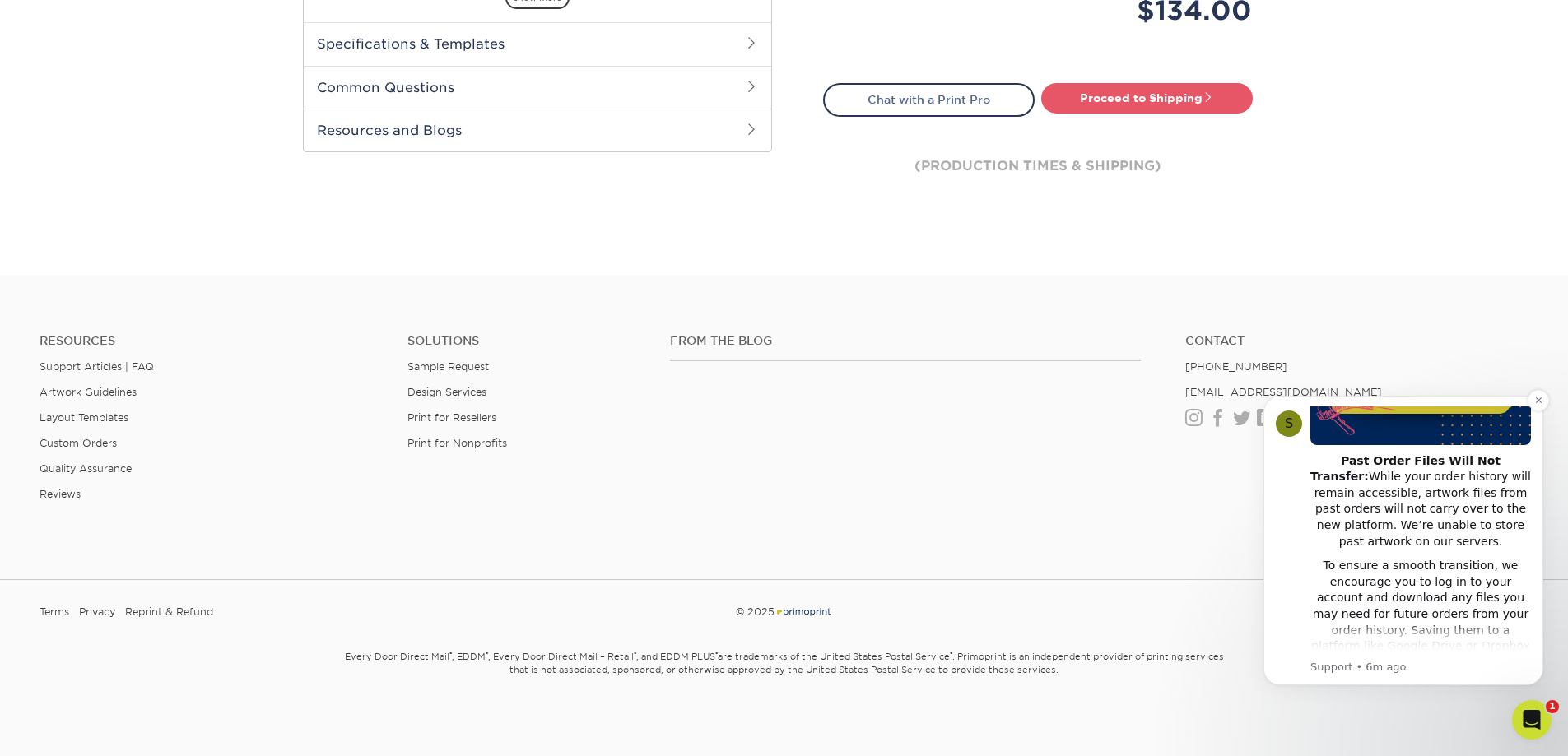
scroll to position [370, 0]
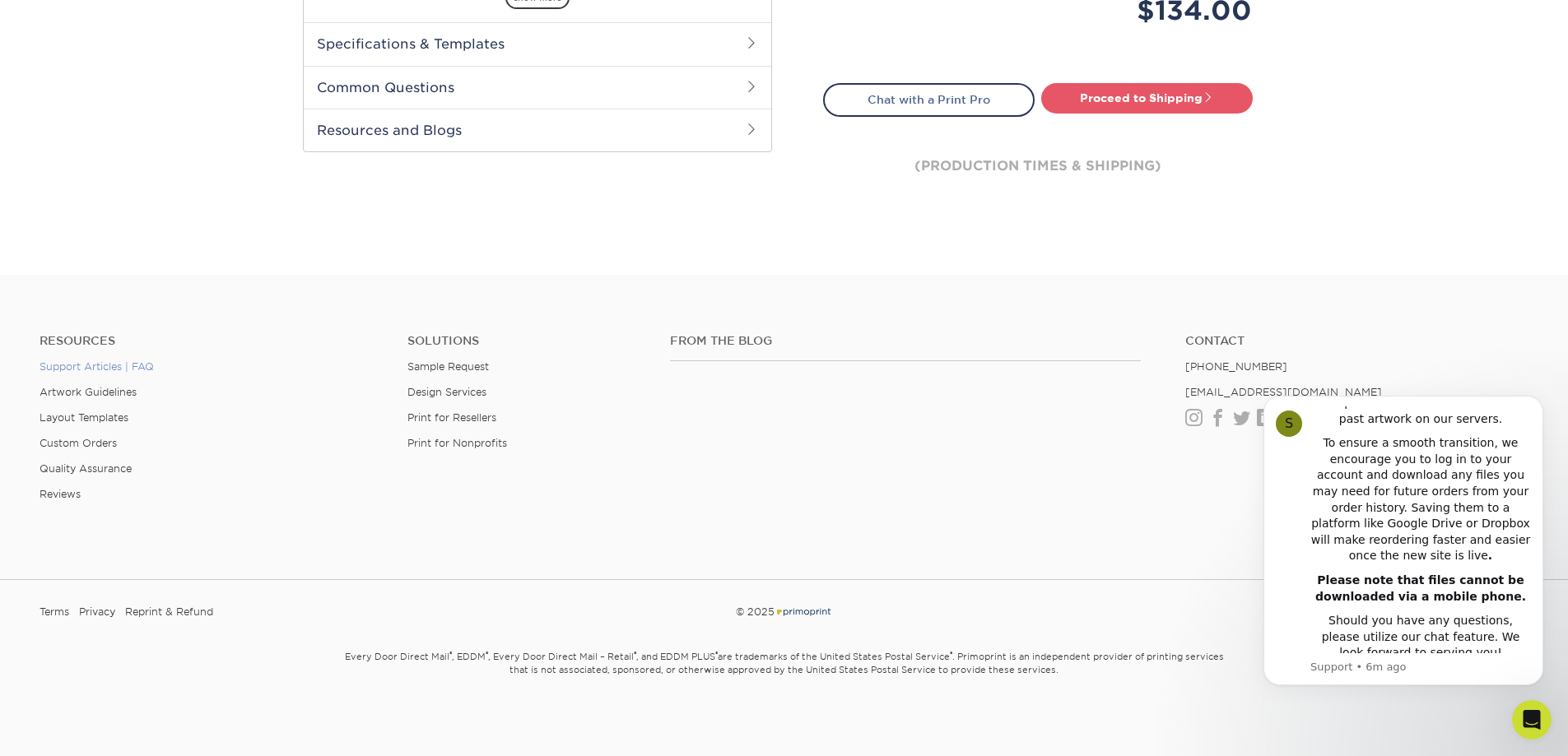
click at [101, 365] on link "Support Articles | FAQ" at bounding box center [96, 367] width 114 height 12
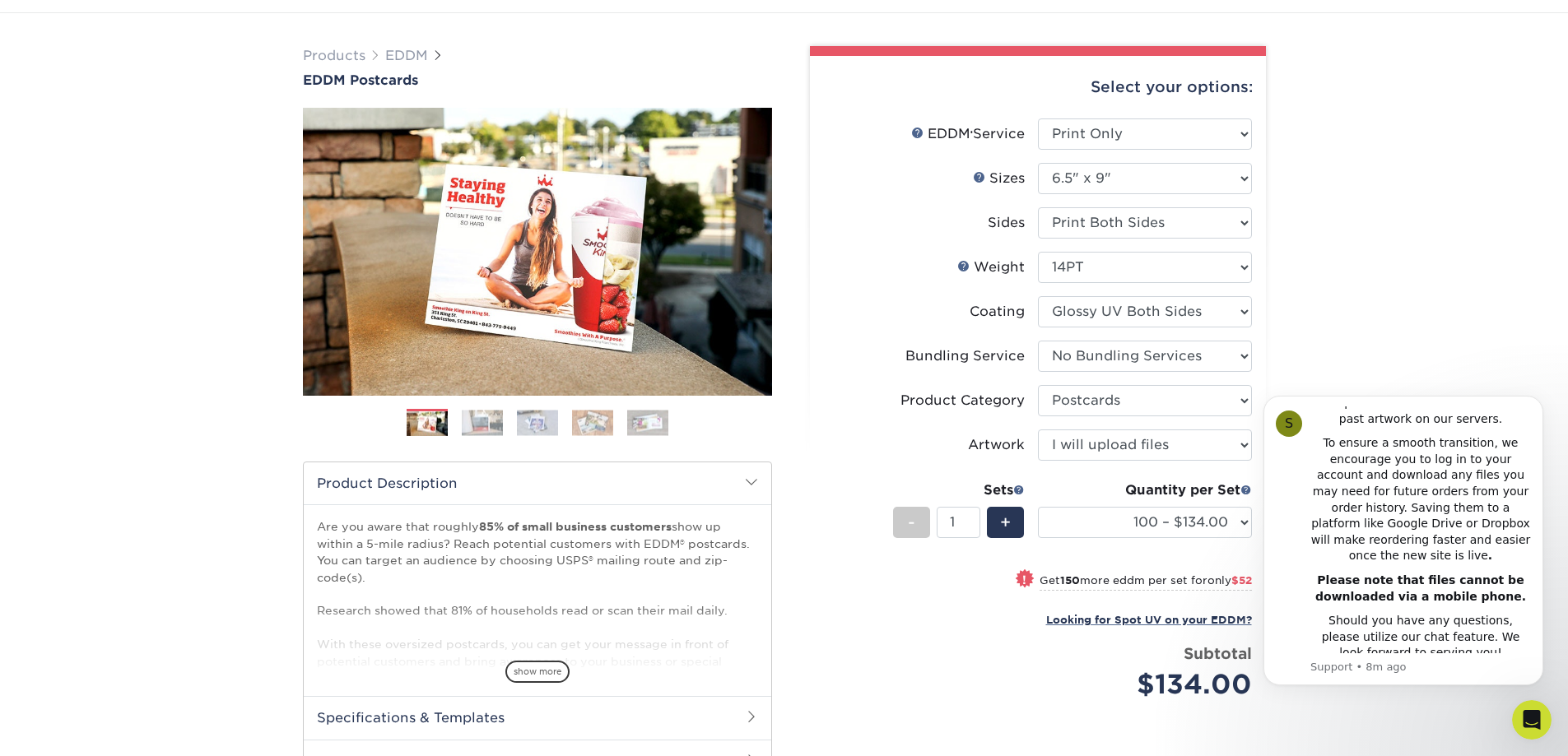
scroll to position [164, 0]
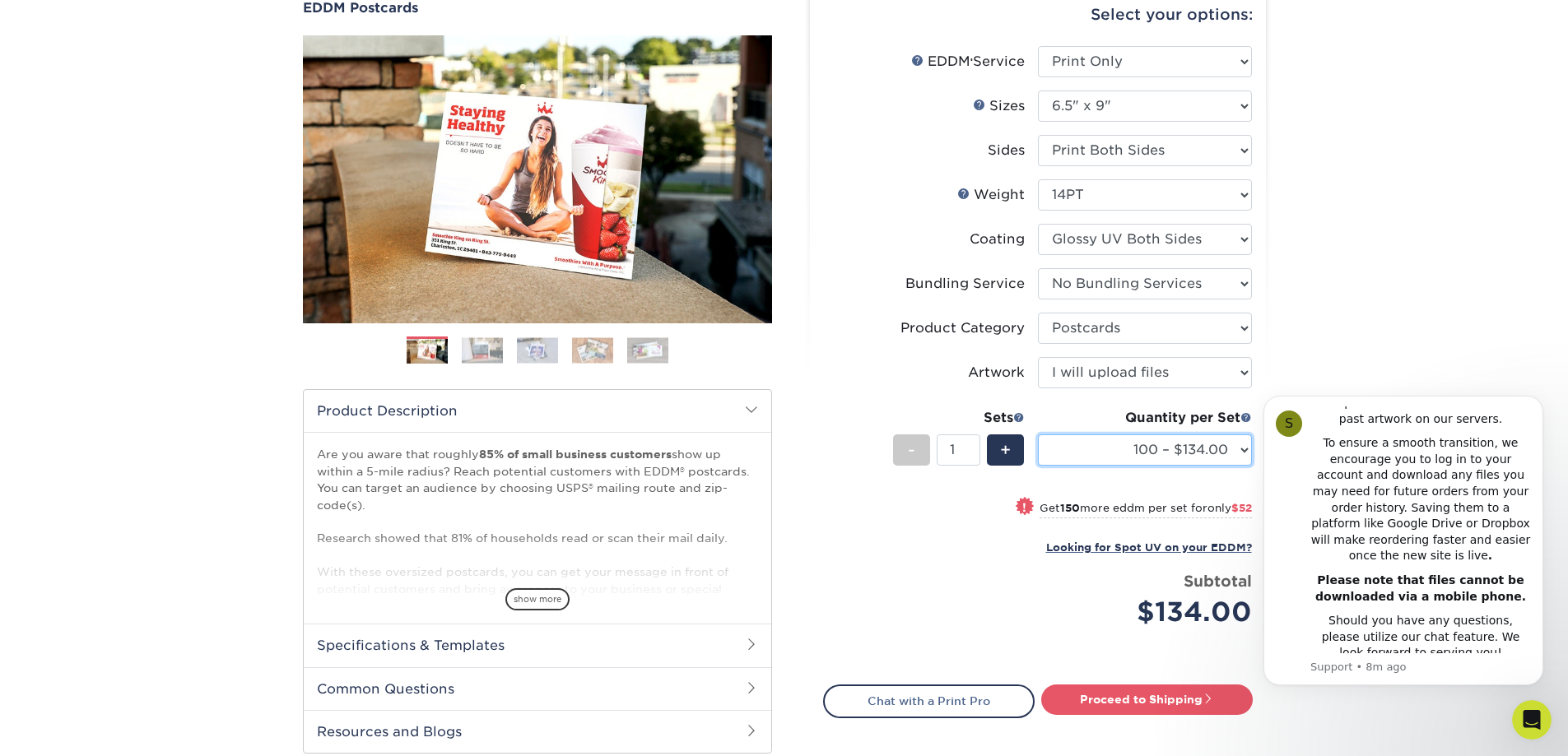
click at [1167, 447] on select "100 – $134.00 250 – $186.00 500 – $207.00 1000 – $232.00 2500 – $387.00 5000 – …" at bounding box center [1144, 449] width 214 height 31
click at [1404, 229] on div "Products EDDM EDDM Postcards Previous Next" at bounding box center [784, 409] width 1568 height 935
click at [1151, 444] on select "100 – $134.00 250 – $186.00 500 – $207.00 1000 – $232.00 2500 – $387.00 5000 – …" at bounding box center [1144, 449] width 214 height 31
select select "1000 – $232.00"
click at [1037, 434] on select "100 – $134.00 250 – $186.00 500 – $207.00 1000 – $232.00 2500 – $387.00 5000 – …" at bounding box center [1144, 449] width 214 height 31
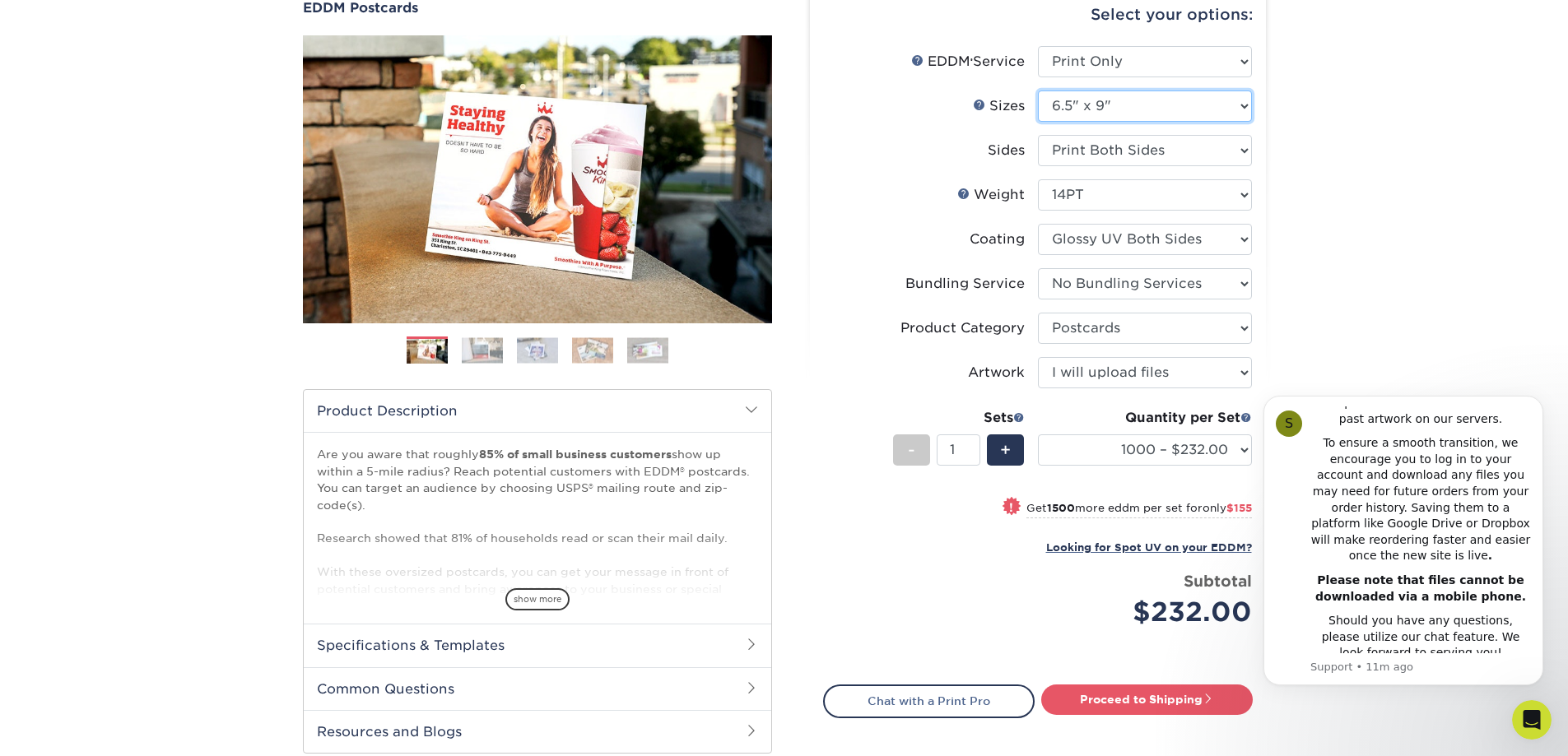
click at [1162, 102] on select "Please Select 4.5" x 12" 6" x 12" 6.5" x 8" 6.5" x 9" 6.5" x 12" 7" x 8.5" 8" x…" at bounding box center [1144, 105] width 214 height 31
click at [1366, 217] on div "Products EDDM EDDM Postcards Previous Next" at bounding box center [784, 409] width 1568 height 935
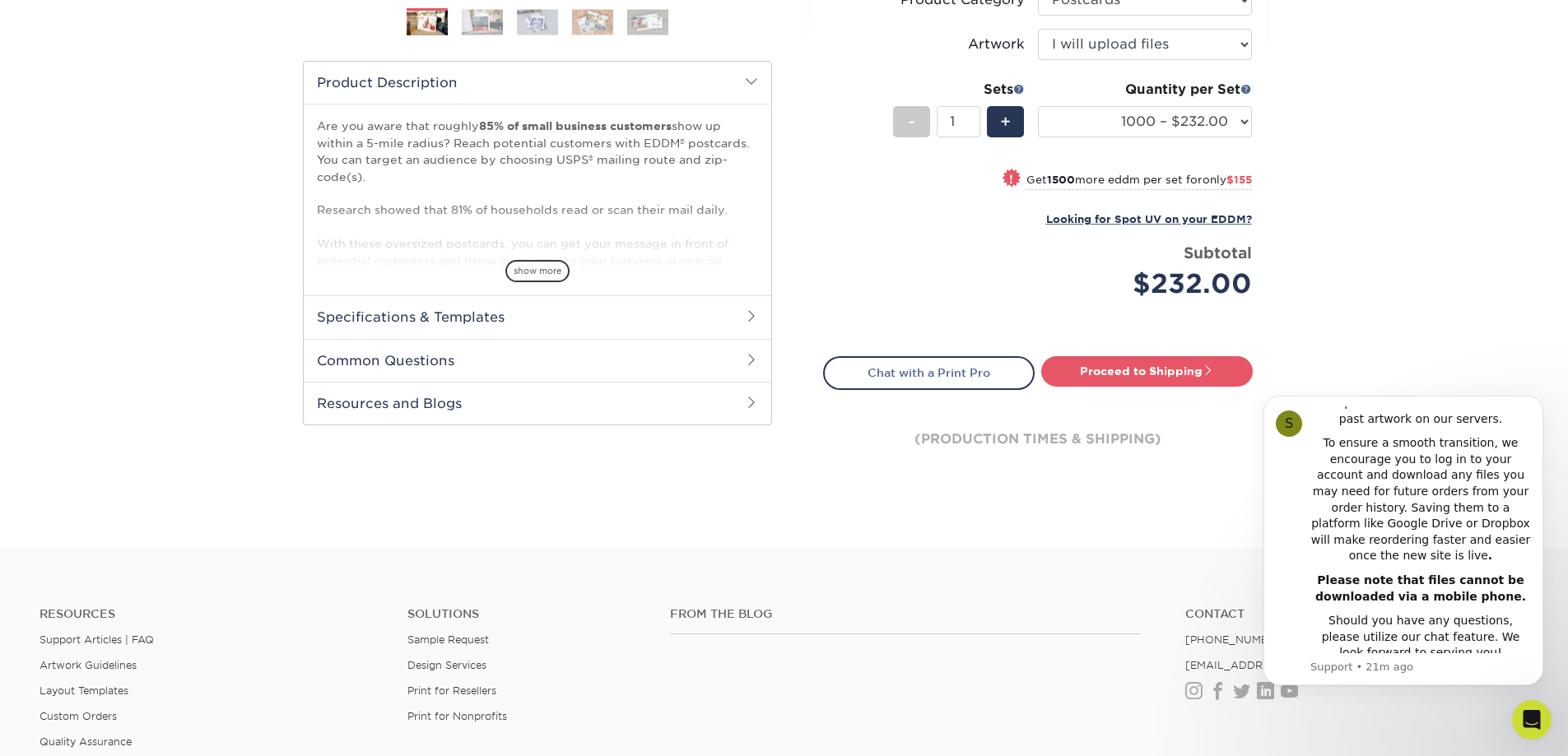
scroll to position [493, 0]
click at [470, 321] on h2 "Specifications & Templates" at bounding box center [537, 316] width 468 height 42
click at [418, 355] on link "See All Sizes" at bounding box center [411, 359] width 68 height 12
click at [546, 420] on h2 "Common Questions" at bounding box center [537, 415] width 468 height 42
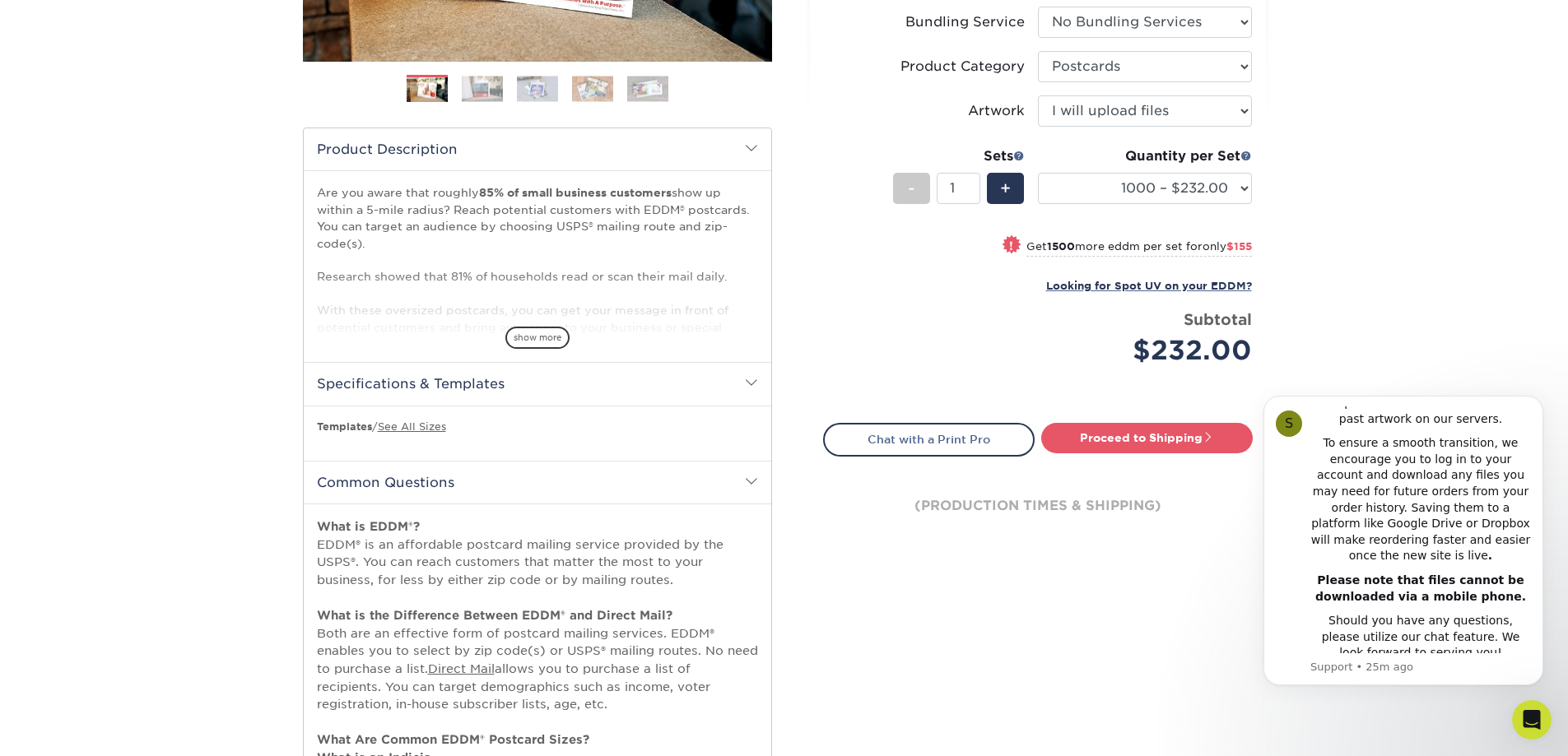
scroll to position [411, 0]
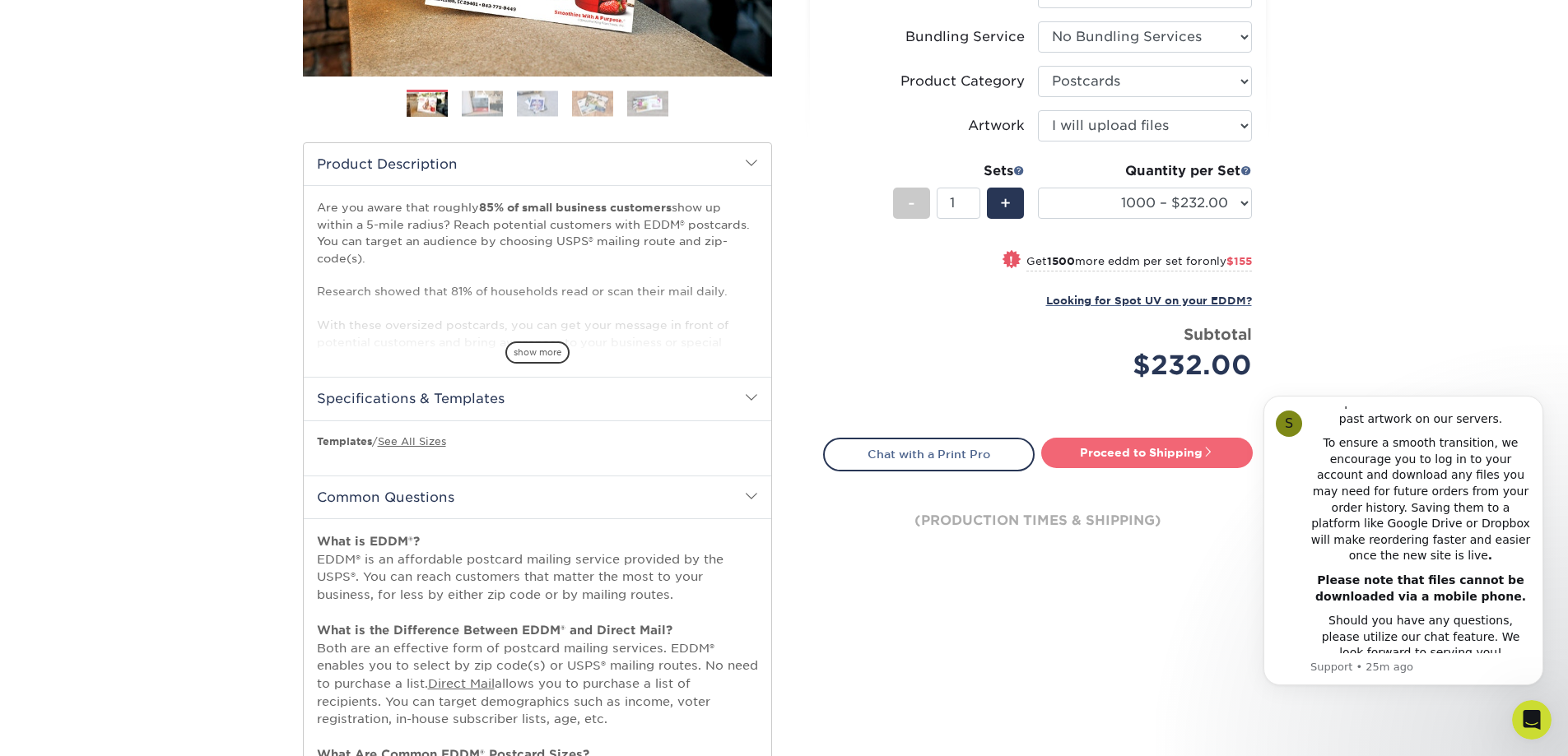
click at [1112, 454] on link "Proceed to Shipping" at bounding box center [1146, 452] width 211 height 29
type input "Set 1"
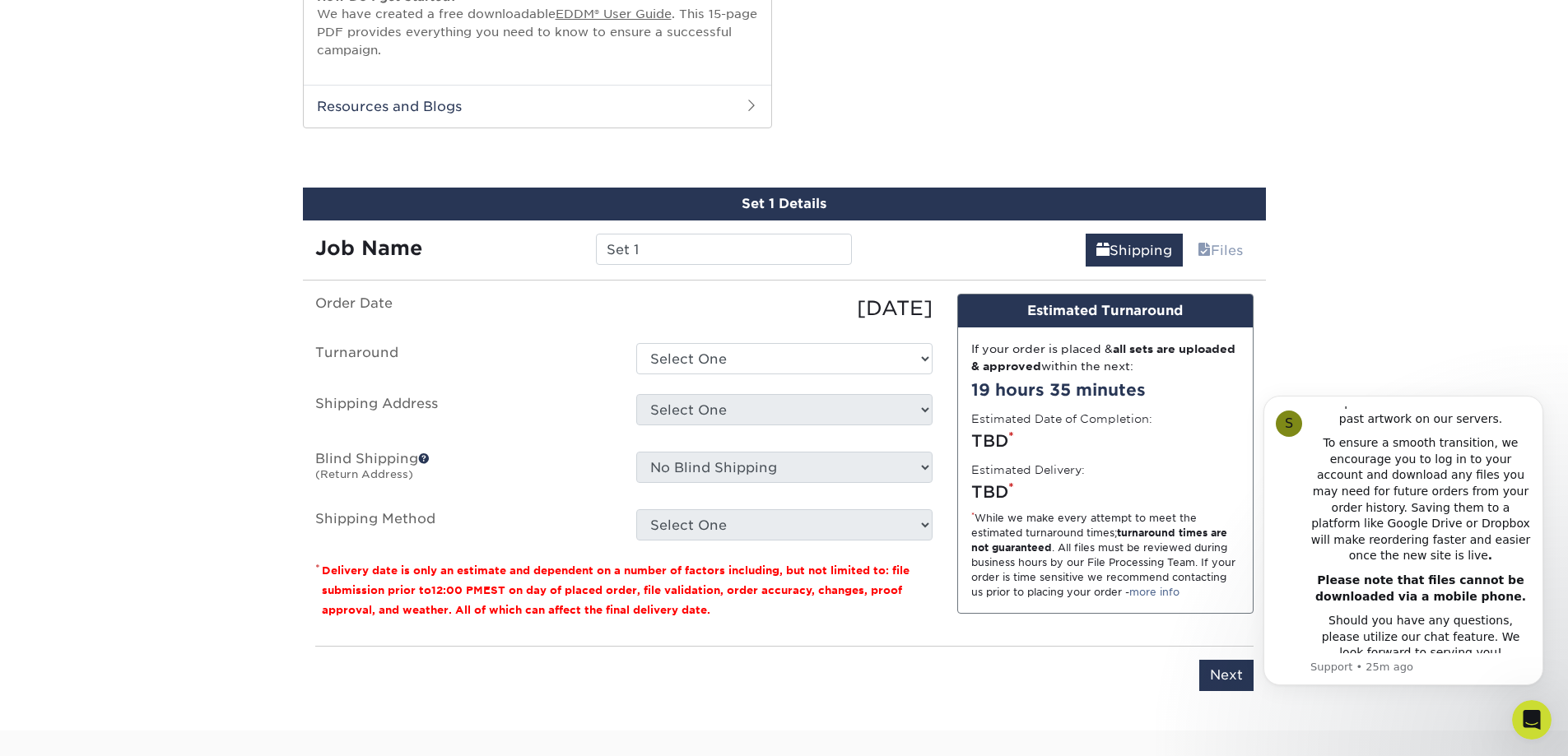
scroll to position [1431, 0]
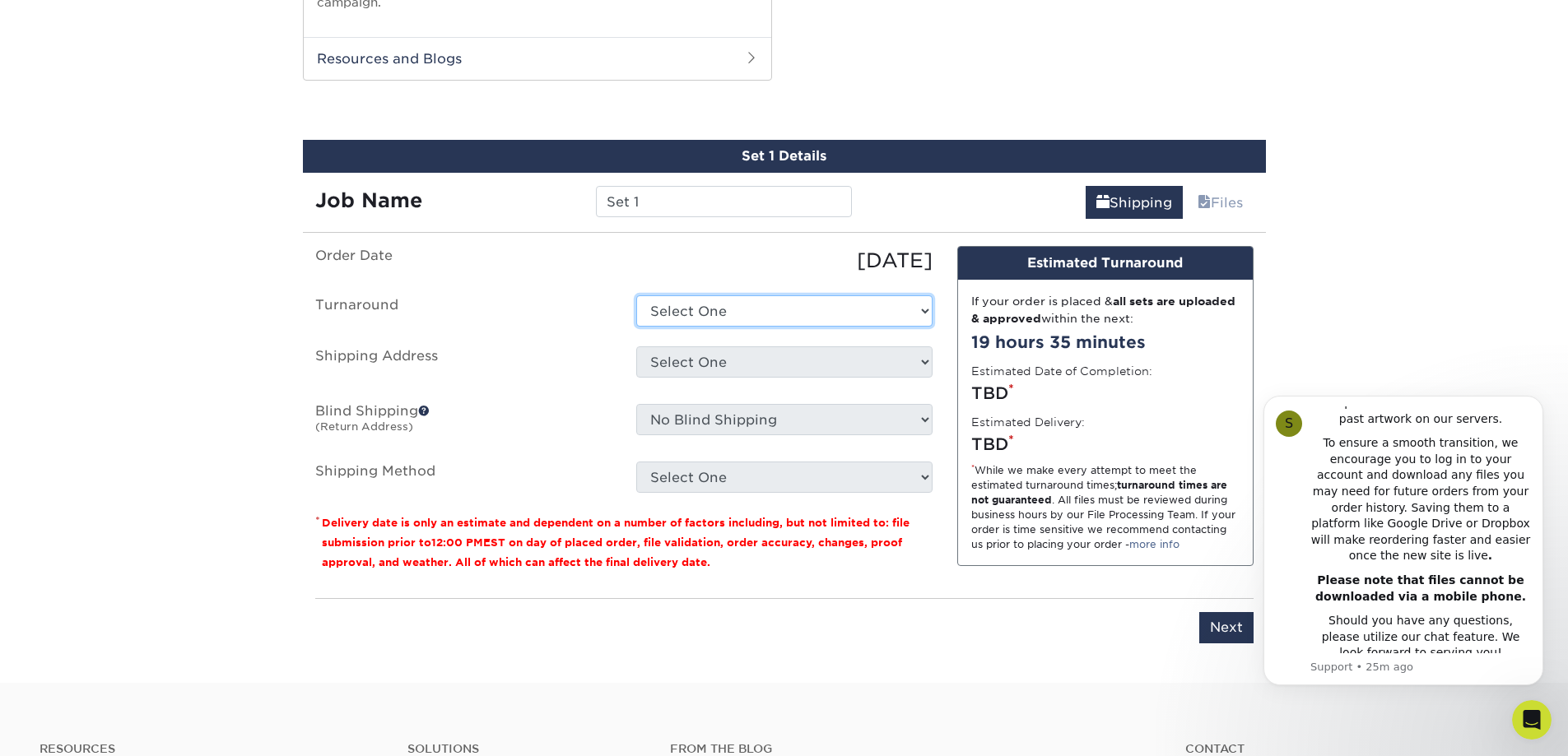
click at [757, 316] on select "Select One 2-4 Business Days 2 Day Next Business Day" at bounding box center [784, 310] width 296 height 31
select select "78f7c3a9-ed6b-40d3-beb2-f19821ce7e08"
click at [636, 295] on select "Select One 2-4 Business Days 2 Day Next Business Day" at bounding box center [784, 310] width 296 height 31
click at [687, 354] on select "Select One Kent Island Office RE/MAX Millersville Office SP Office Sue Herrick …" at bounding box center [784, 362] width 296 height 31
select select "285318"
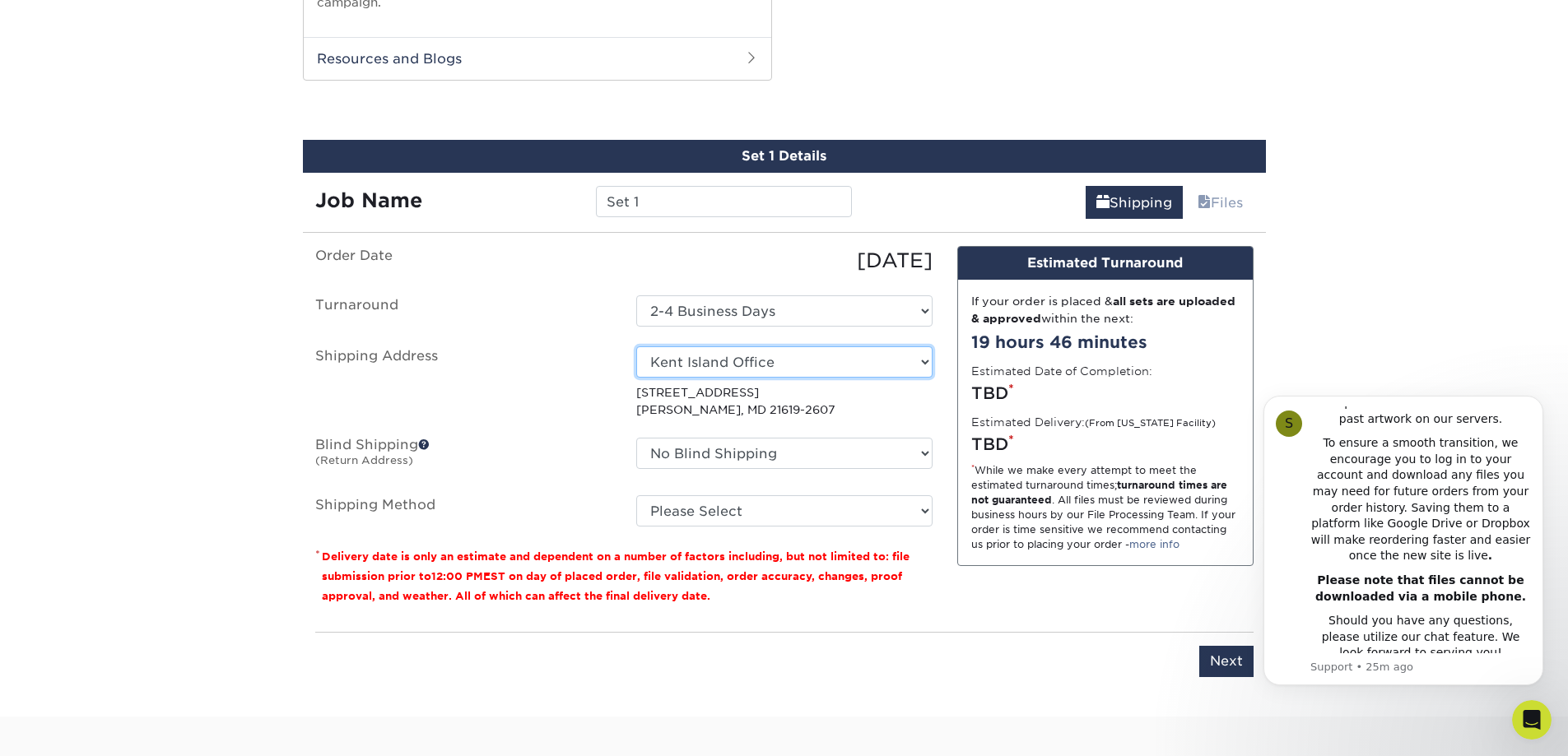
click at [840, 360] on select "Select One Kent Island Office RE/MAX Millersville Office SP Office Sue Herrick …" at bounding box center [784, 362] width 296 height 31
click at [835, 367] on select "Select One Kent Island Office RE/MAX Millersville Office SP Office Sue Herrick …" at bounding box center [784, 362] width 296 height 31
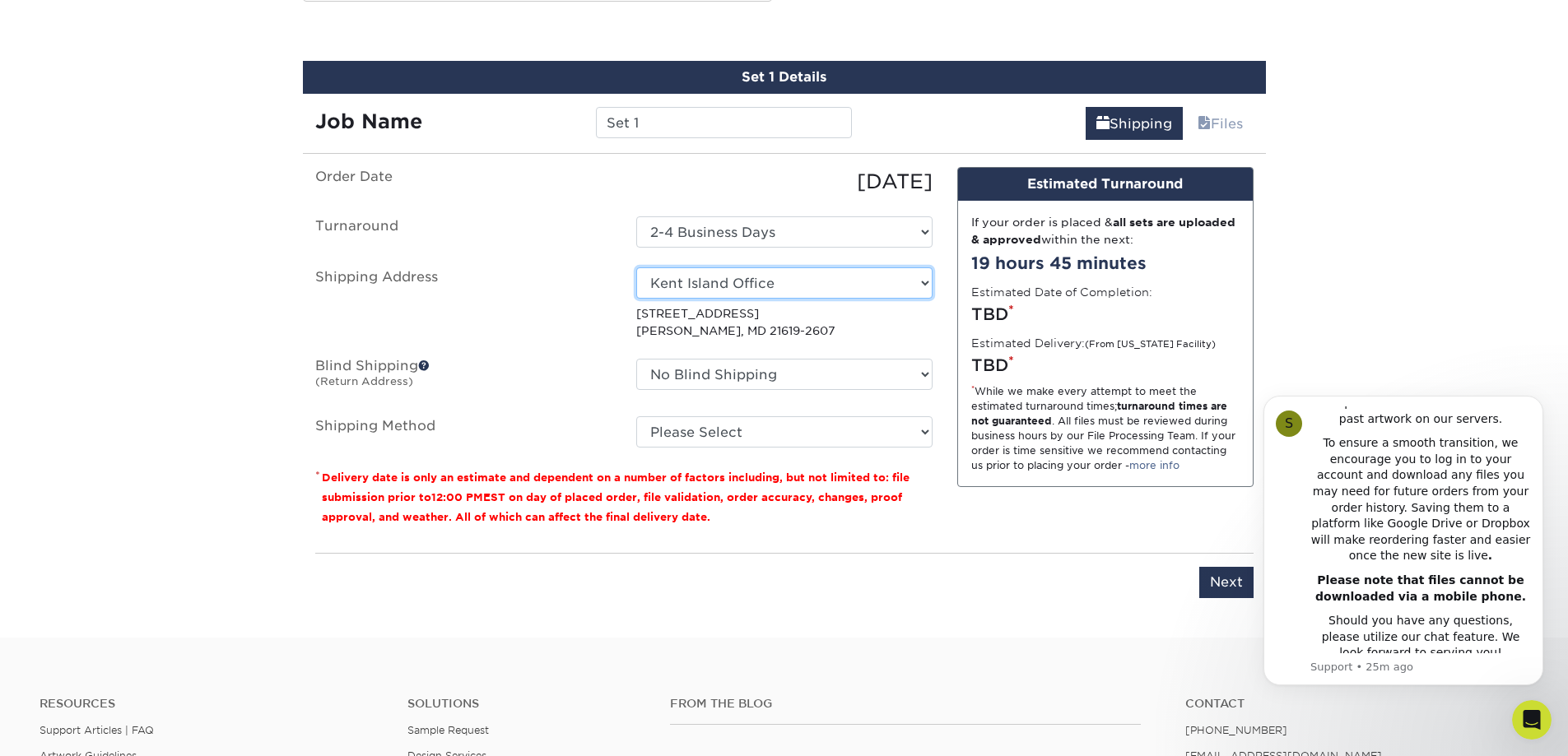
scroll to position [1513, 0]
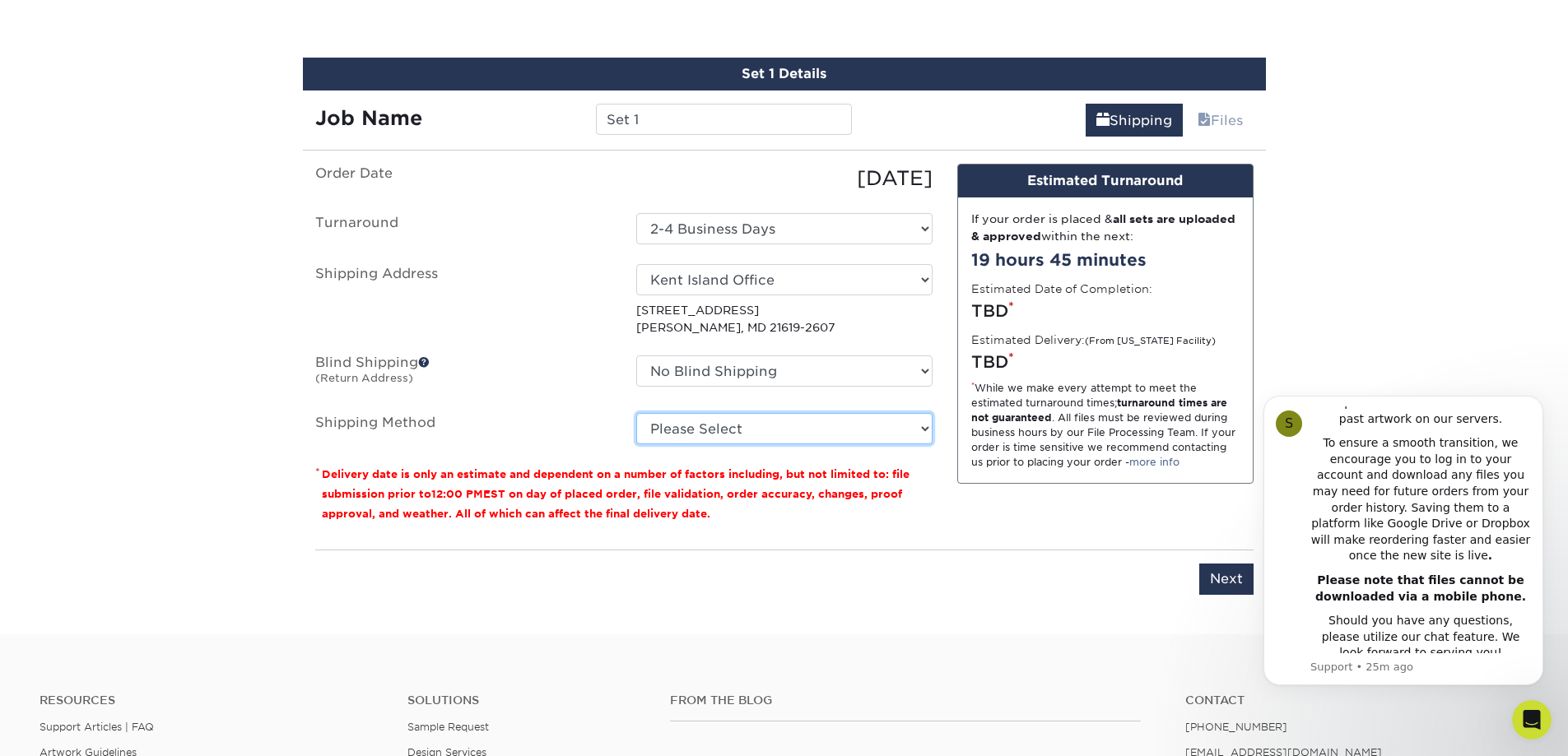
click at [772, 427] on select "Please Select Ground Shipping (+$28.11) 3 Day Shipping Service (+$38.43) 2 Day …" at bounding box center [784, 428] width 296 height 31
select select "03"
click at [636, 413] on select "Please Select Ground Shipping (+$28.11) 3 Day Shipping Service (+$38.43) 2 Day …" at bounding box center [784, 428] width 296 height 31
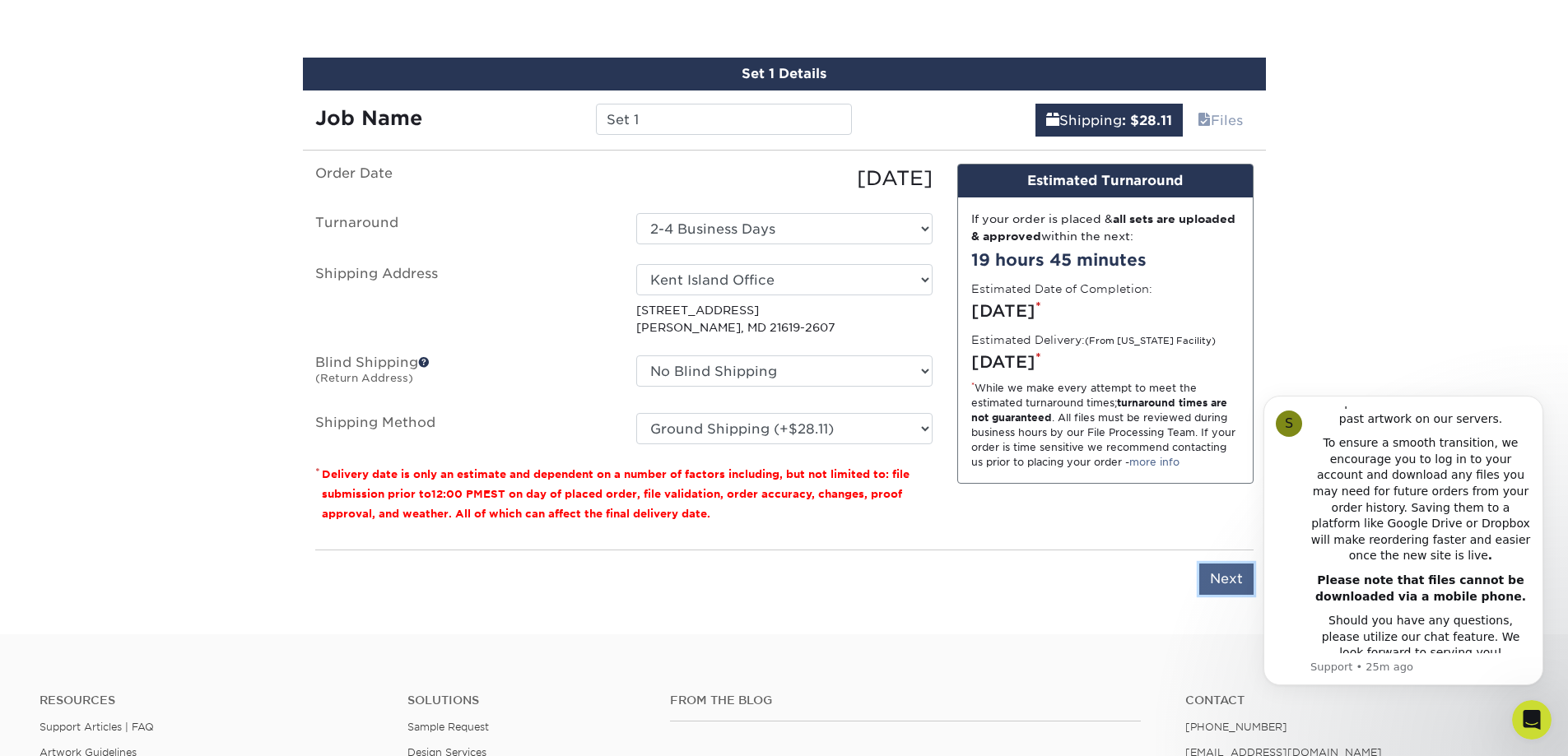
click at [1216, 582] on input "Next" at bounding box center [1226, 578] width 54 height 31
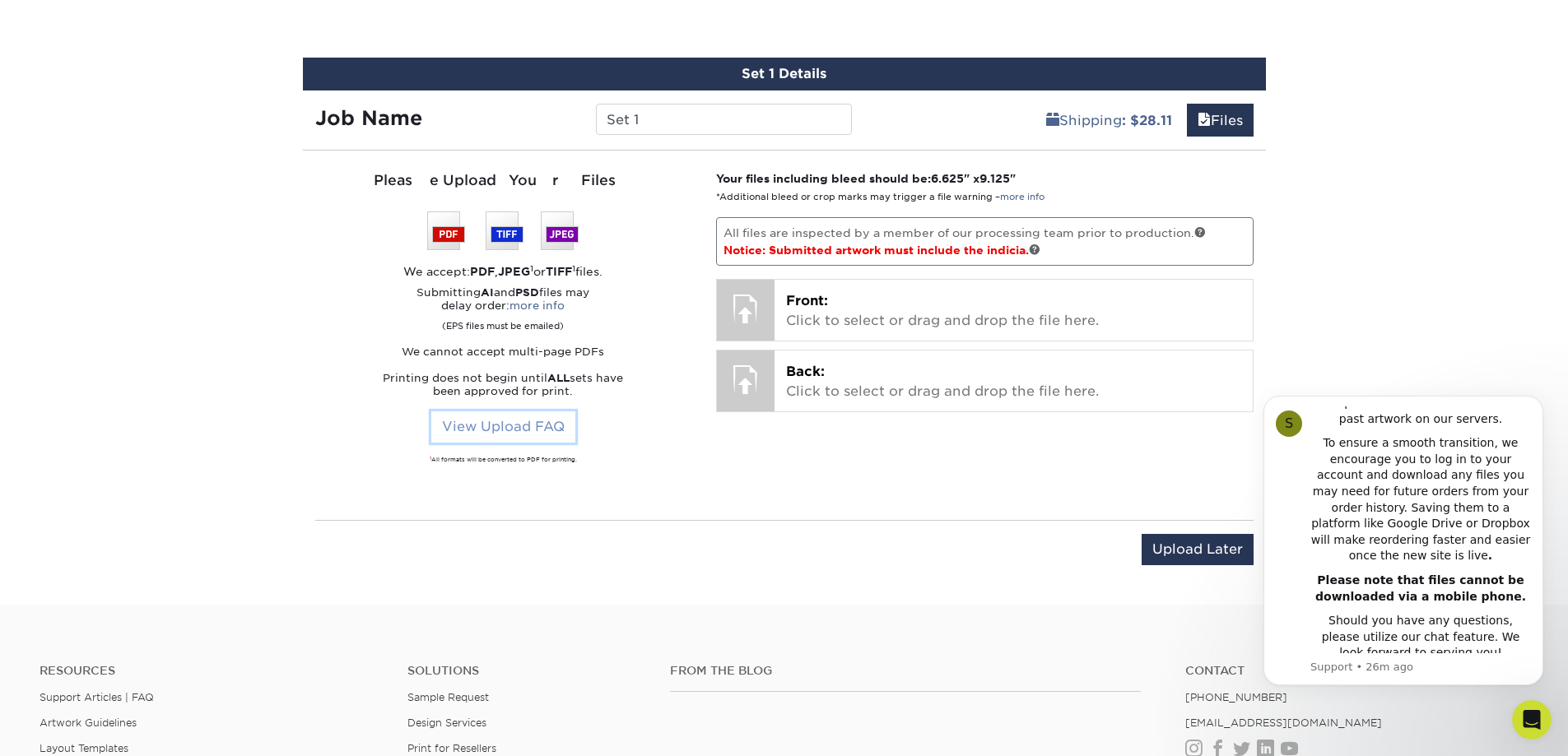
click at [503, 420] on link "View Upload FAQ" at bounding box center [503, 426] width 144 height 31
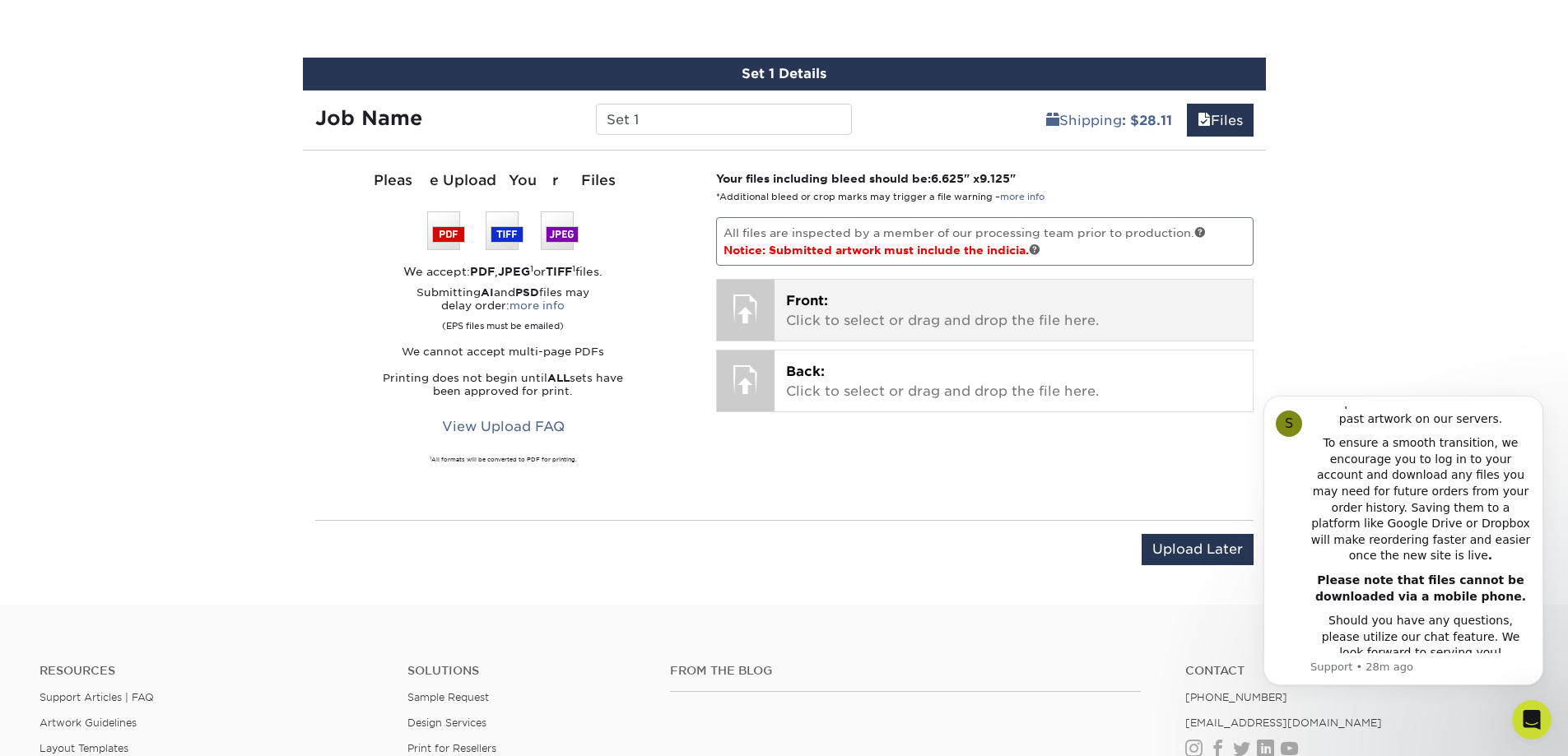
click at [850, 320] on p "Front: Click to select or drag and drop the file here." at bounding box center [1013, 310] width 455 height 40
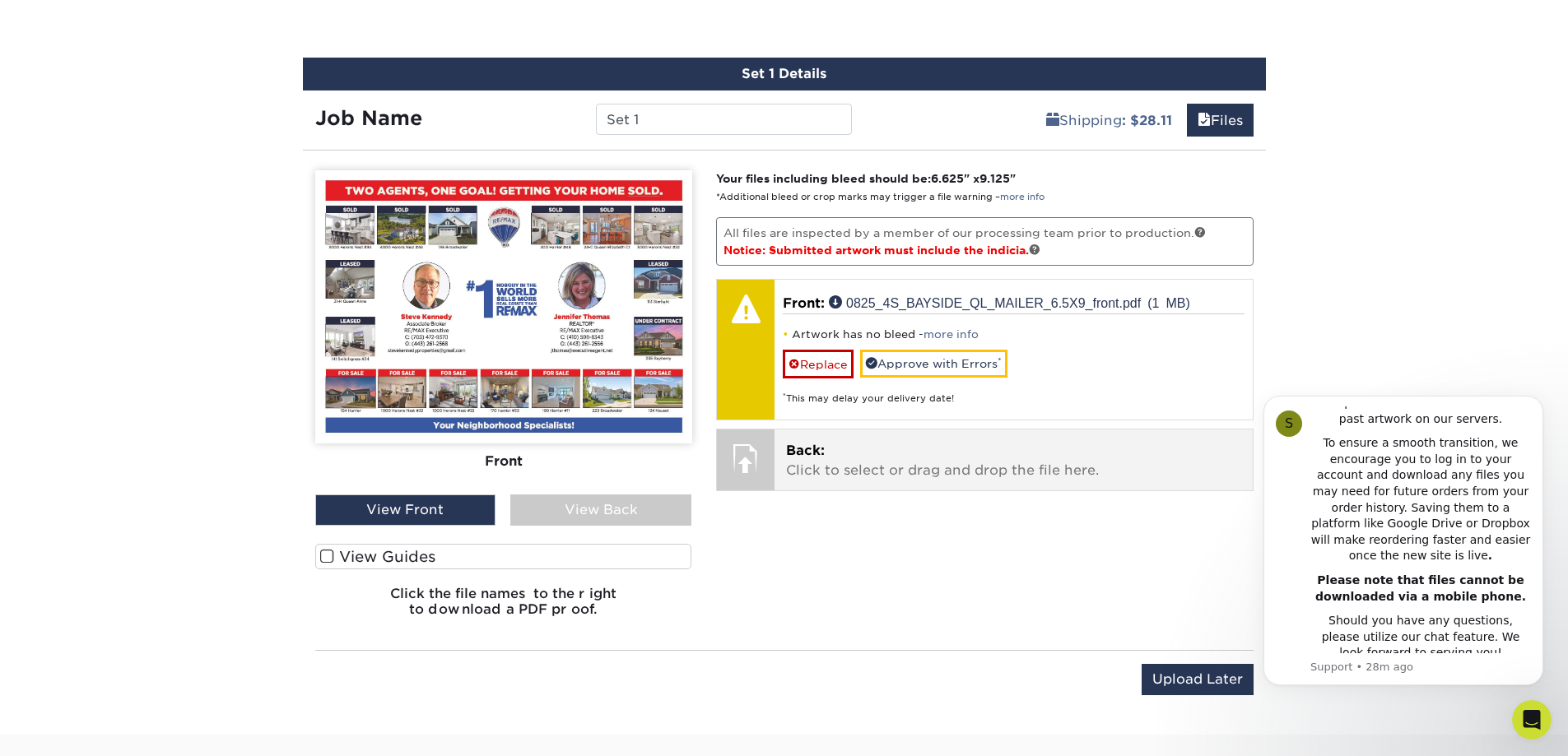
click at [906, 468] on p "Back: Click to select or drag and drop the file here." at bounding box center [1013, 461] width 455 height 40
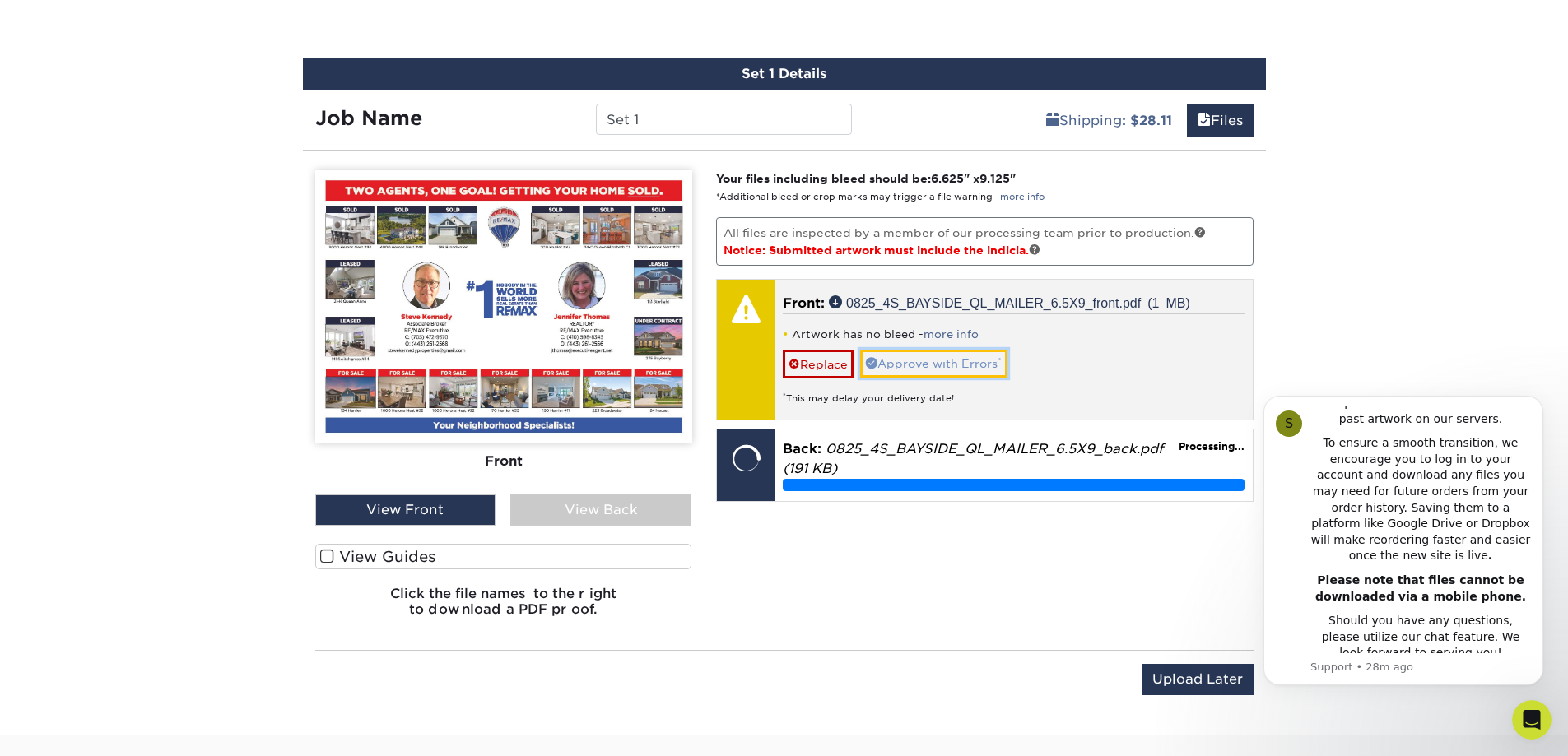
click at [892, 363] on link "Approve with Errors *" at bounding box center [933, 363] width 148 height 28
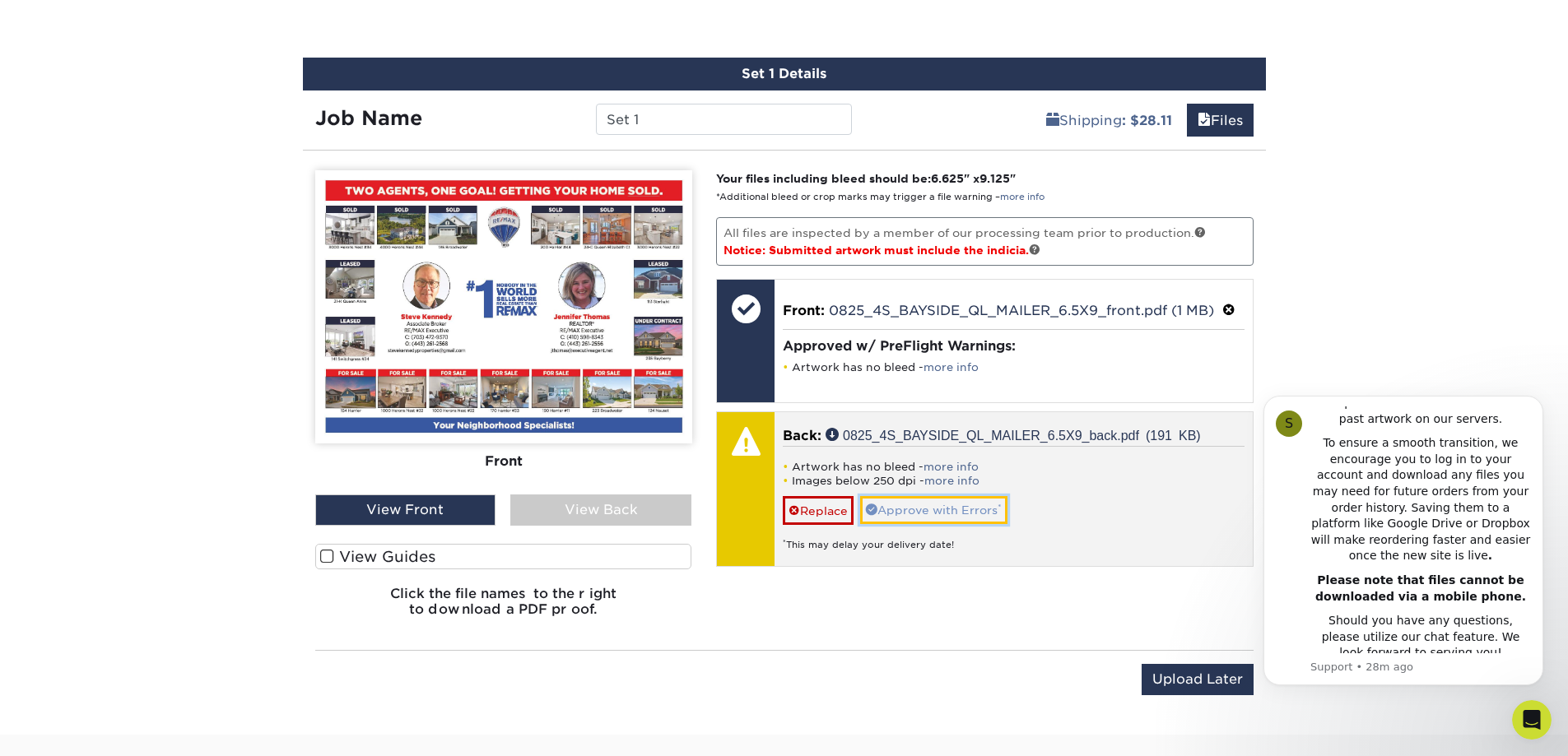
click at [952, 505] on link "Approve with Errors *" at bounding box center [933, 510] width 148 height 28
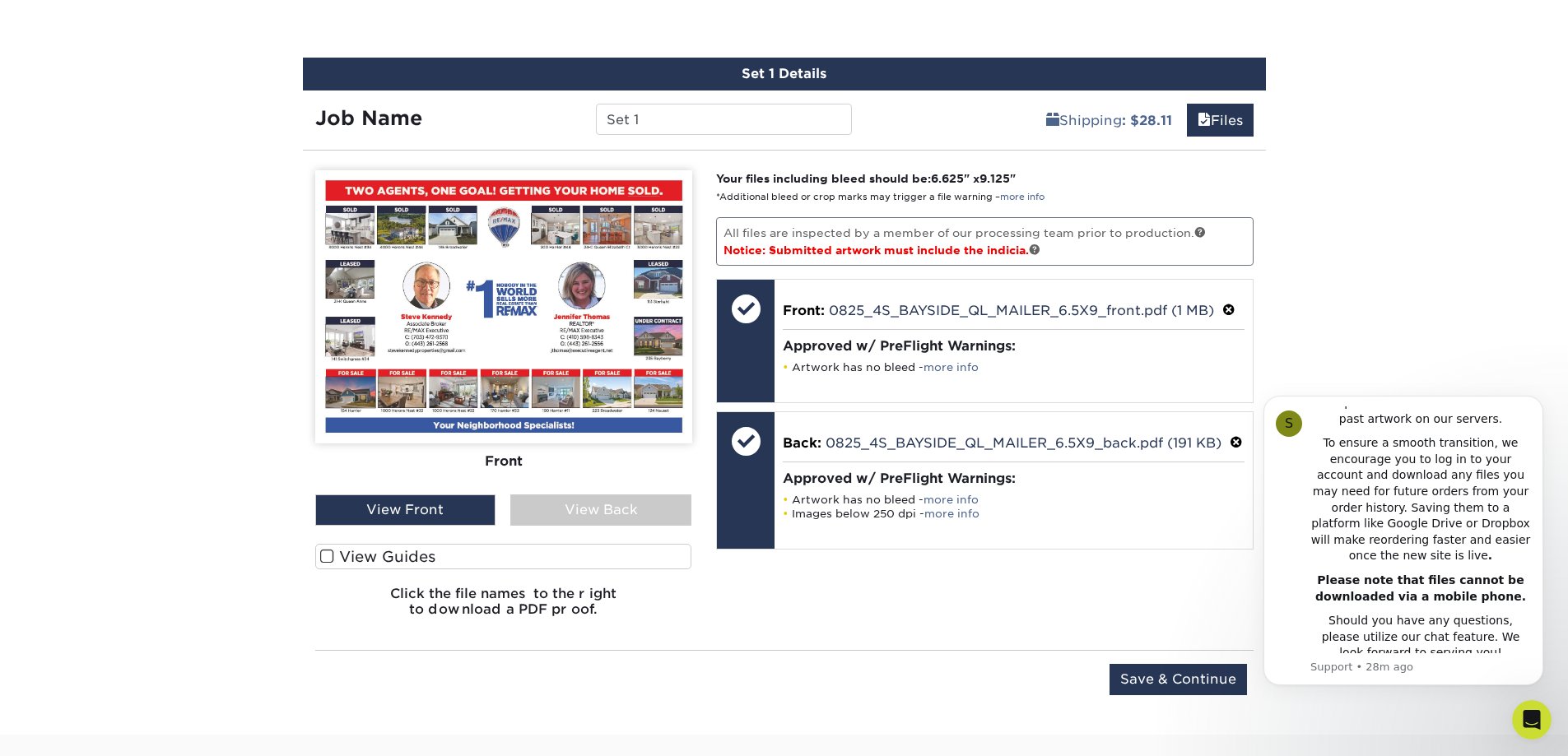
click at [409, 554] on label "View Guides" at bounding box center [503, 556] width 377 height 26
click at [0, 0] on input "View Guides" at bounding box center [0, 0] width 0 height 0
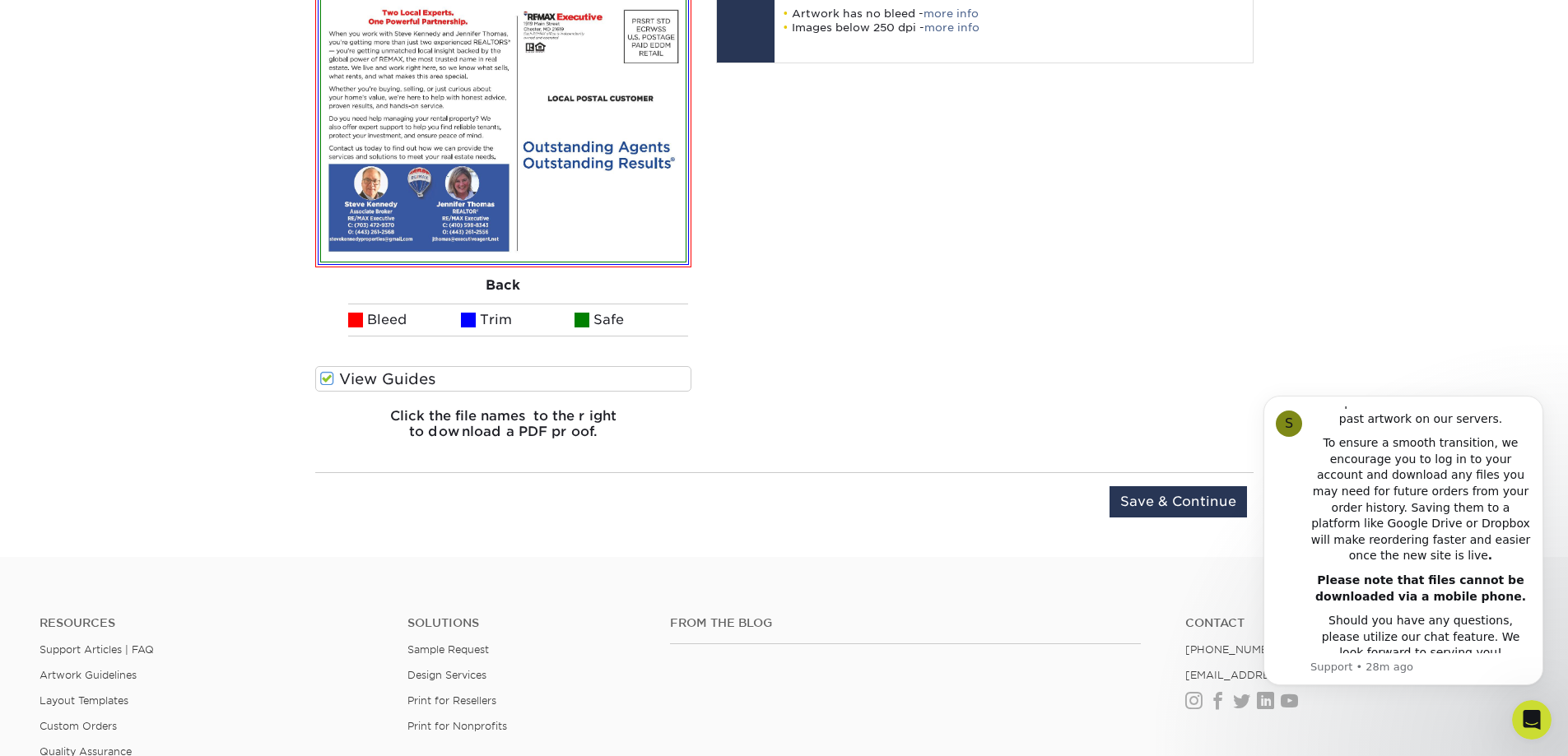
scroll to position [2006, 0]
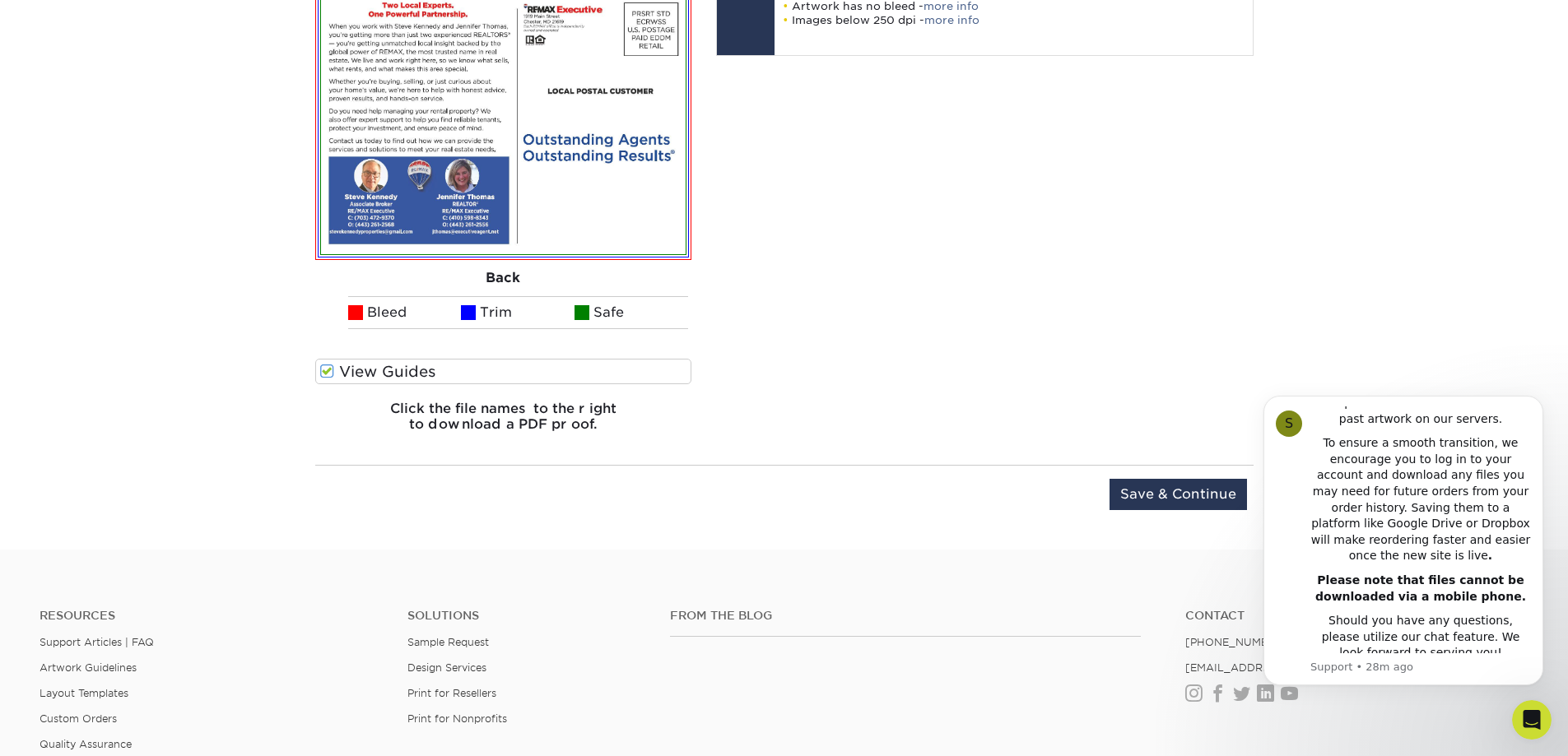
click at [1106, 488] on div "Upload Later Save & Continue Continue" at bounding box center [784, 505] width 938 height 51
click at [1168, 496] on input "Save & Continue" at bounding box center [1177, 494] width 137 height 31
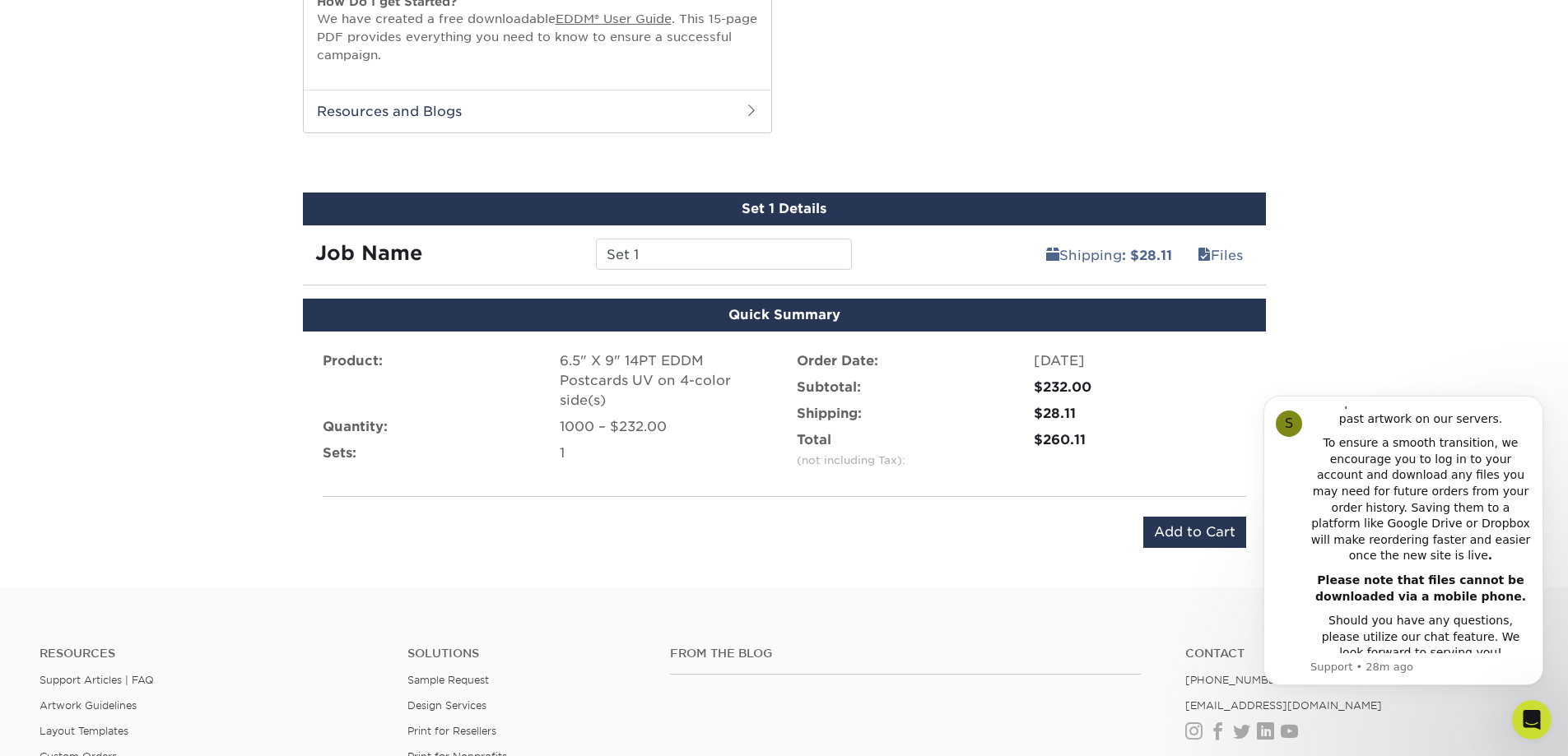
scroll to position [1363, 0]
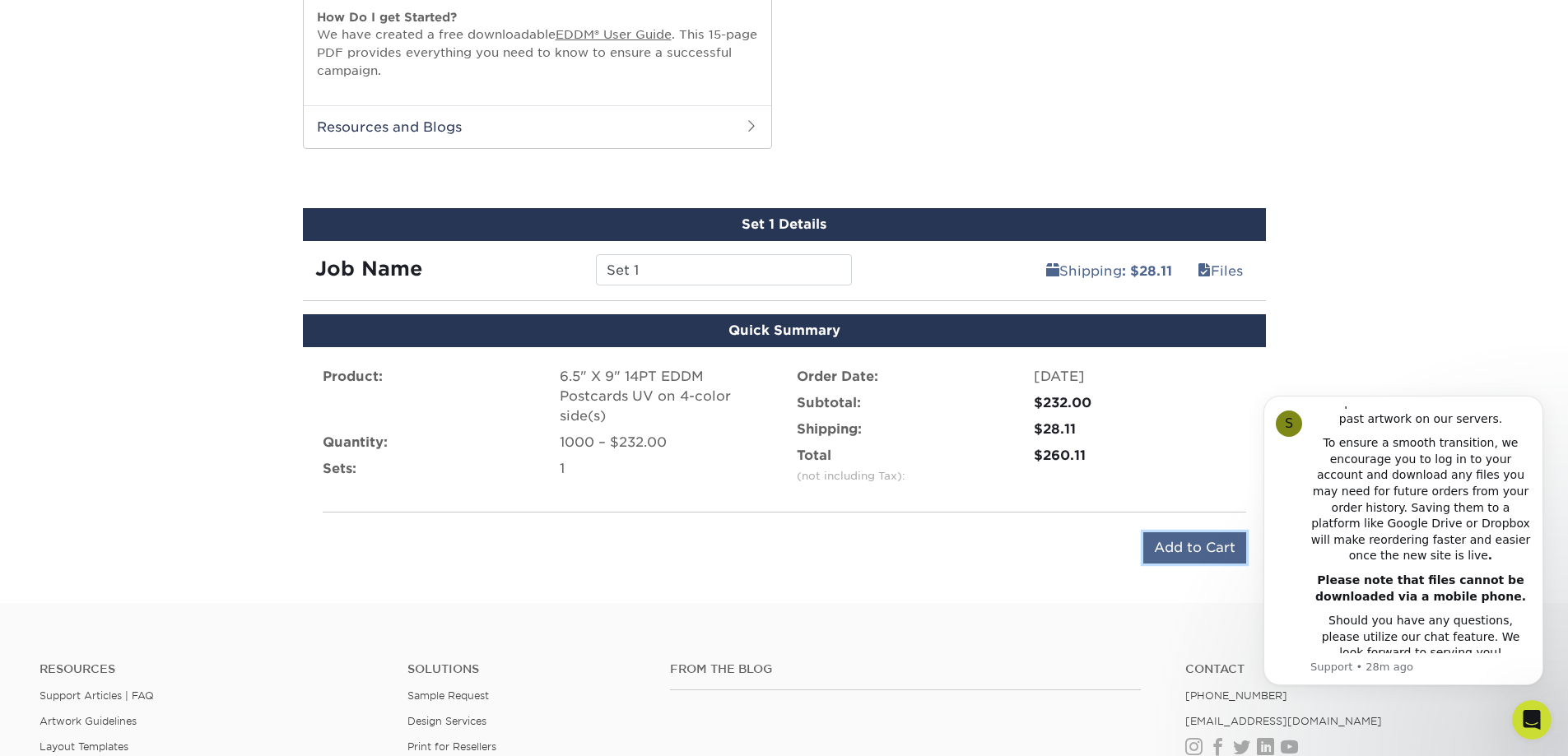
click at [1189, 543] on input "Add to Cart" at bounding box center [1194, 547] width 103 height 31
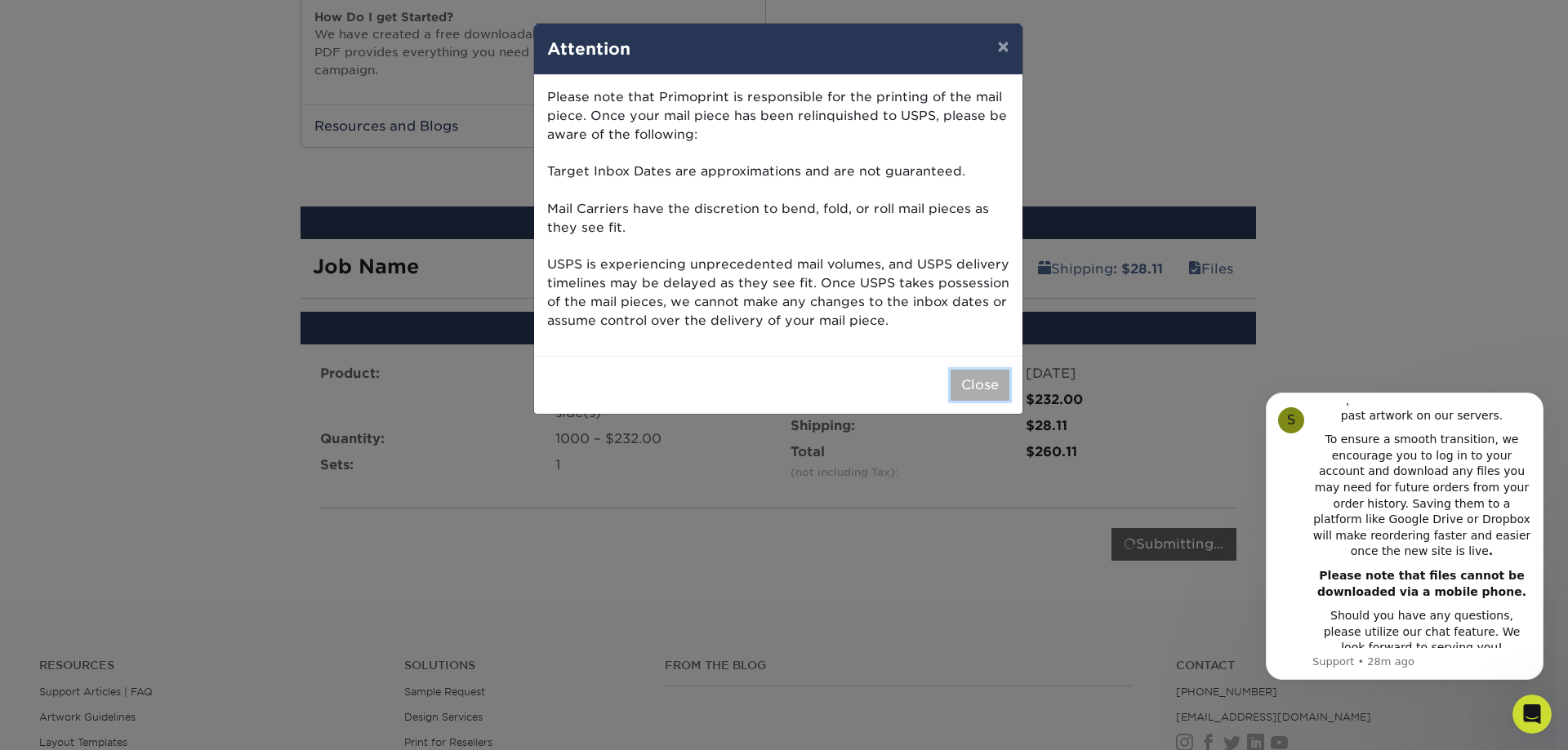
click at [971, 375] on button "Close" at bounding box center [979, 385] width 59 height 31
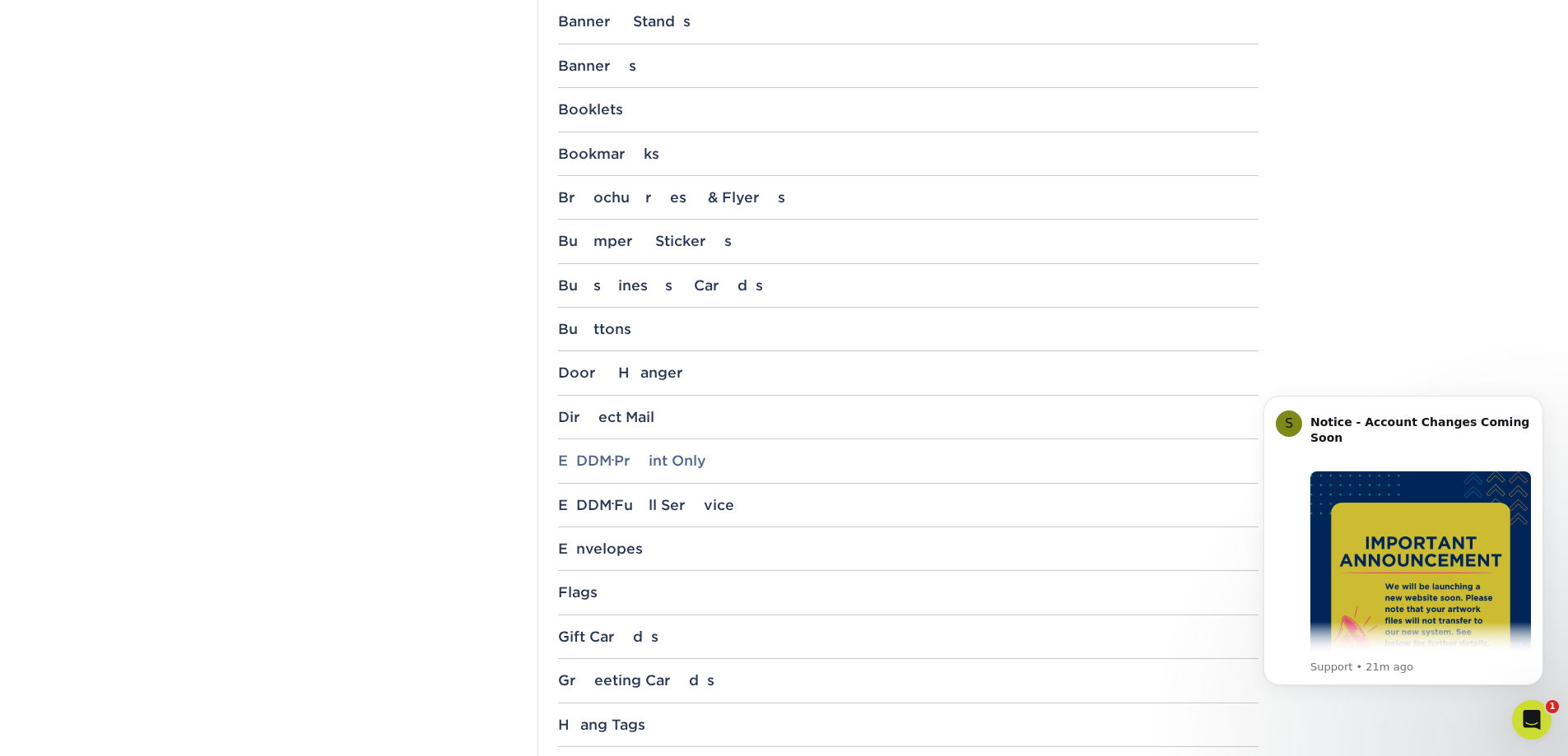
click at [651, 462] on div "EDDM ® Print Only" at bounding box center [908, 461] width 700 height 17
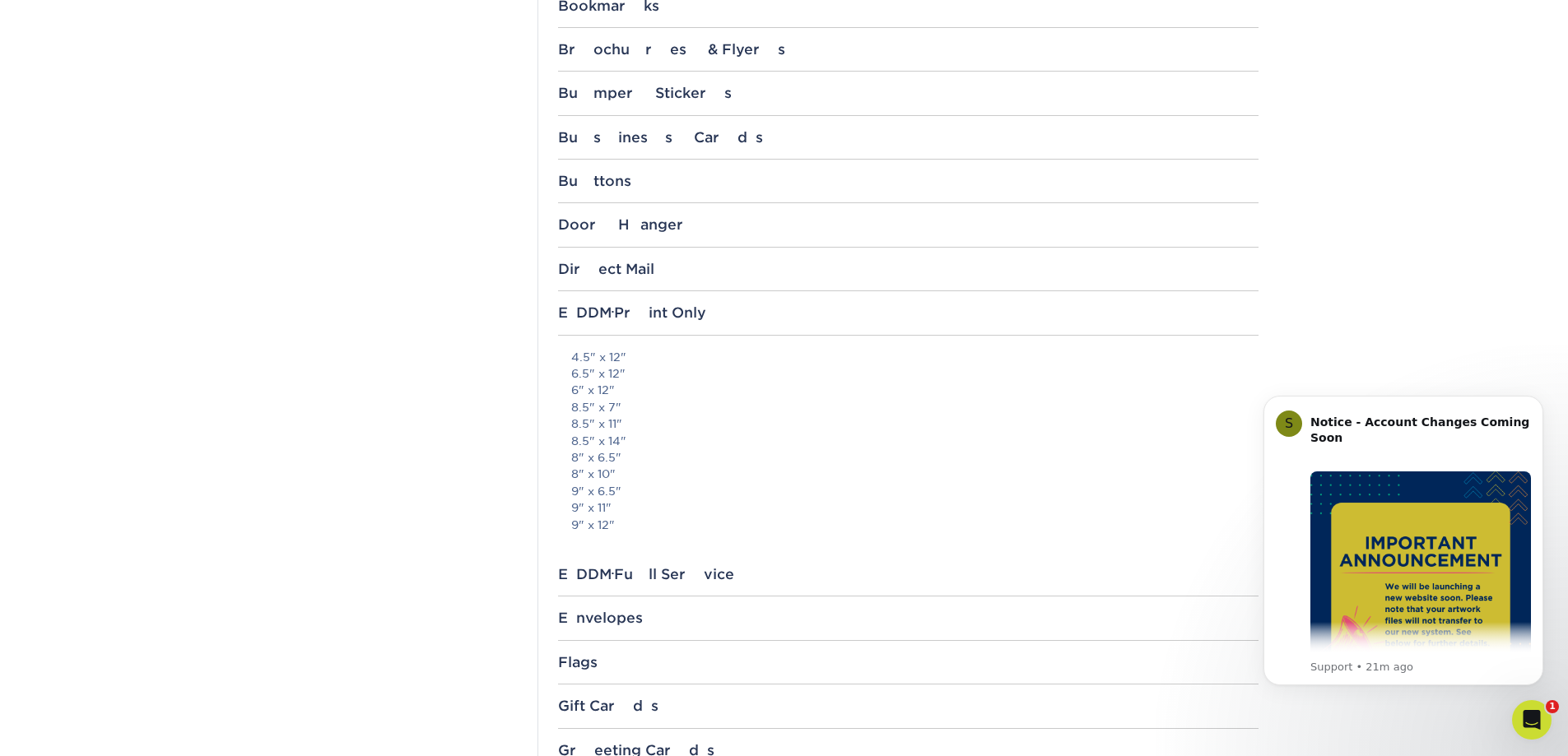
scroll to position [905, 0]
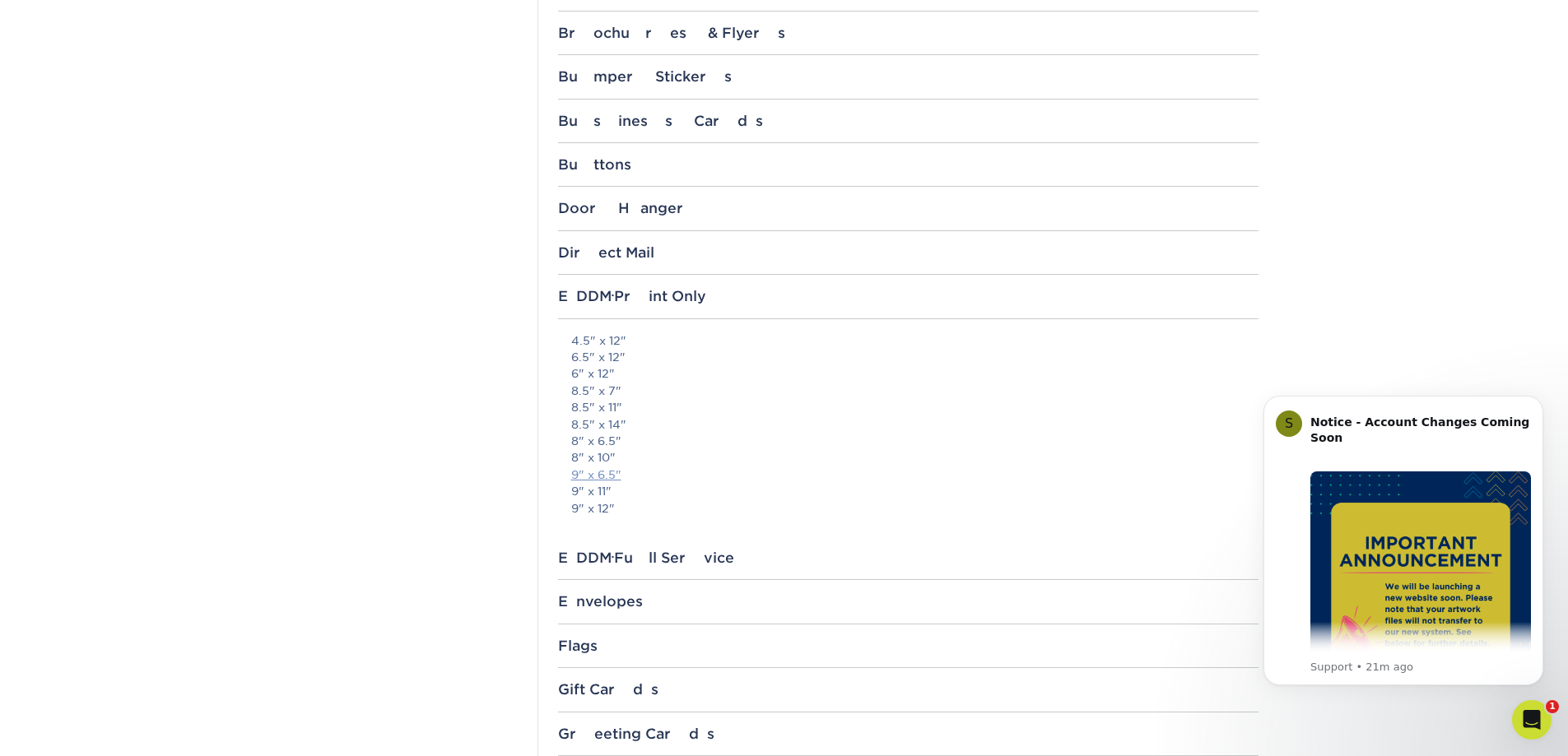
click at [606, 471] on link "9" x 6.5"" at bounding box center [596, 474] width 50 height 13
click at [178, 118] on section "Templates Instagram Facebook Twitter Templates Contact Custom Orders Sample Req…" at bounding box center [784, 390] width 1568 height 2379
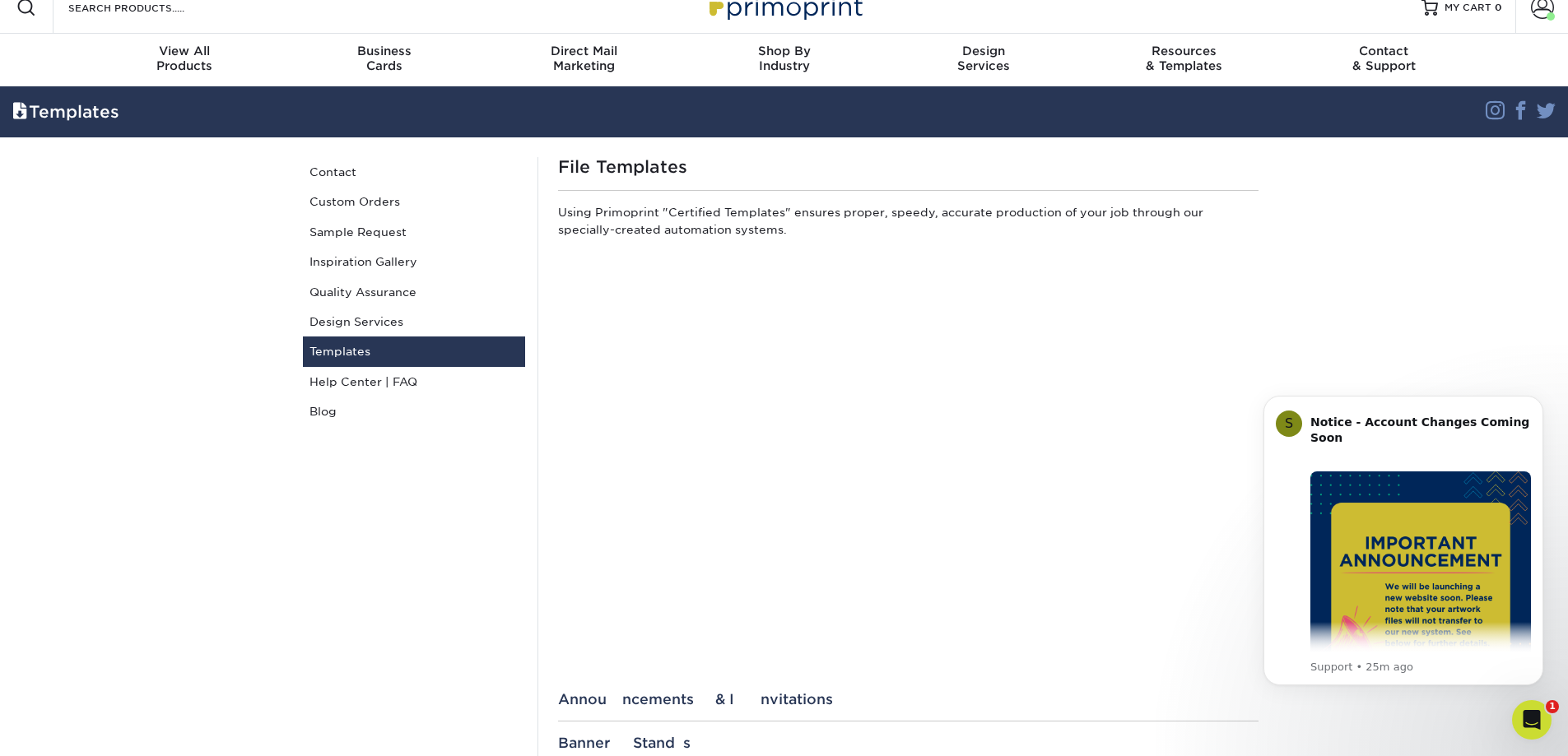
scroll to position [0, 0]
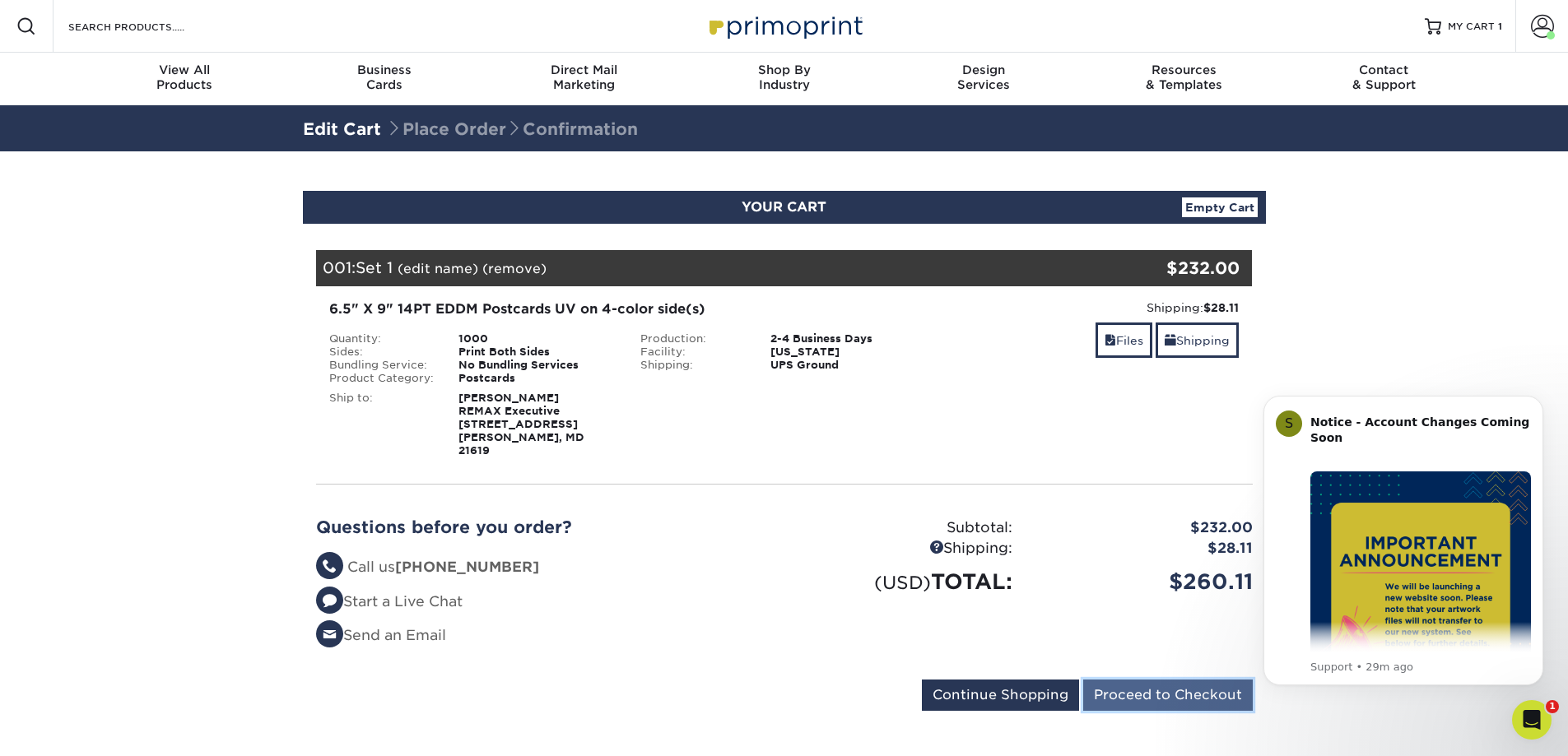
click at [1149, 680] on input "Proceed to Checkout" at bounding box center [1168, 695] width 170 height 31
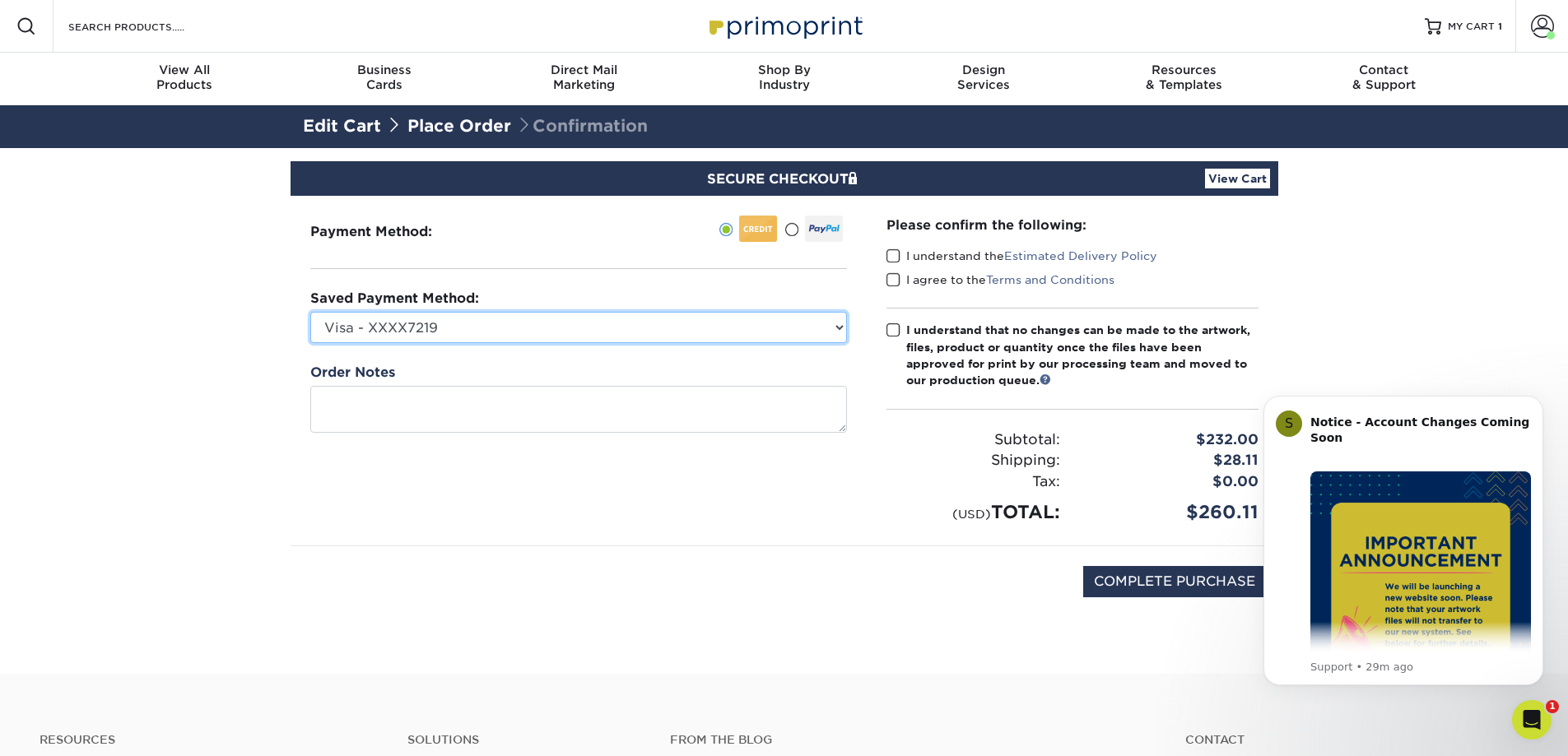
click at [741, 317] on select "Visa - XXXX7219 Visa - XXXX7176 Visa - XXXX2489 Visa - XXXX7214 New Credit Card" at bounding box center [578, 327] width 537 height 31
select select
click at [310, 312] on select "Visa - XXXX7219 Visa - XXXX7176 Visa - XXXX2489 Visa - XXXX7214 New Credit Card" at bounding box center [578, 327] width 537 height 31
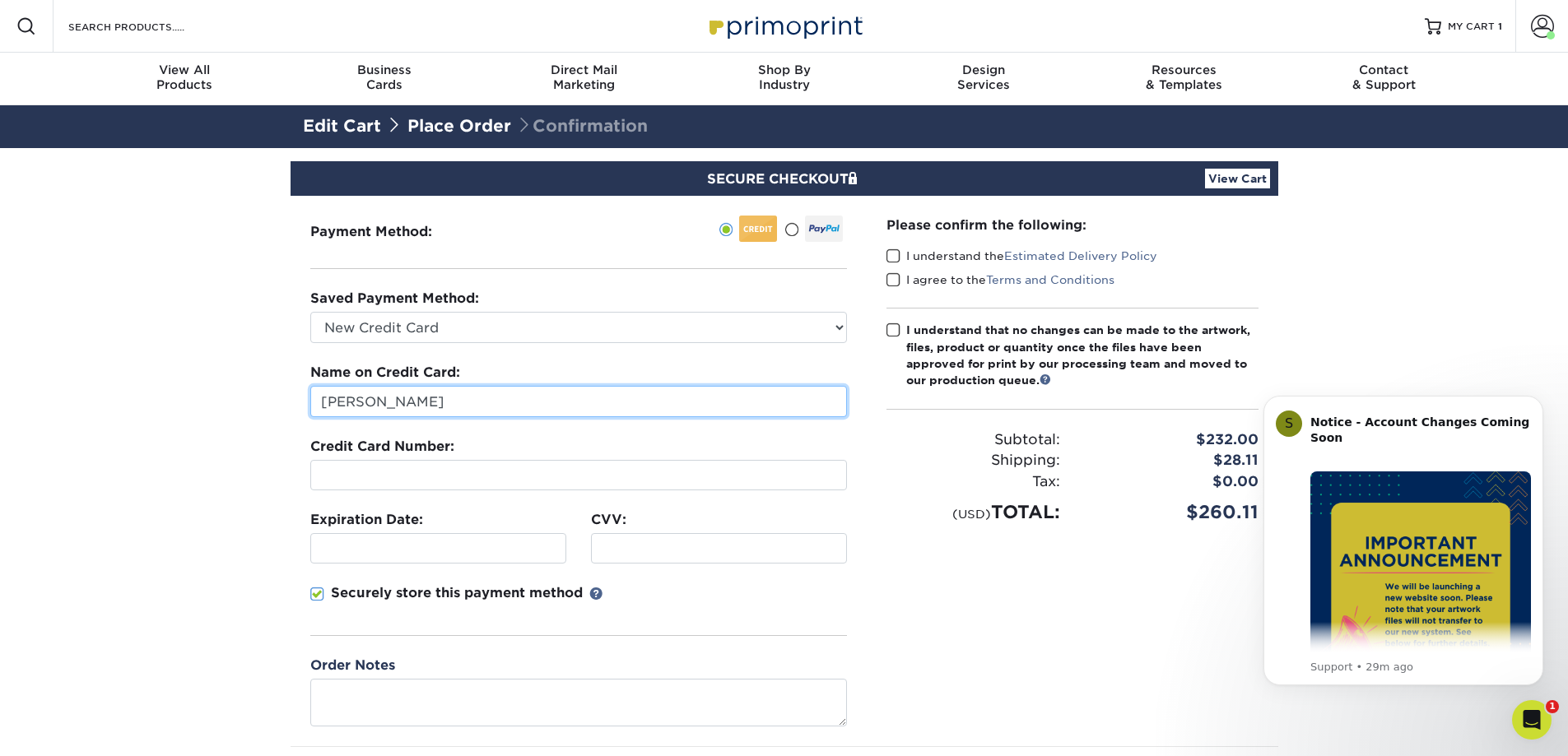
drag, startPoint x: 617, startPoint y: 395, endPoint x: 103, endPoint y: 327, distance: 518.5
click at [103, 327] on section "SECURE CHECKOUT View Cart Payment Method: Saved Payment Method:" at bounding box center [784, 511] width 1568 height 727
type input "Marketing Department"
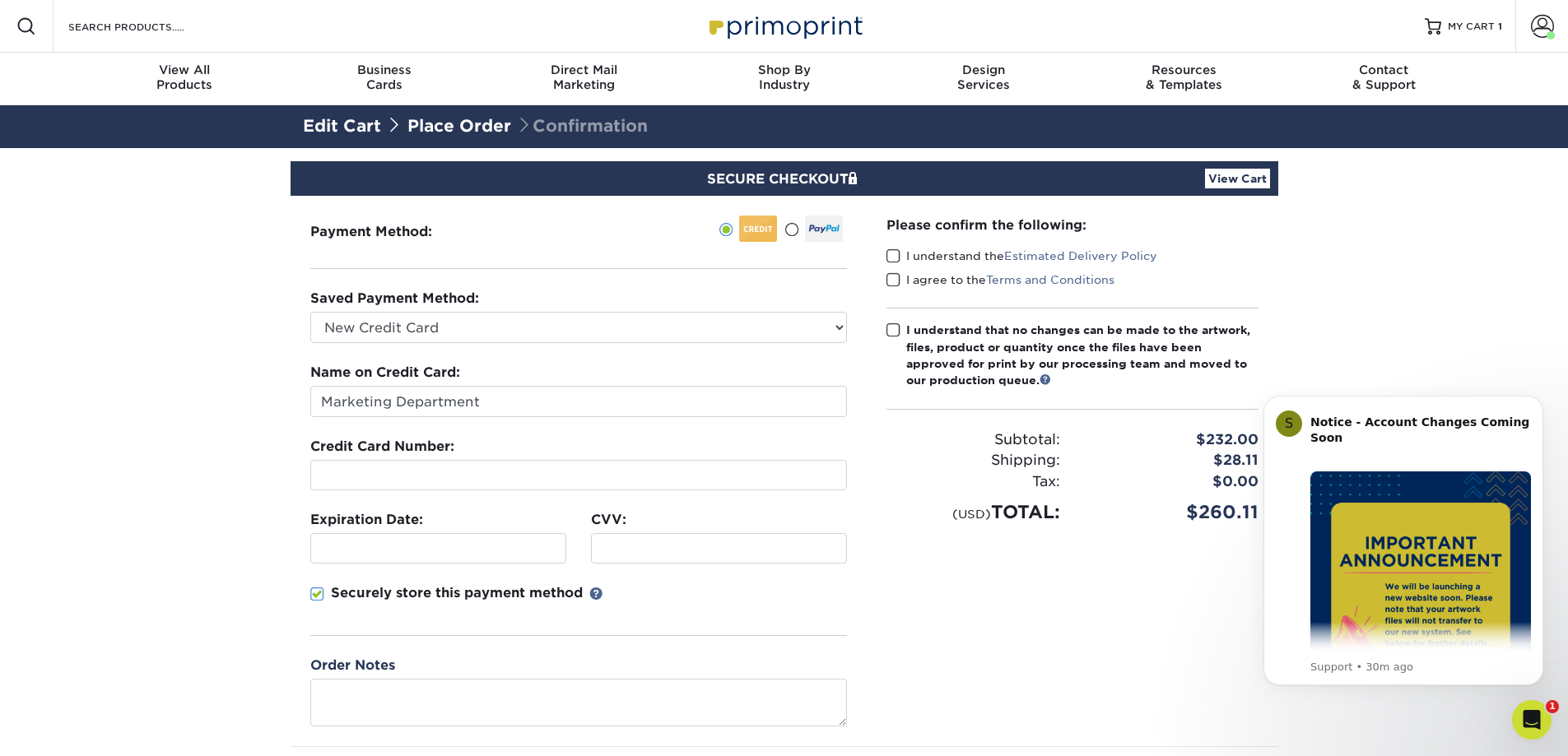
click at [349, 558] on div at bounding box center [438, 548] width 256 height 30
click at [895, 253] on span at bounding box center [893, 256] width 14 height 16
click at [0, 0] on input "I understand the Estimated Delivery Policy" at bounding box center [0, 0] width 0 height 0
click at [894, 279] on span at bounding box center [893, 280] width 14 height 16
click at [0, 0] on input "I agree to the Terms and Conditions" at bounding box center [0, 0] width 0 height 0
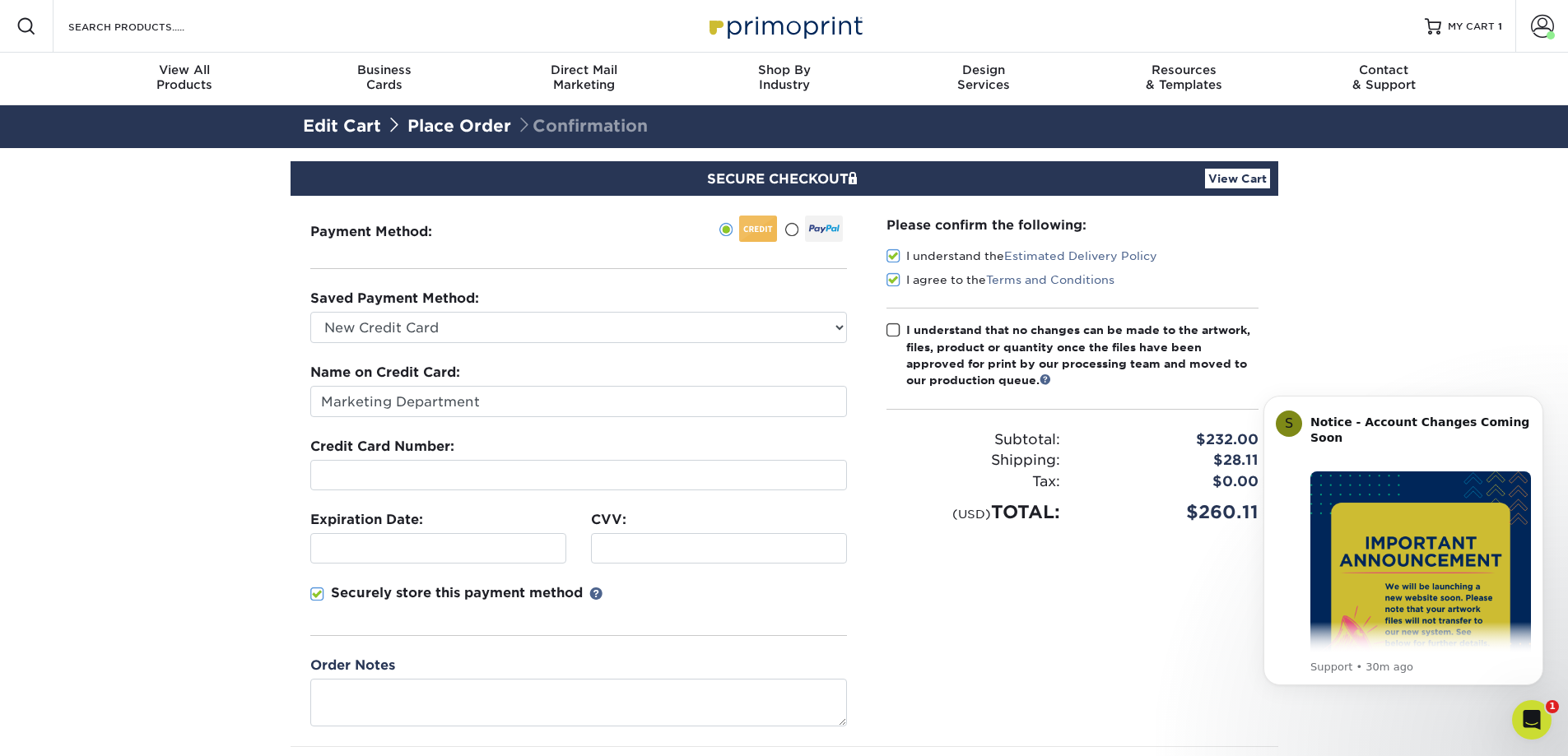
click at [891, 329] on span at bounding box center [893, 331] width 14 height 16
click at [0, 0] on input "I understand that no changes can be made to the artwork, files, product or quan…" at bounding box center [0, 0] width 0 height 0
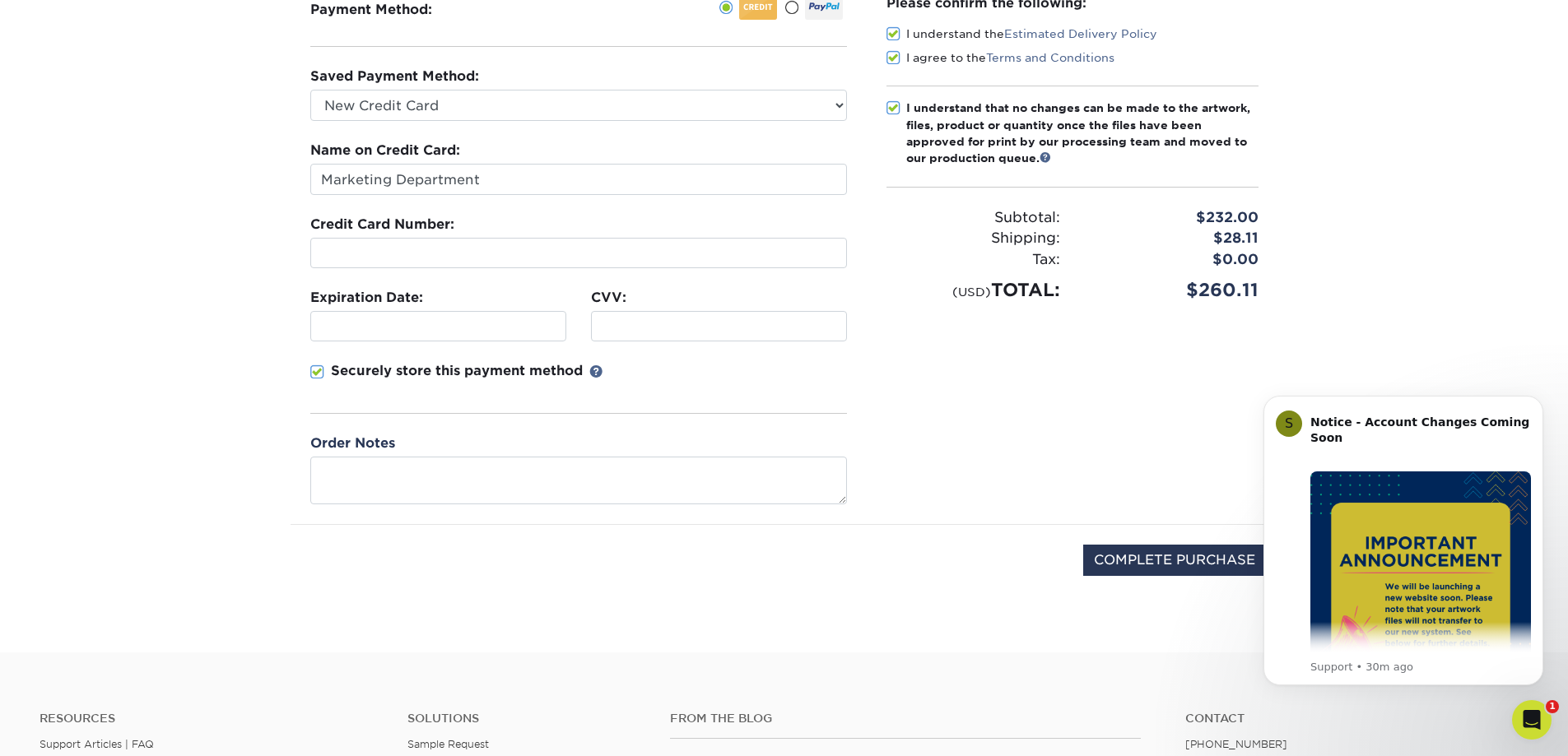
scroll to position [329, 0]
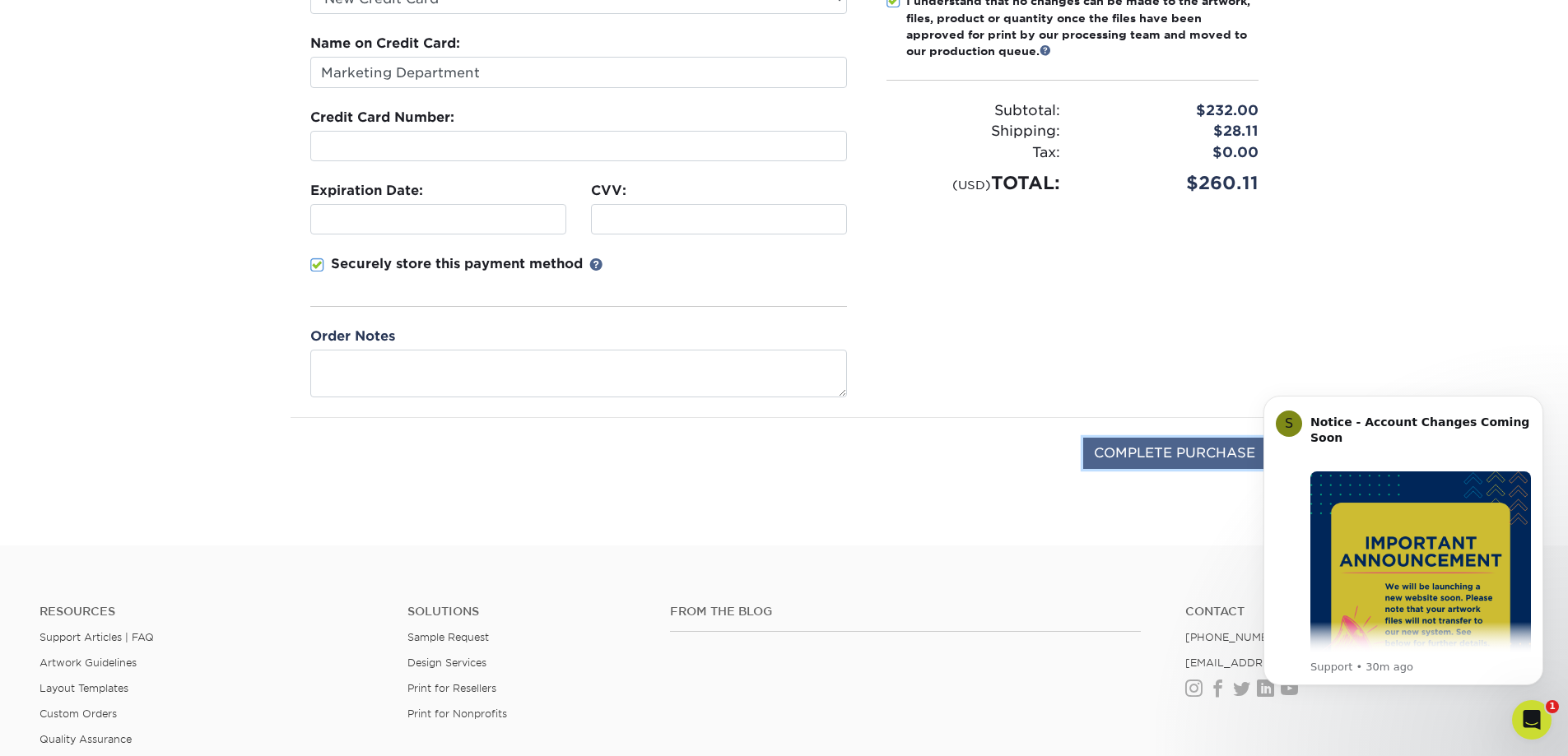
click at [1119, 465] on input "COMPLETE PURCHASE" at bounding box center [1174, 453] width 183 height 31
type input "PROCESSING, PLEASE WAIT..."
